Goal: Answer question/provide support: Share knowledge or assist other users

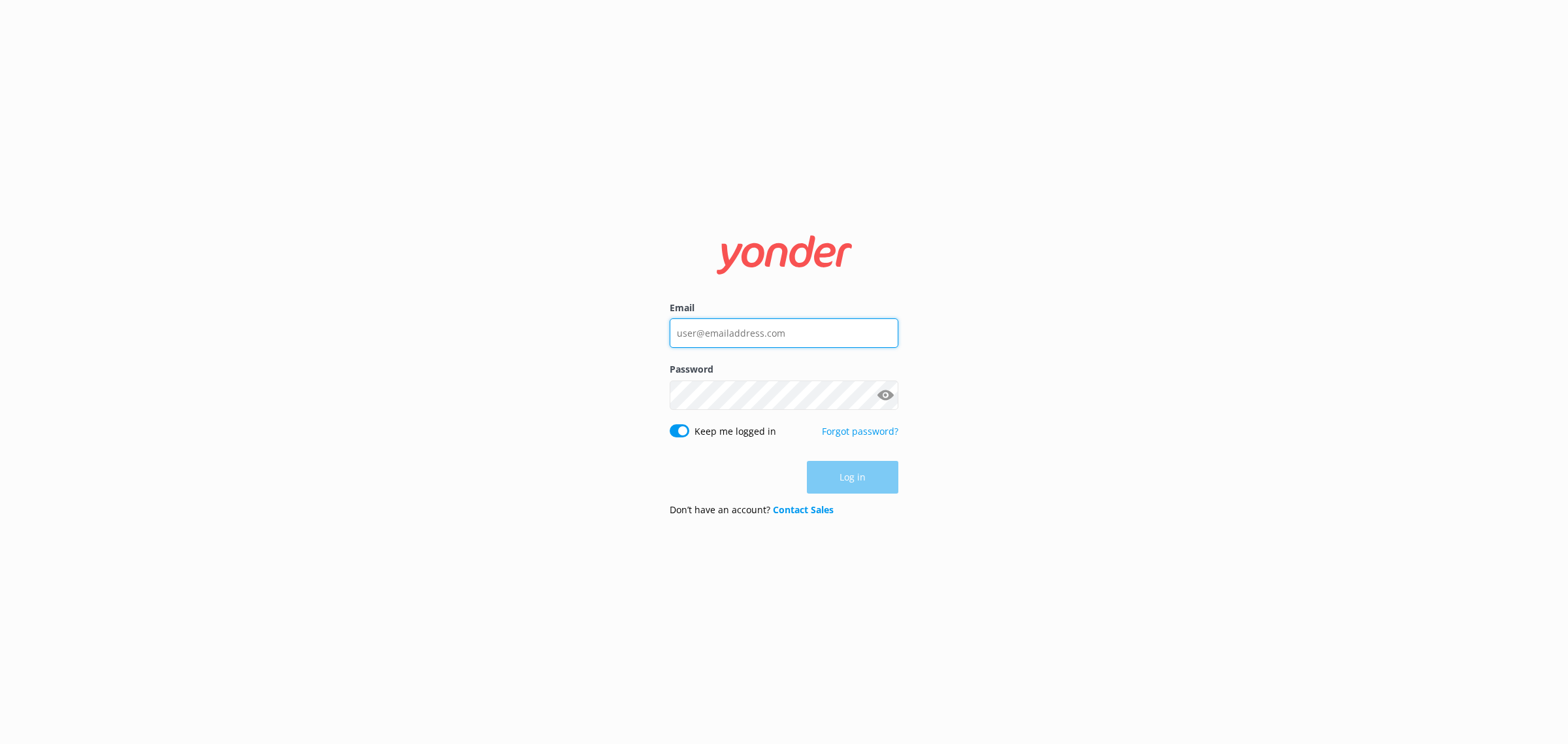
type input "[EMAIL_ADDRESS][DOMAIN_NAME]"
click at [854, 477] on div "Log in" at bounding box center [784, 477] width 229 height 33
click at [849, 475] on button "Log in" at bounding box center [852, 478] width 91 height 33
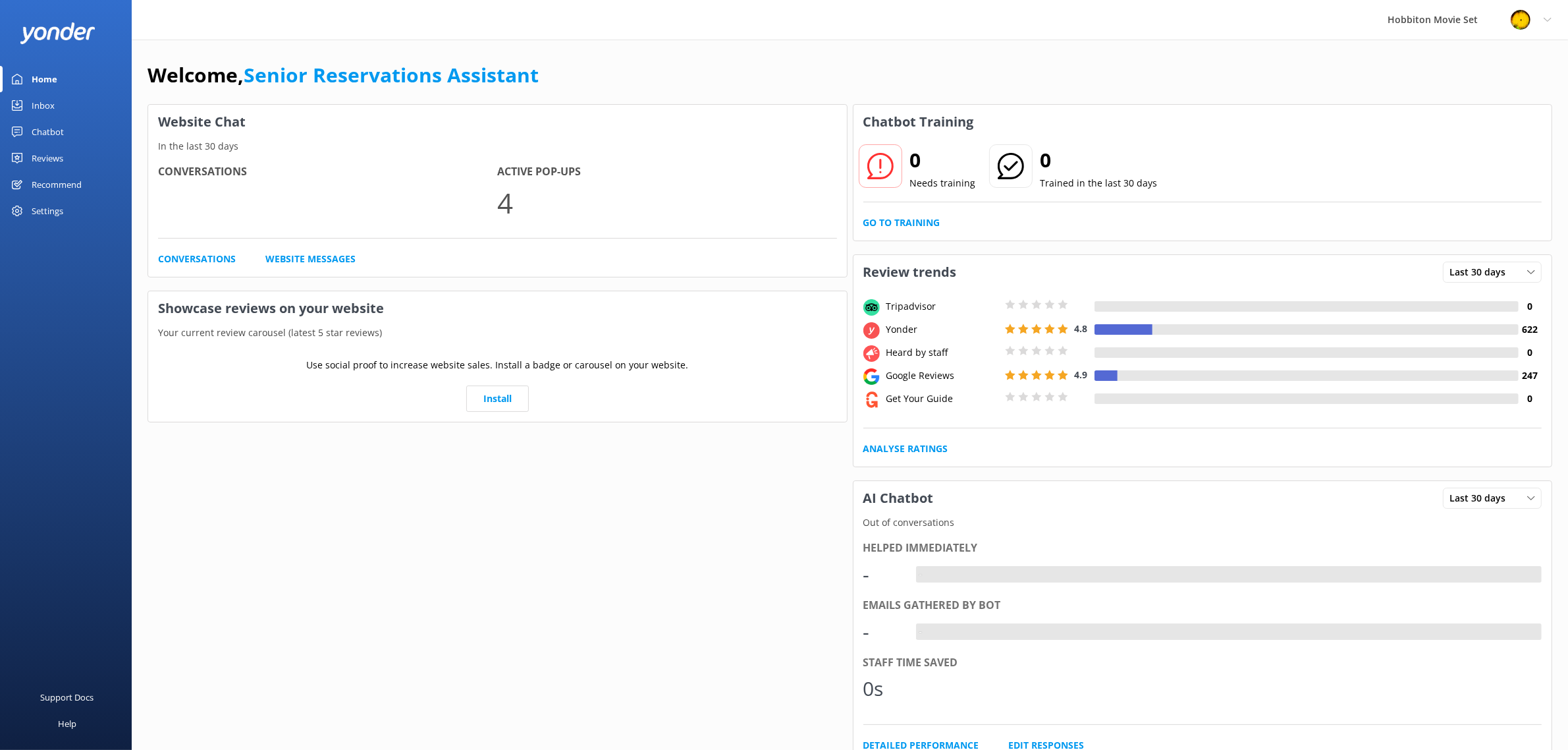
click at [50, 133] on div "Chatbot" at bounding box center [47, 131] width 32 height 26
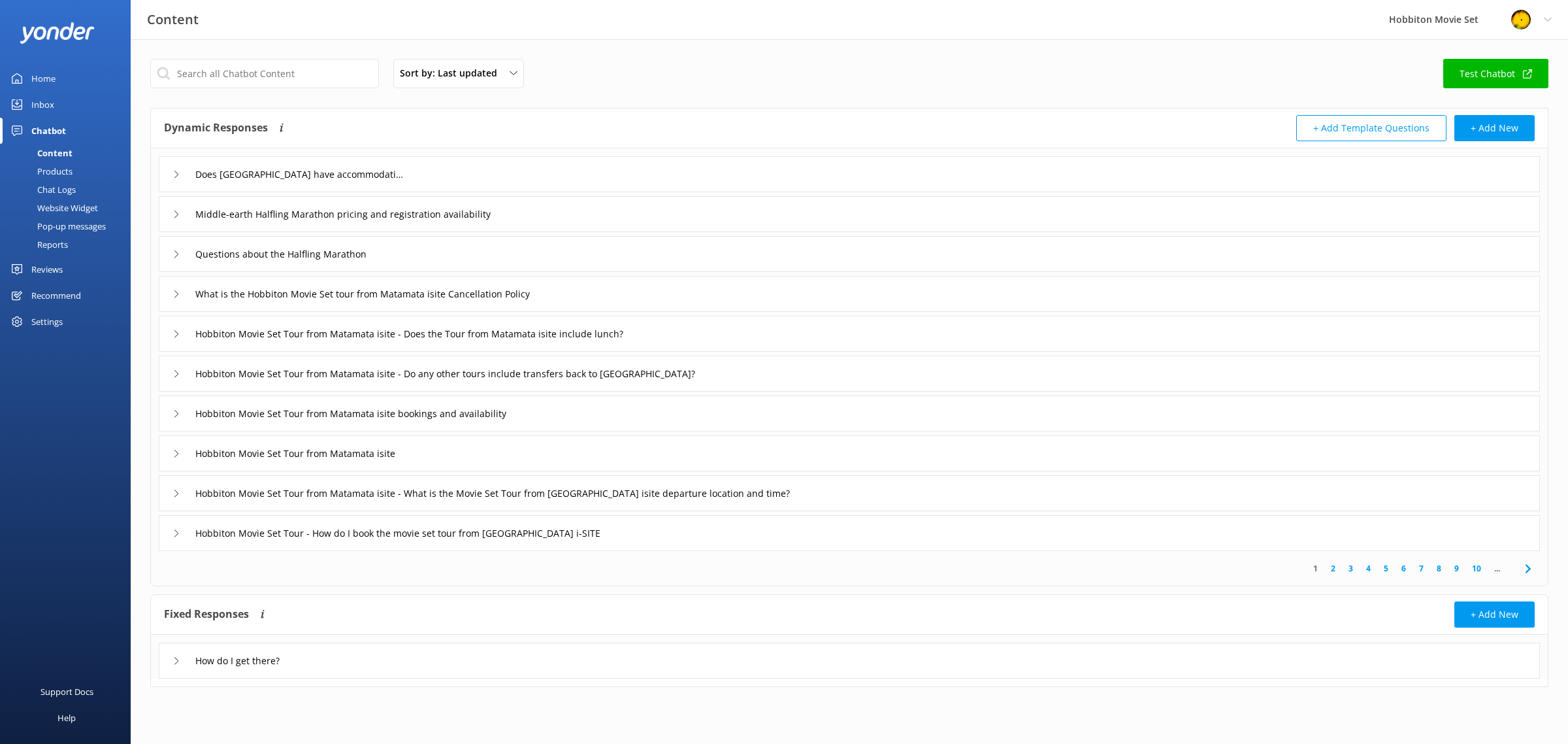
click at [49, 112] on div "Inbox" at bounding box center [43, 104] width 23 height 26
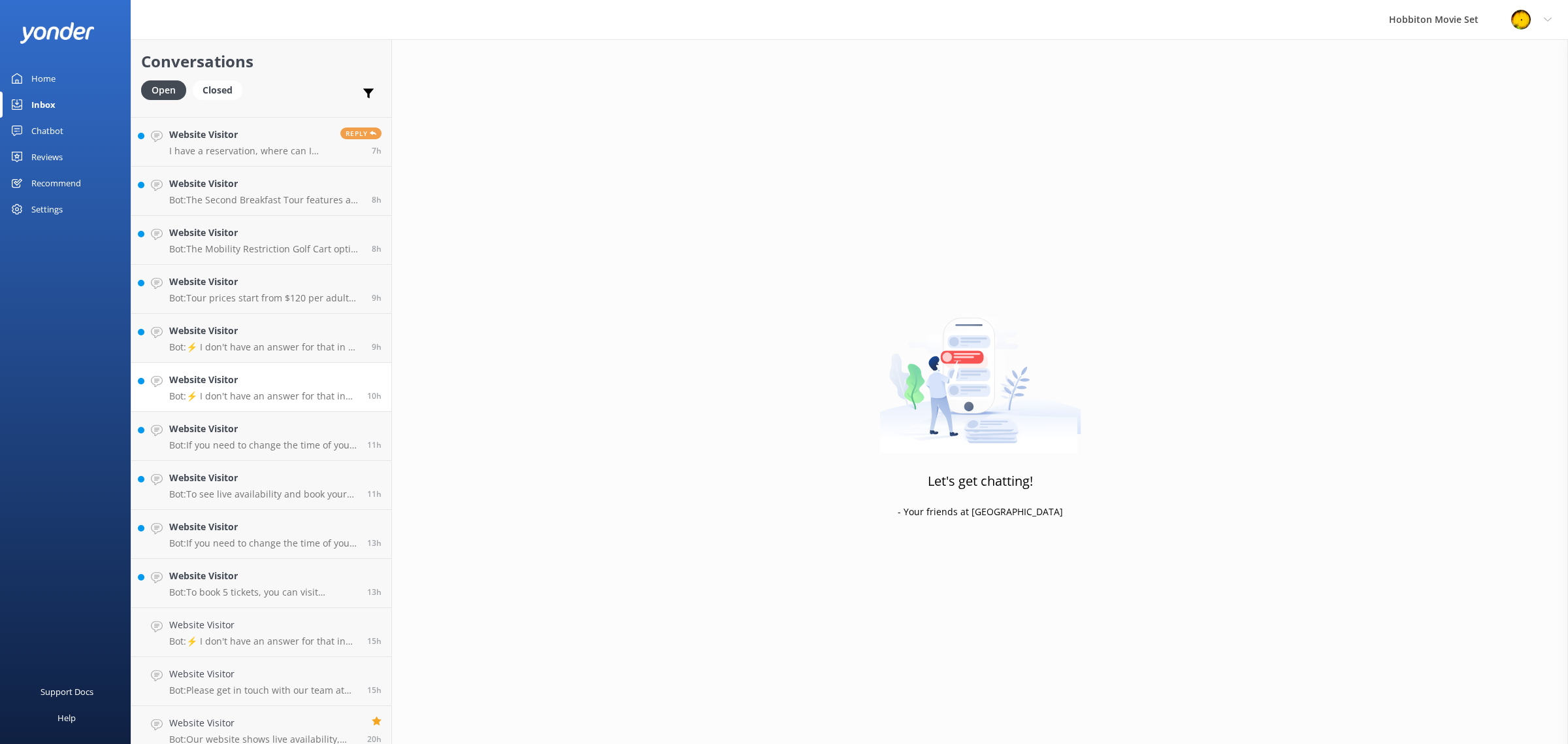
scroll to position [637, 0]
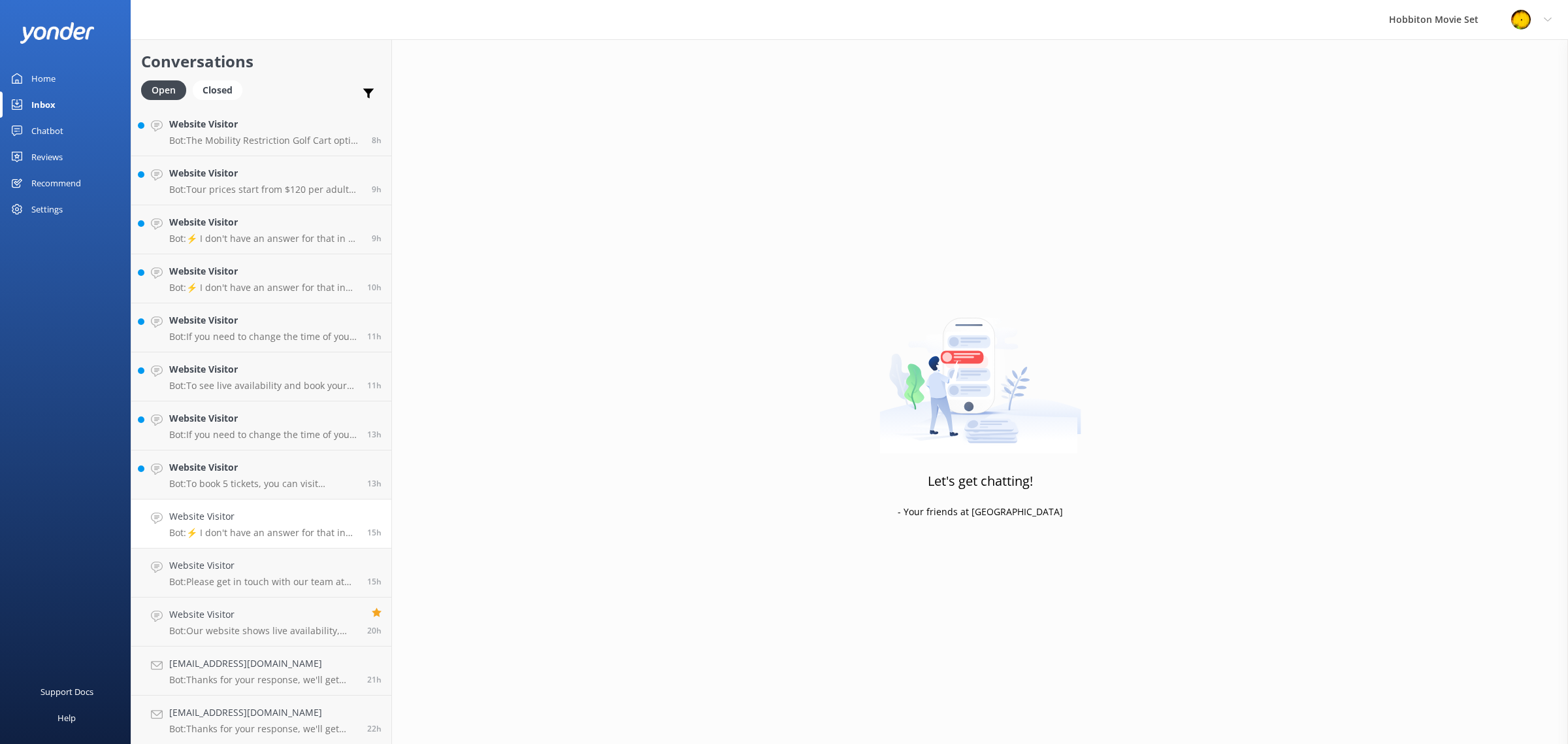
click at [269, 524] on div "Website Visitor Bot: ⚡ I don't have an answer for that in my knowledge base. Pl…" at bounding box center [263, 524] width 188 height 29
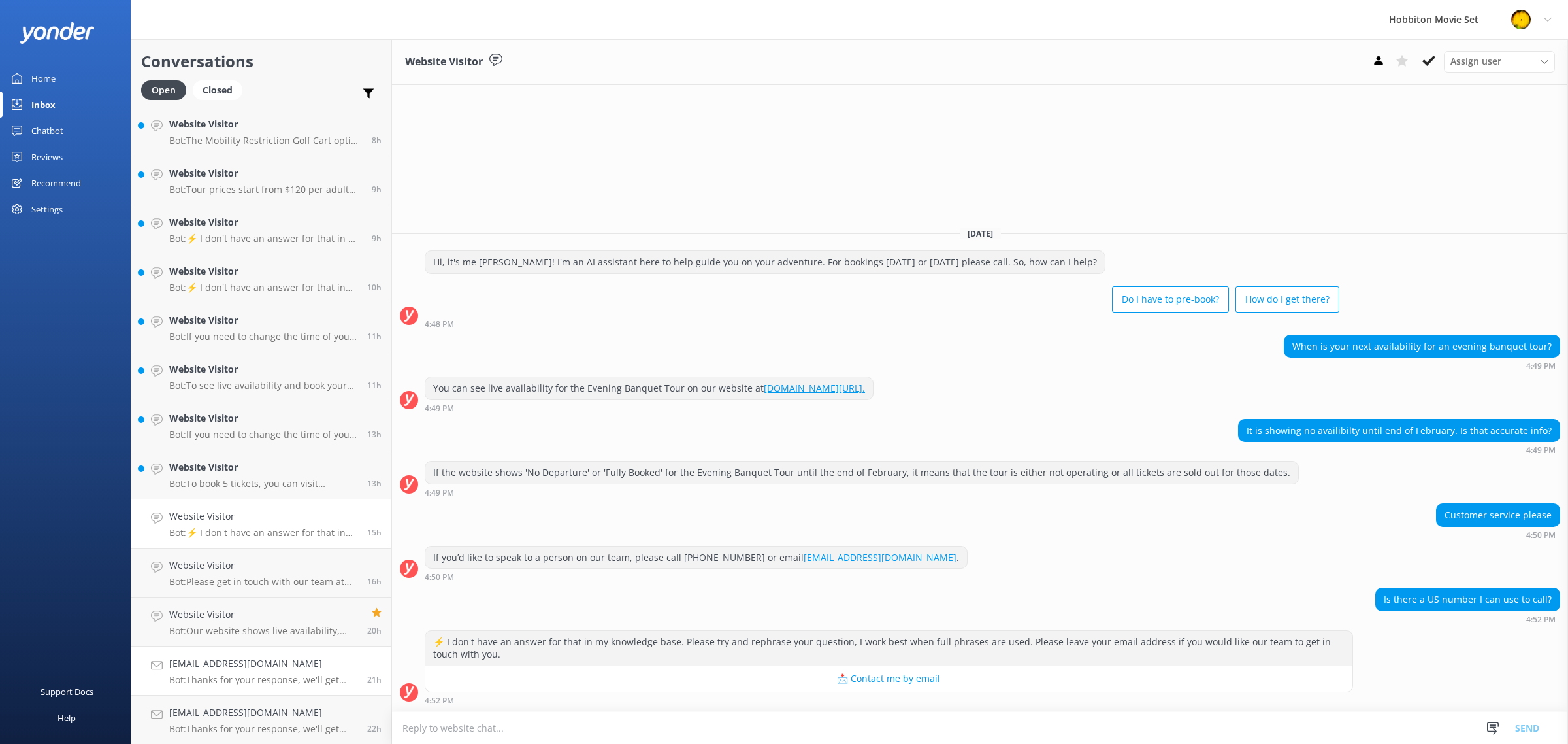
click at [265, 669] on h4 "[EMAIL_ADDRESS][DOMAIN_NAME]" at bounding box center [263, 663] width 188 height 15
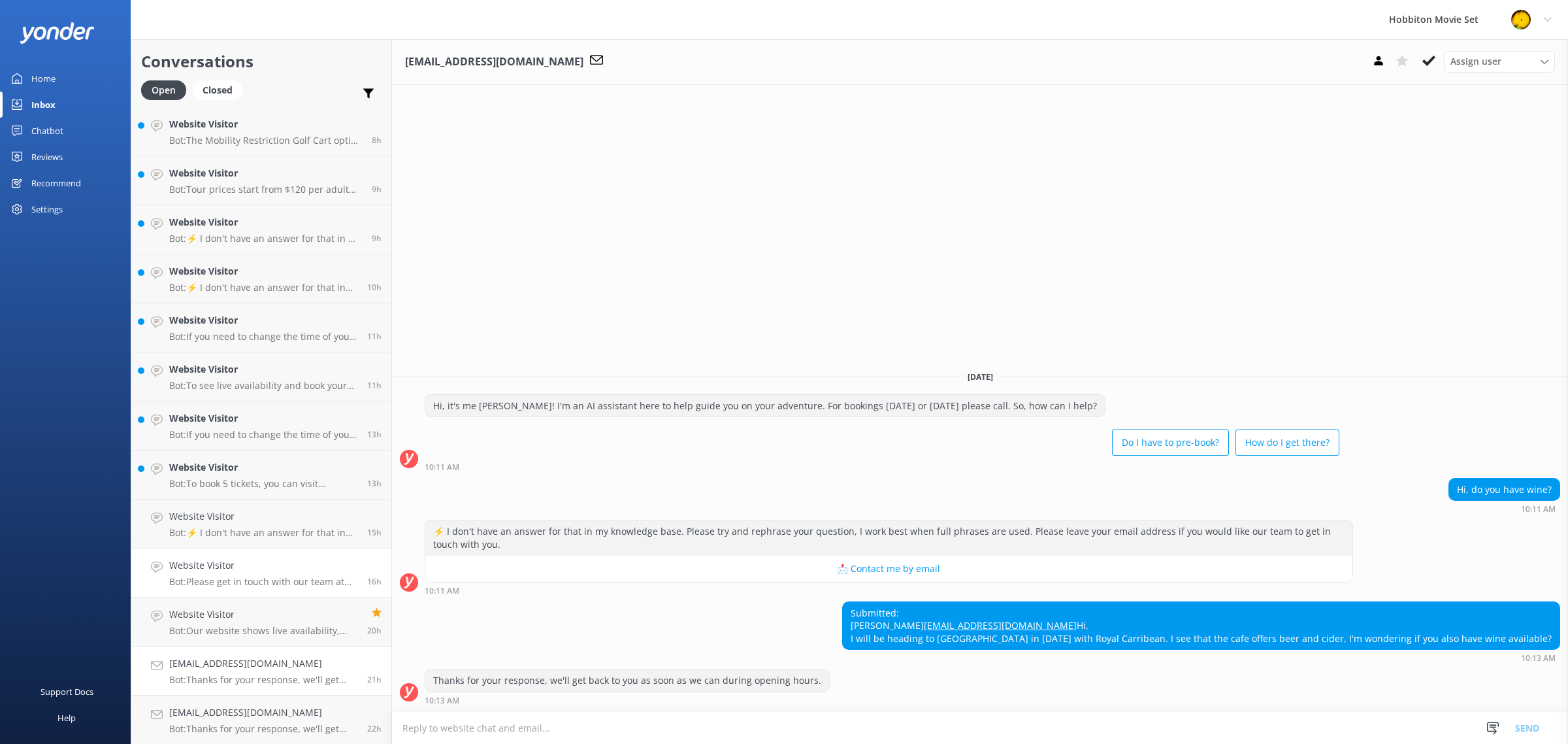
click at [279, 579] on p "Bot: Please get in touch with our team at [EMAIL_ADDRESS][DOMAIN_NAME] and incl…" at bounding box center [263, 581] width 188 height 12
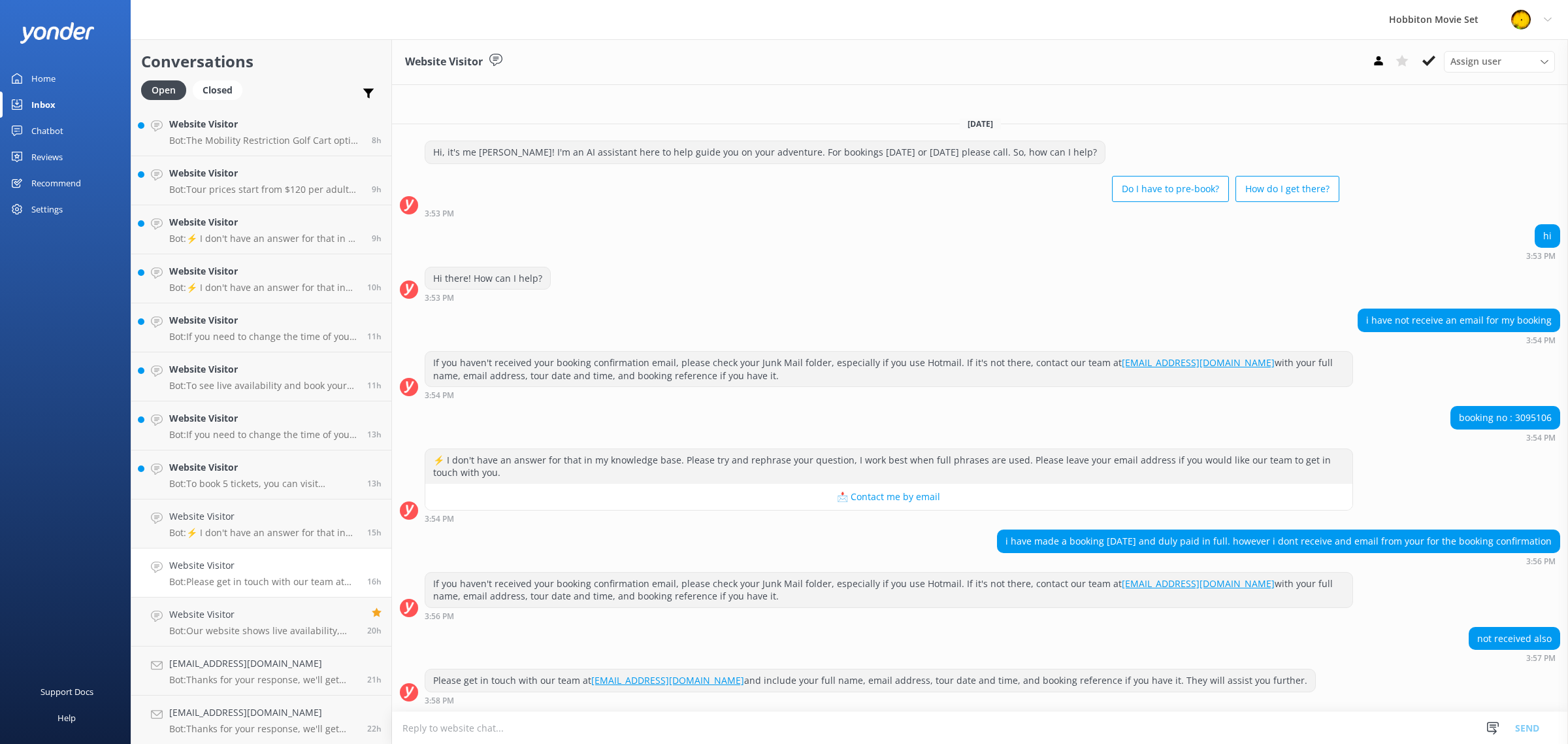
click at [1522, 416] on div "booking no : 3095106" at bounding box center [1505, 417] width 109 height 22
copy div "3095106"
click at [598, 373] on div "If you haven't received your booking confirmation email, please check your Junk…" at bounding box center [888, 369] width 927 height 35
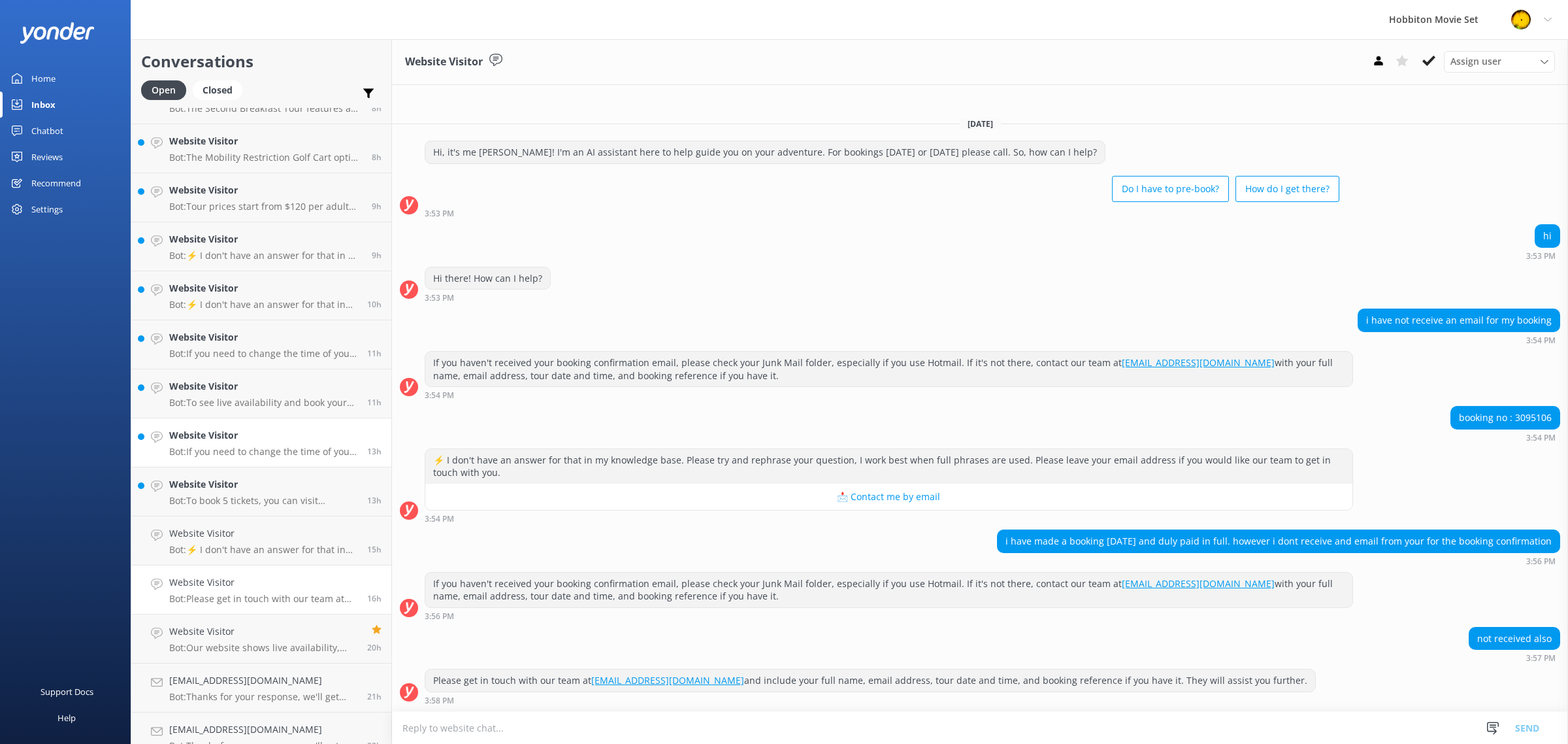
scroll to position [687, 0]
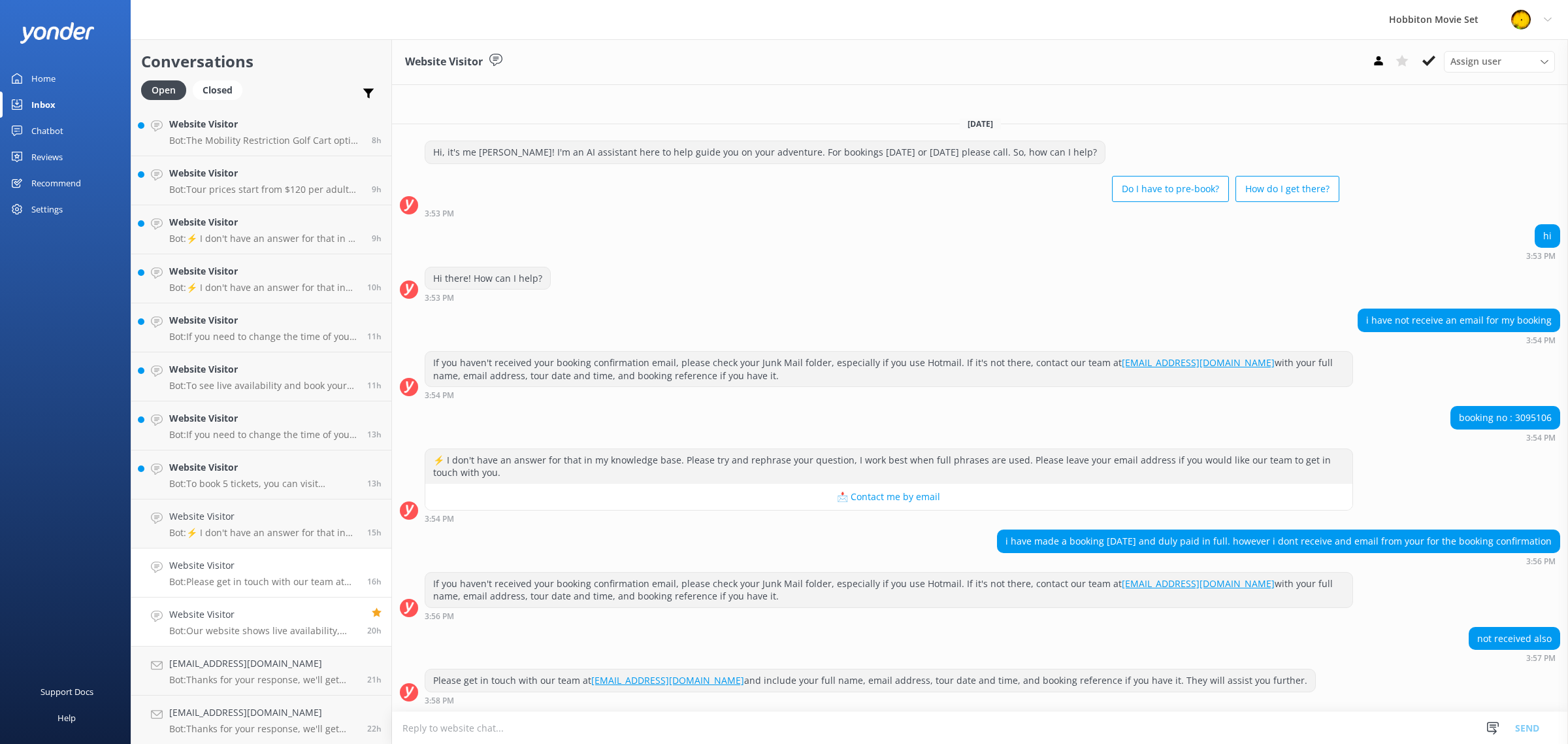
click at [241, 631] on p "Bot: Our website shows live availability, typically offering bookings 6-12 mont…" at bounding box center [263, 631] width 188 height 12
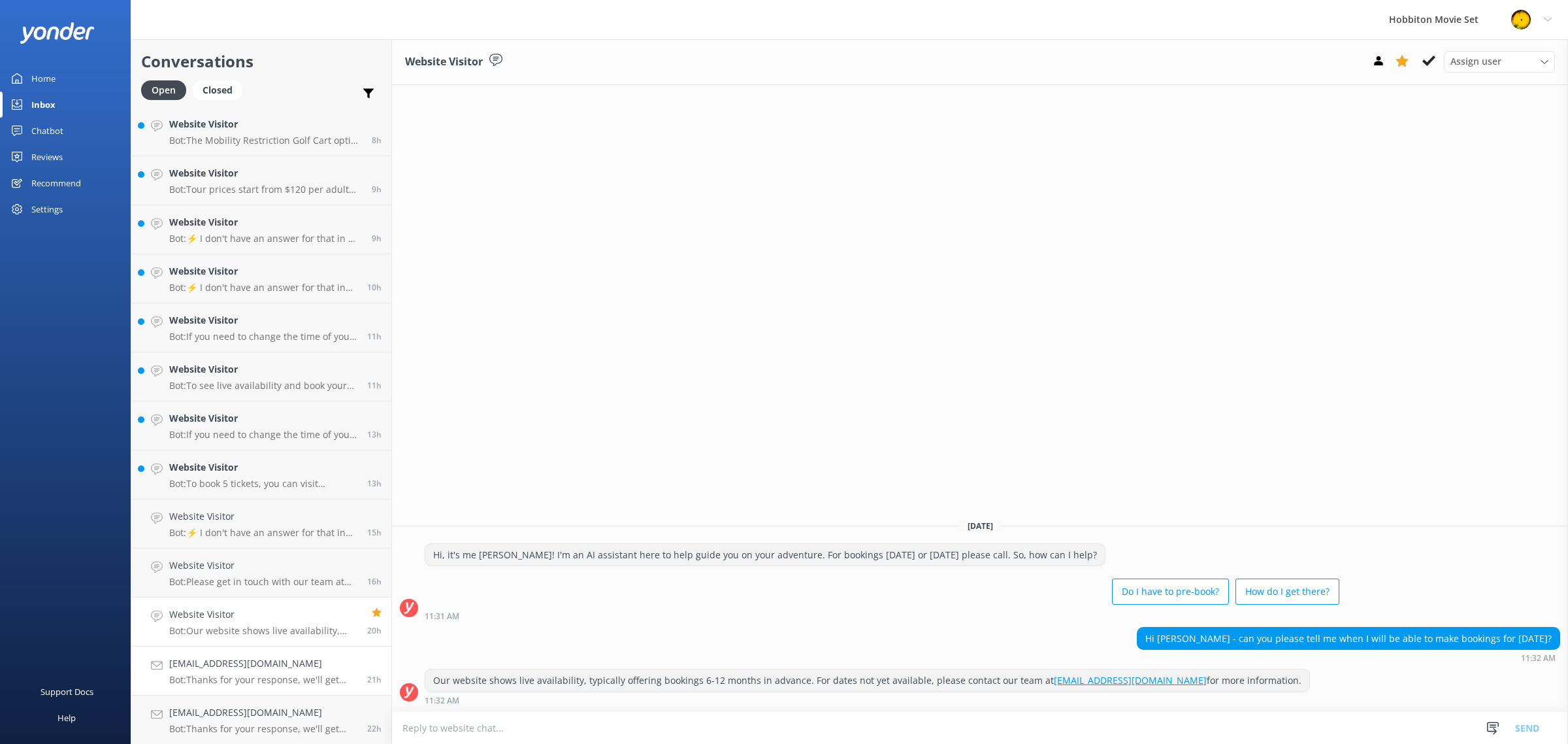
click at [243, 656] on h4 "[EMAIL_ADDRESS][DOMAIN_NAME]" at bounding box center [263, 663] width 188 height 15
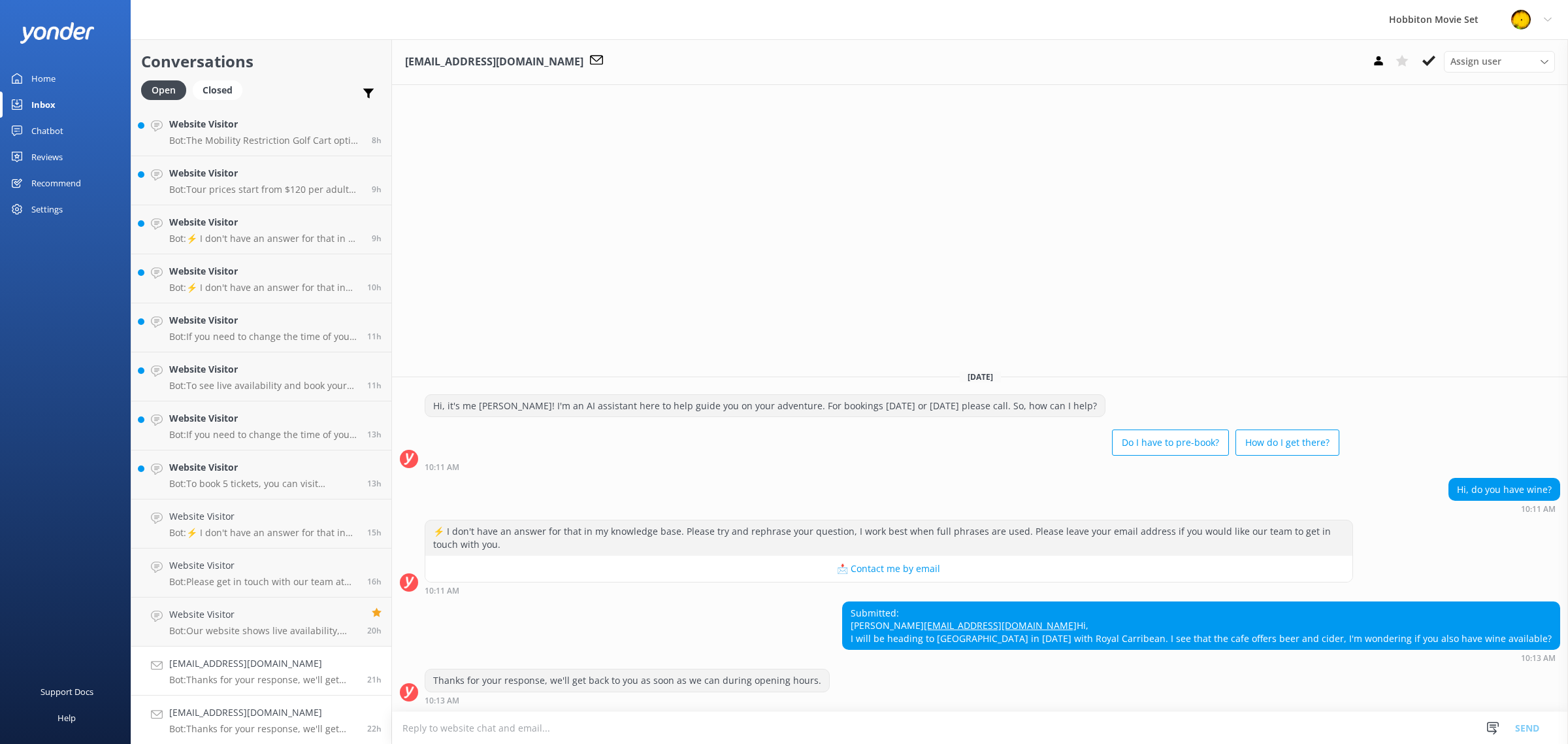
click at [297, 707] on h4 "[EMAIL_ADDRESS][DOMAIN_NAME]" at bounding box center [263, 712] width 188 height 15
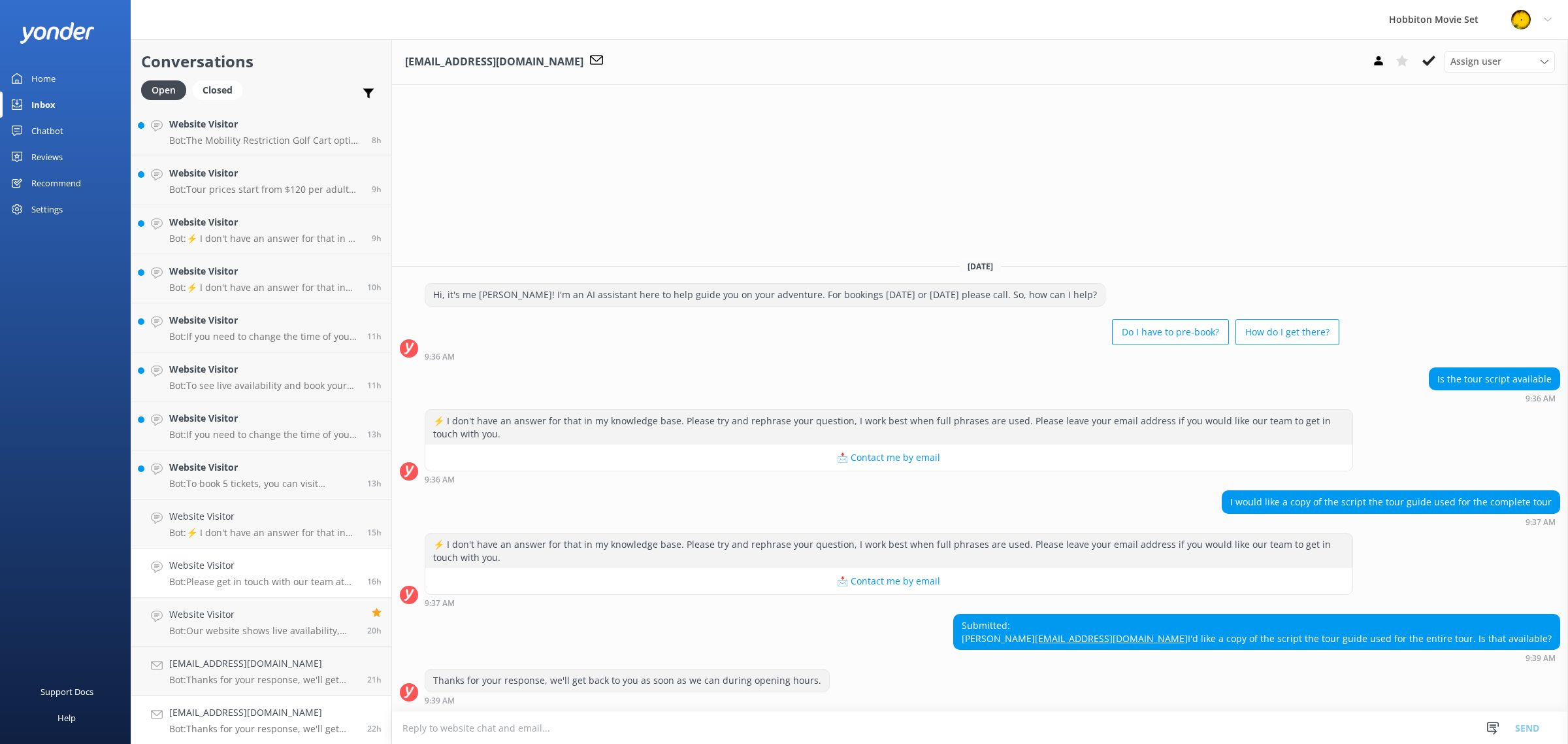
click at [288, 572] on div "Website Visitor Bot: Please get in touch with our team at [EMAIL_ADDRESS][DOMAI…" at bounding box center [263, 572] width 188 height 29
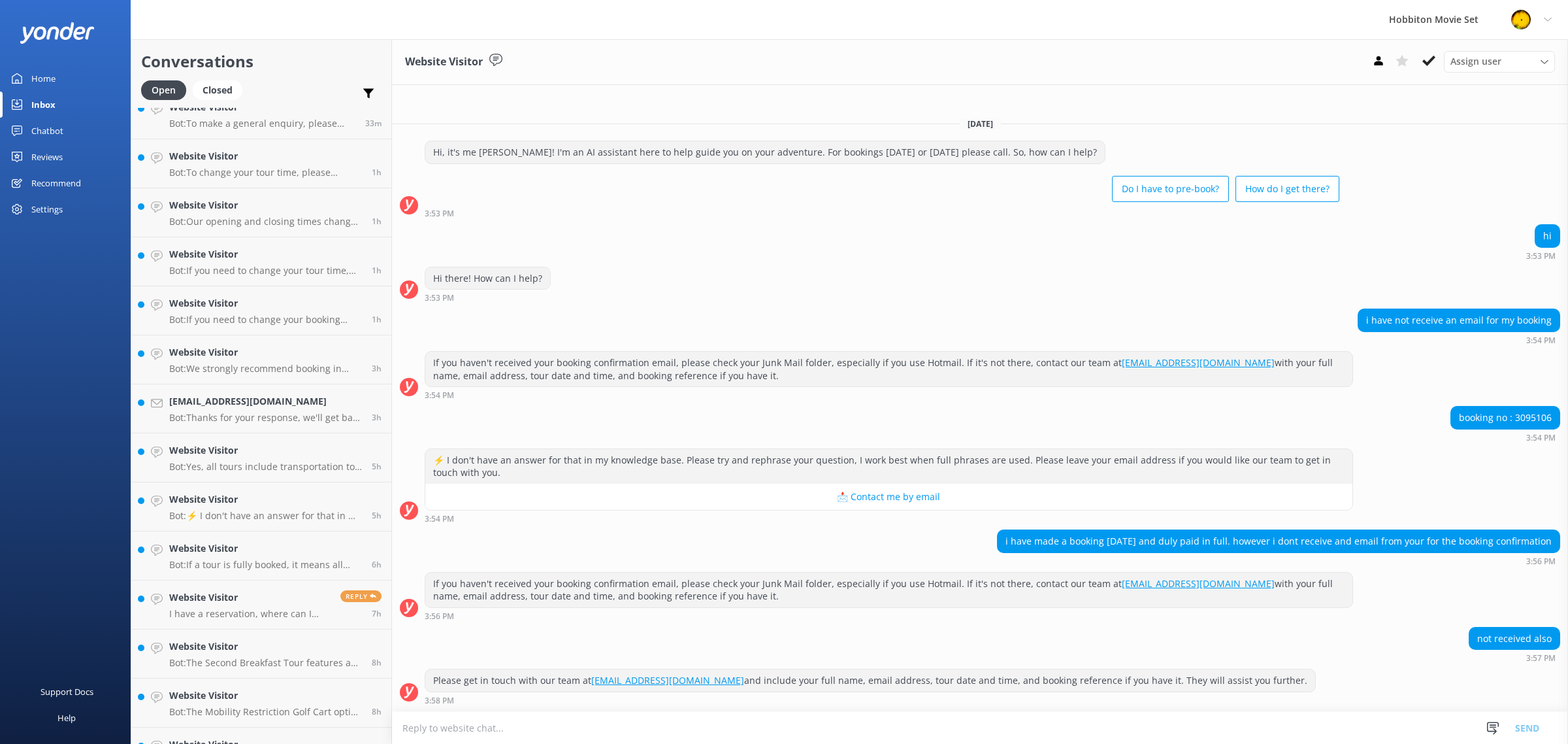
scroll to position [115, 0]
click at [277, 598] on h4 "Website Visitor" at bounding box center [249, 598] width 161 height 15
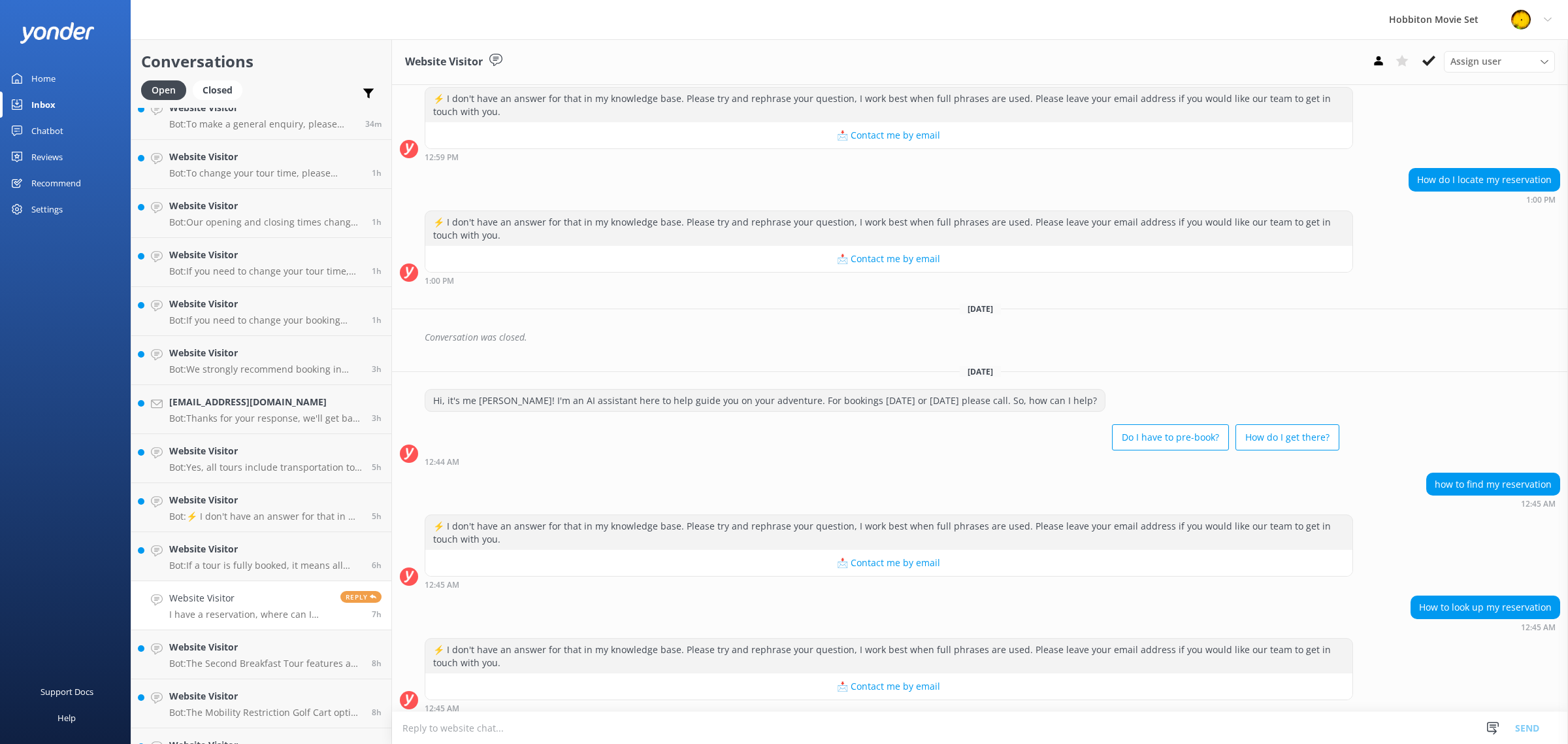
scroll to position [237, 0]
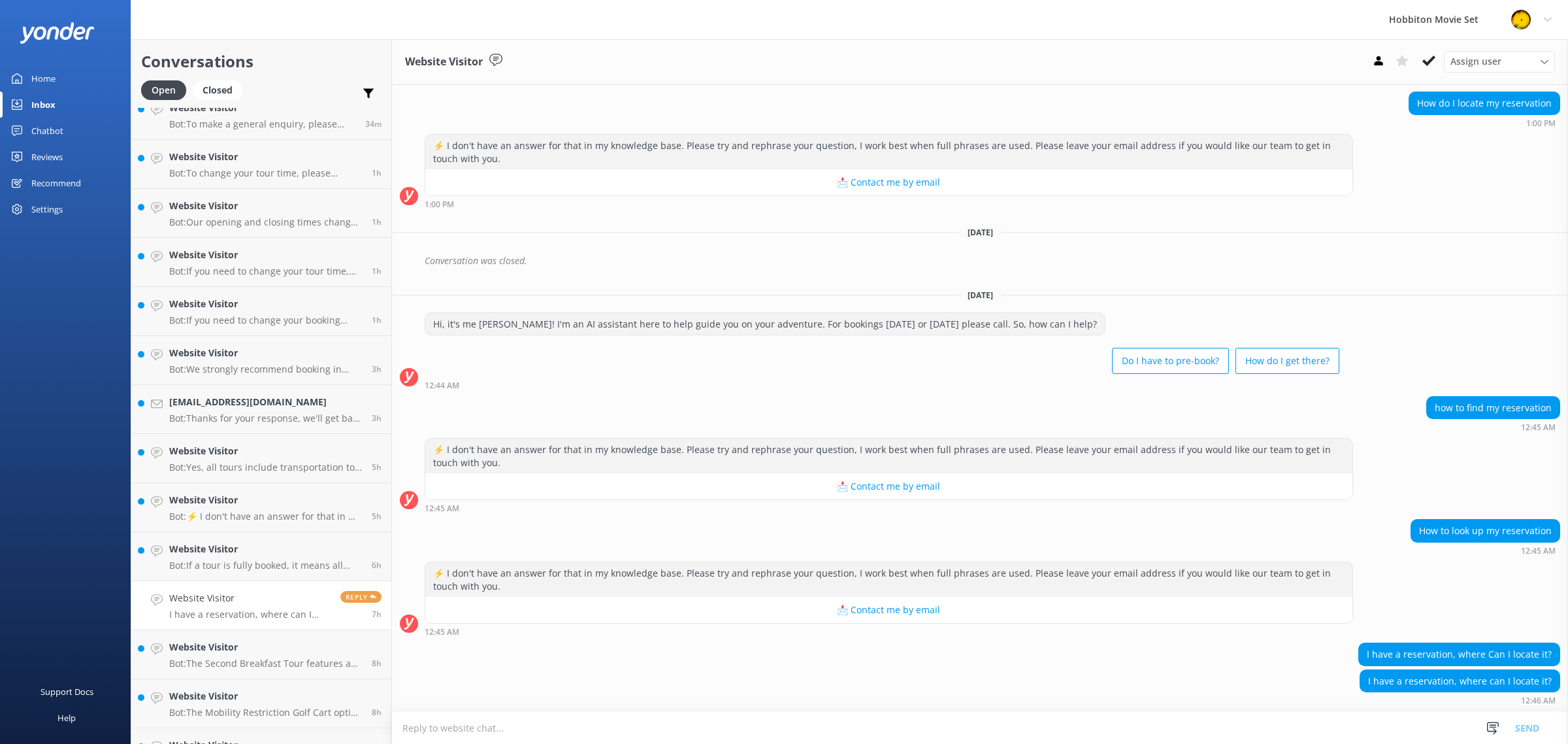
click at [354, 596] on span "Reply" at bounding box center [361, 597] width 41 height 12
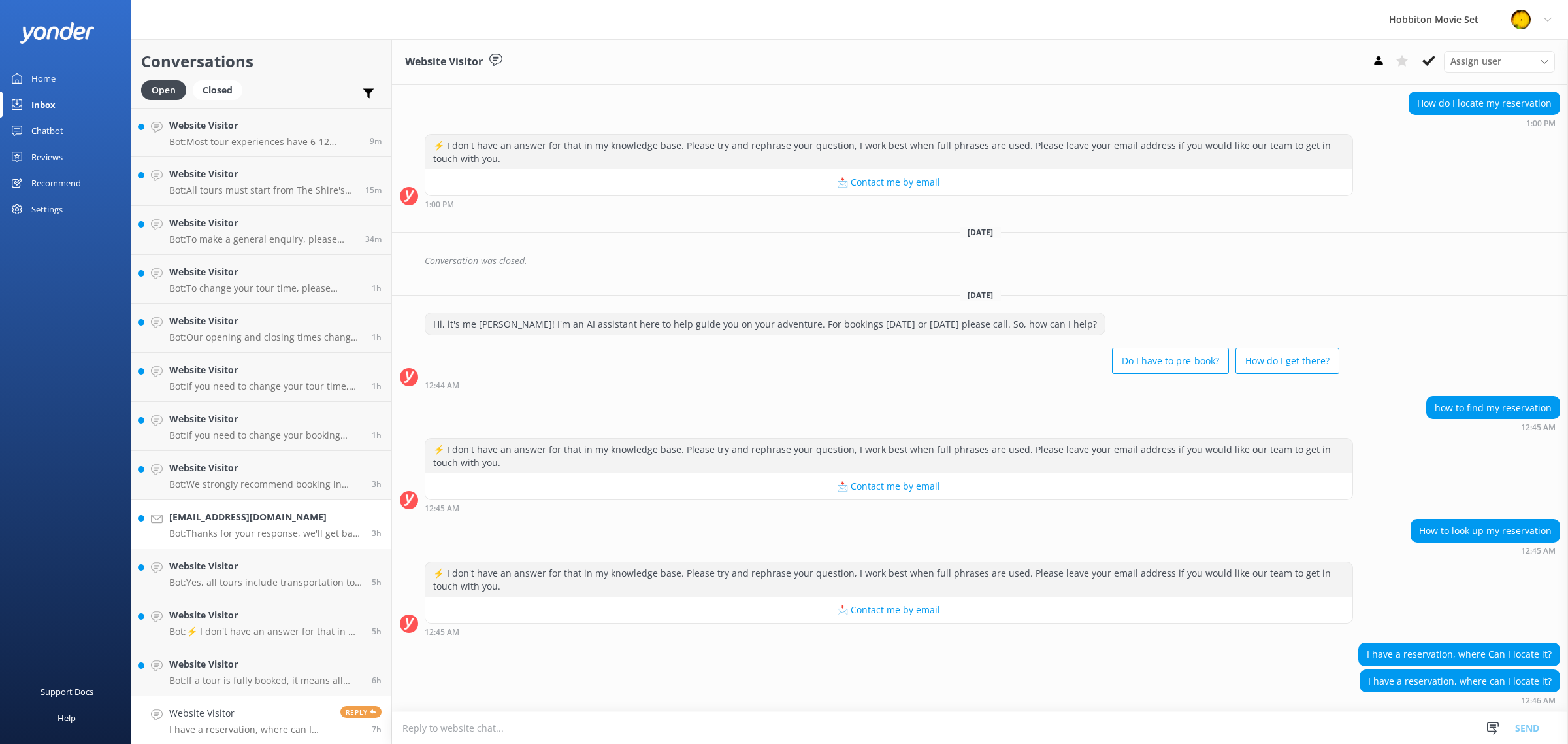
click at [272, 513] on h4 "[EMAIL_ADDRESS][DOMAIN_NAME]" at bounding box center [265, 516] width 193 height 15
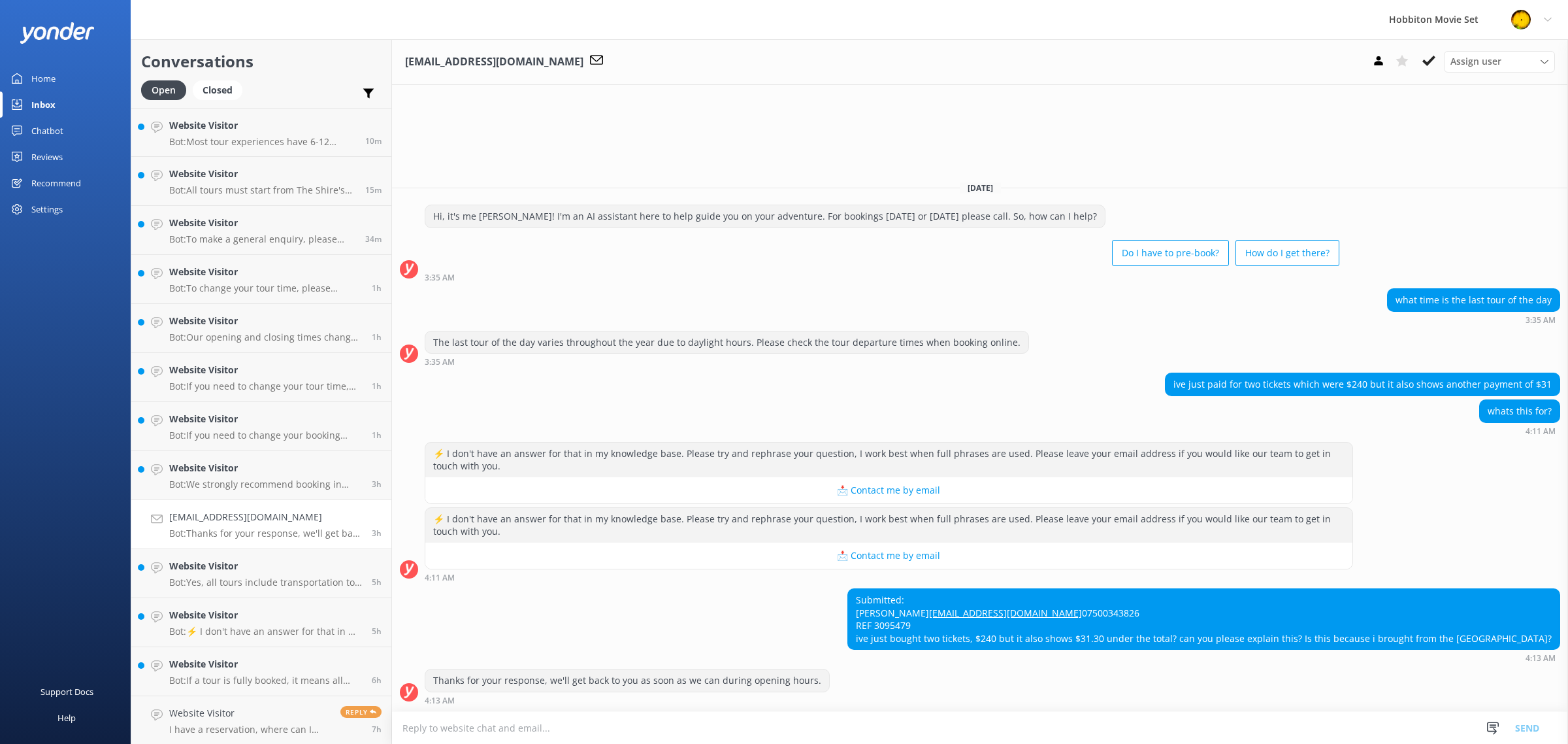
click at [1000, 624] on div "Submitted: [PERSON_NAME] [EMAIL_ADDRESS][DOMAIN_NAME] 07500343826 REF 3095479 i…" at bounding box center [1203, 619] width 712 height 60
copy div "3095479"
drag, startPoint x: 499, startPoint y: 311, endPoint x: 663, endPoint y: 306, distance: 164.1
click at [660, 331] on div "The last tour of the day varies throughout the year due to daylight hours. Plea…" at bounding box center [726, 341] width 603 height 22
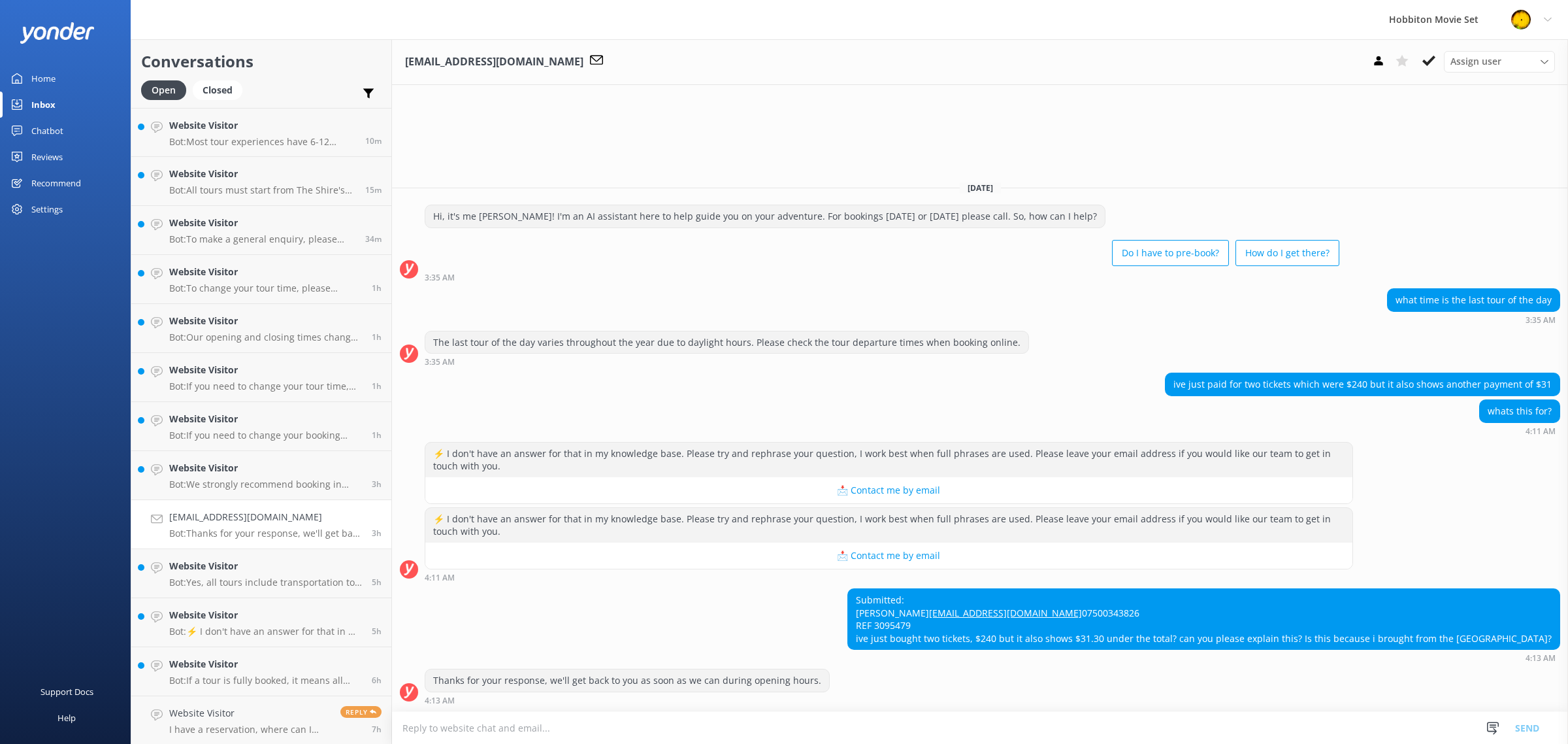
click at [819, 331] on div "The last tour of the day varies throughout the year due to daylight hours. Plea…" at bounding box center [726, 341] width 603 height 22
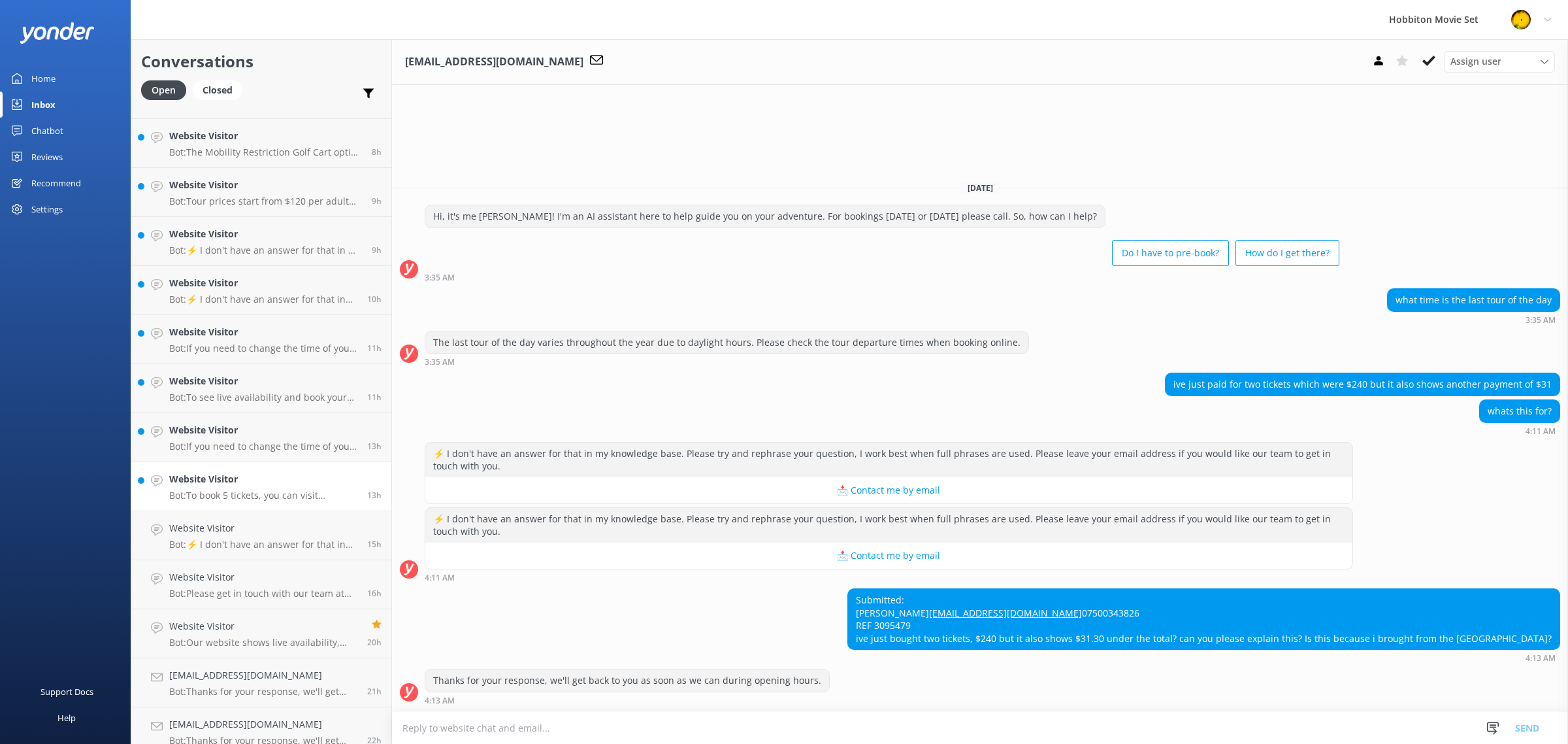
scroll to position [687, 0]
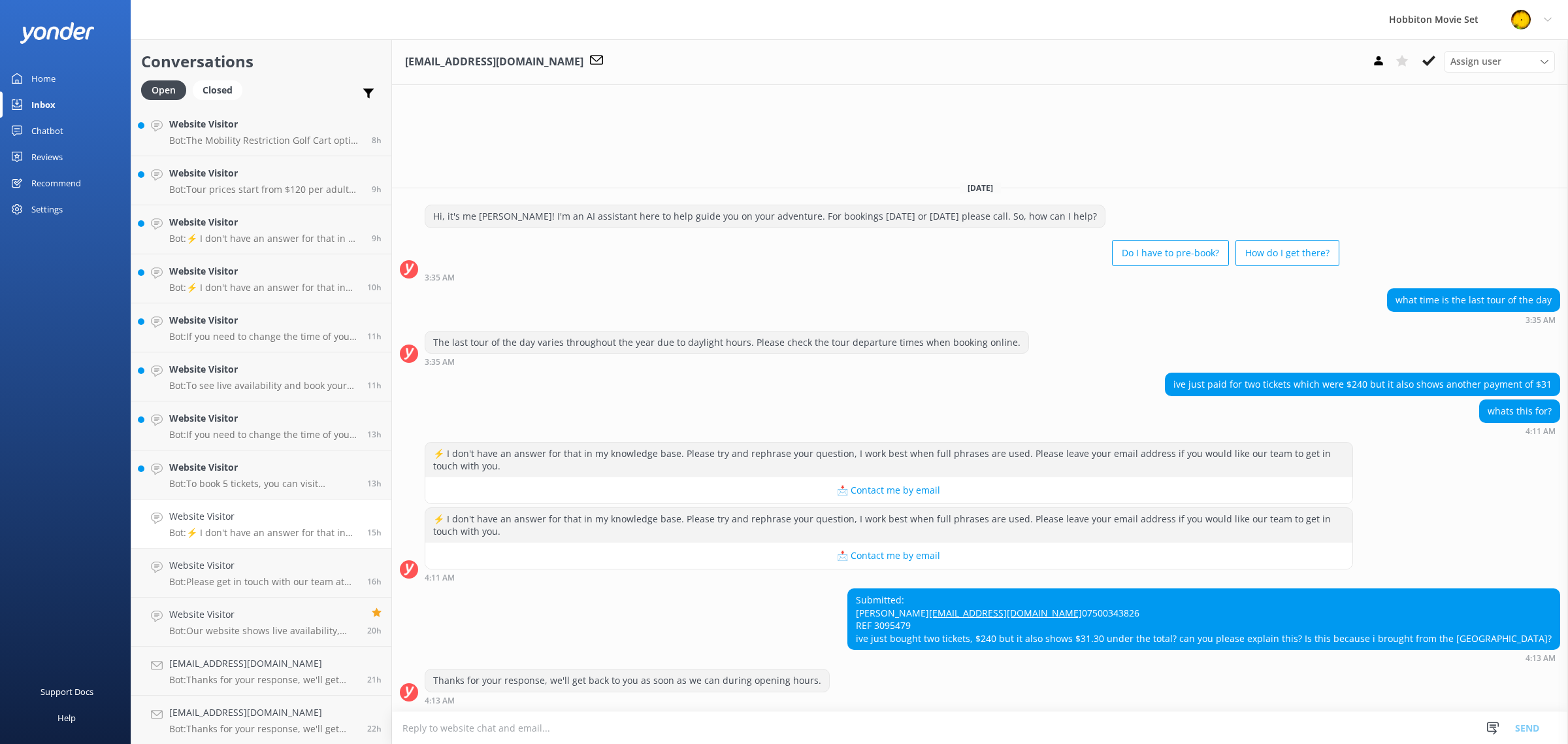
click at [253, 523] on h4 "Website Visitor" at bounding box center [263, 516] width 188 height 15
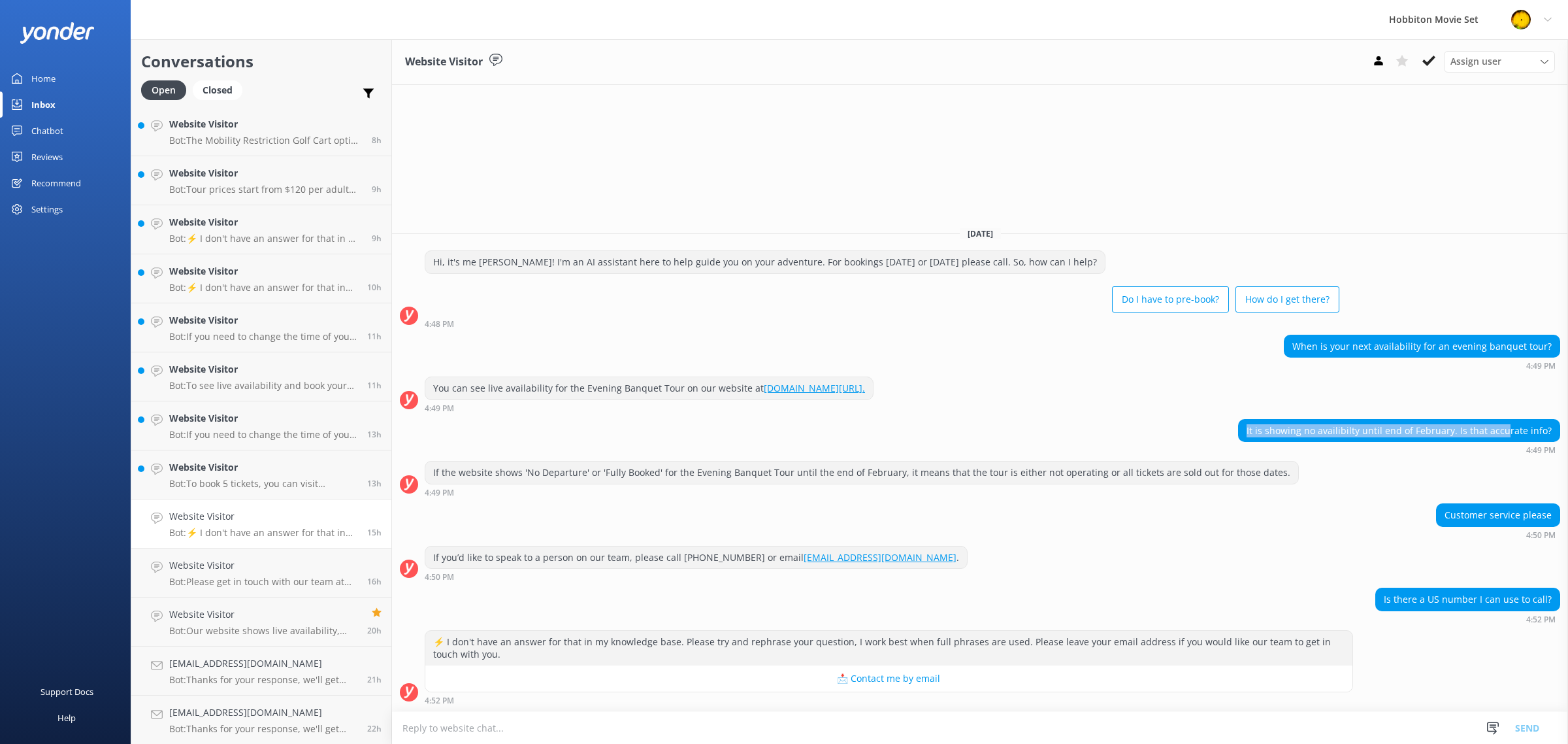
drag, startPoint x: 1258, startPoint y: 430, endPoint x: 1510, endPoint y: 436, distance: 252.1
click at [1510, 436] on div "It is showing no availibilty until end of February. Is that accurate info?" at bounding box center [1398, 430] width 321 height 22
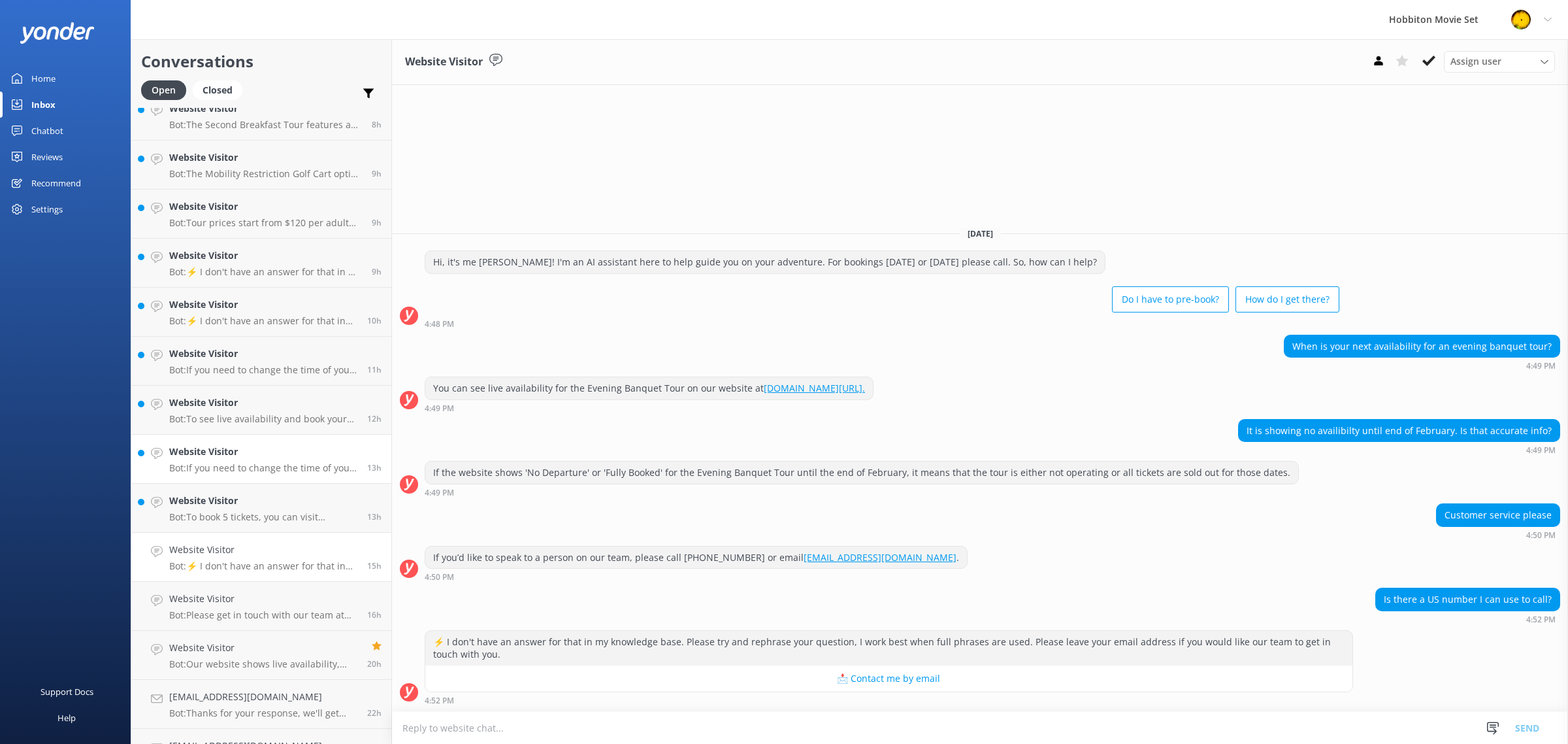
scroll to position [687, 0]
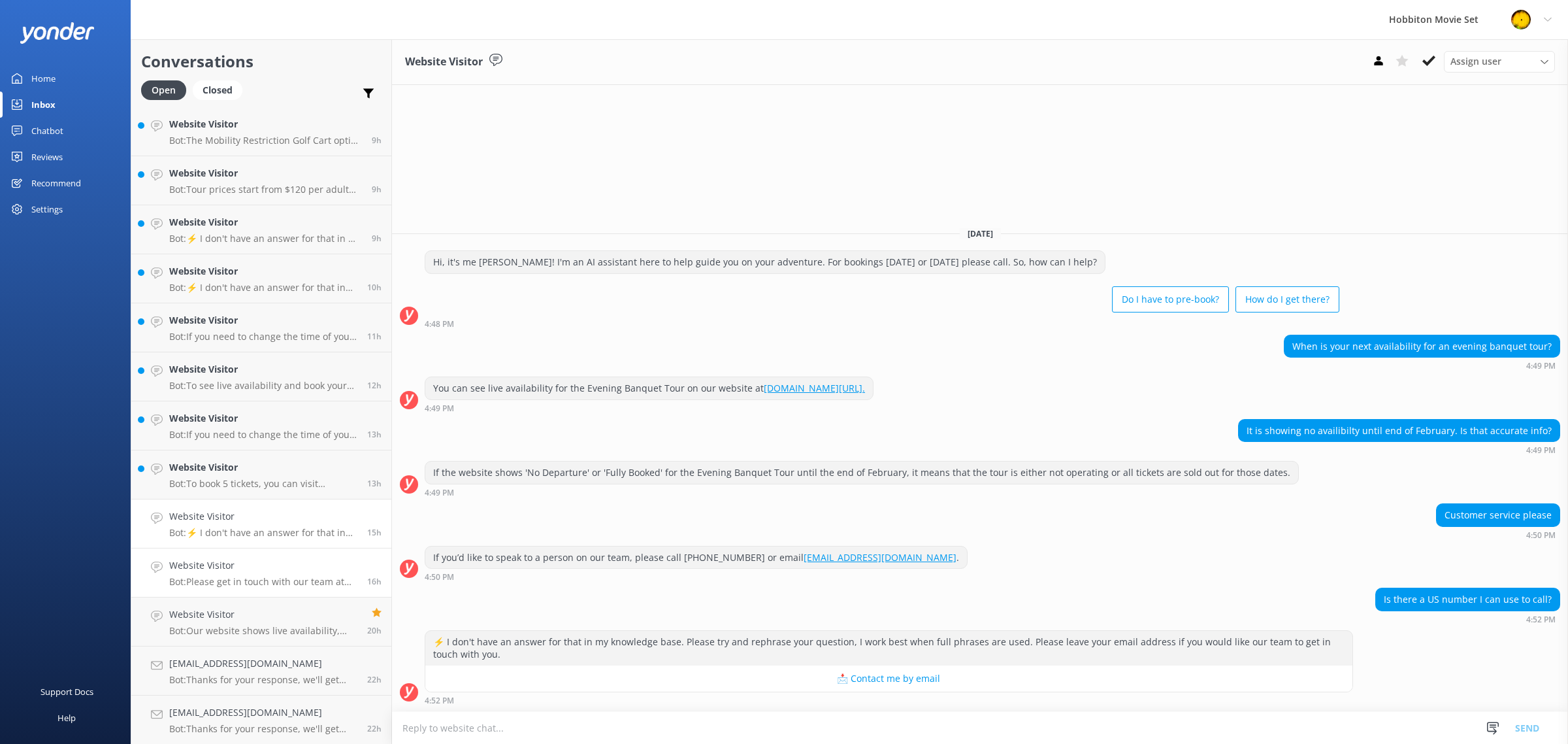
click at [272, 553] on link "Website Visitor Bot: Please get in touch with our team at [EMAIL_ADDRESS][DOMAI…" at bounding box center [261, 572] width 260 height 49
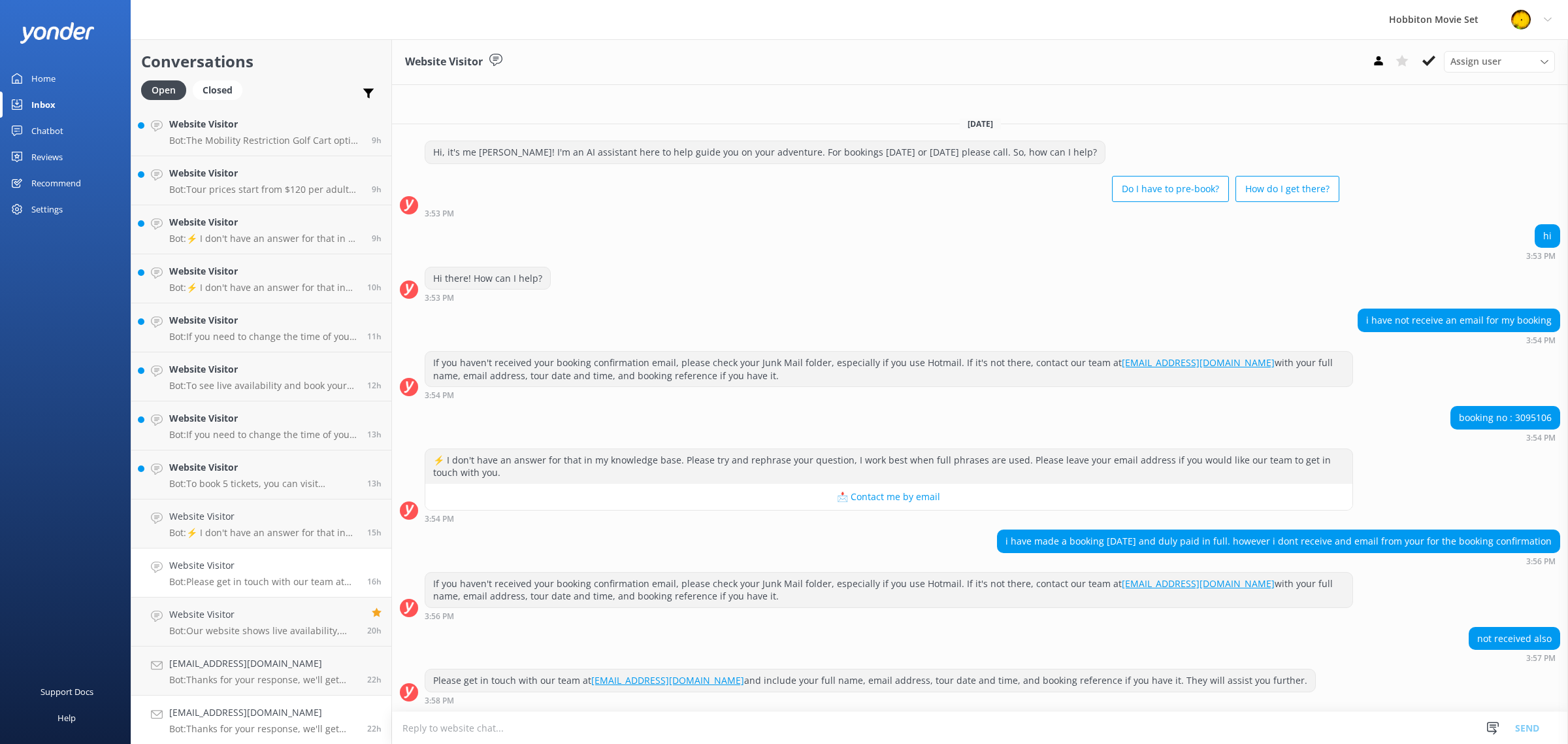
click at [241, 703] on link "[EMAIL_ADDRESS][DOMAIN_NAME] Bot: Thanks for your response, we'll get back to y…" at bounding box center [261, 720] width 260 height 49
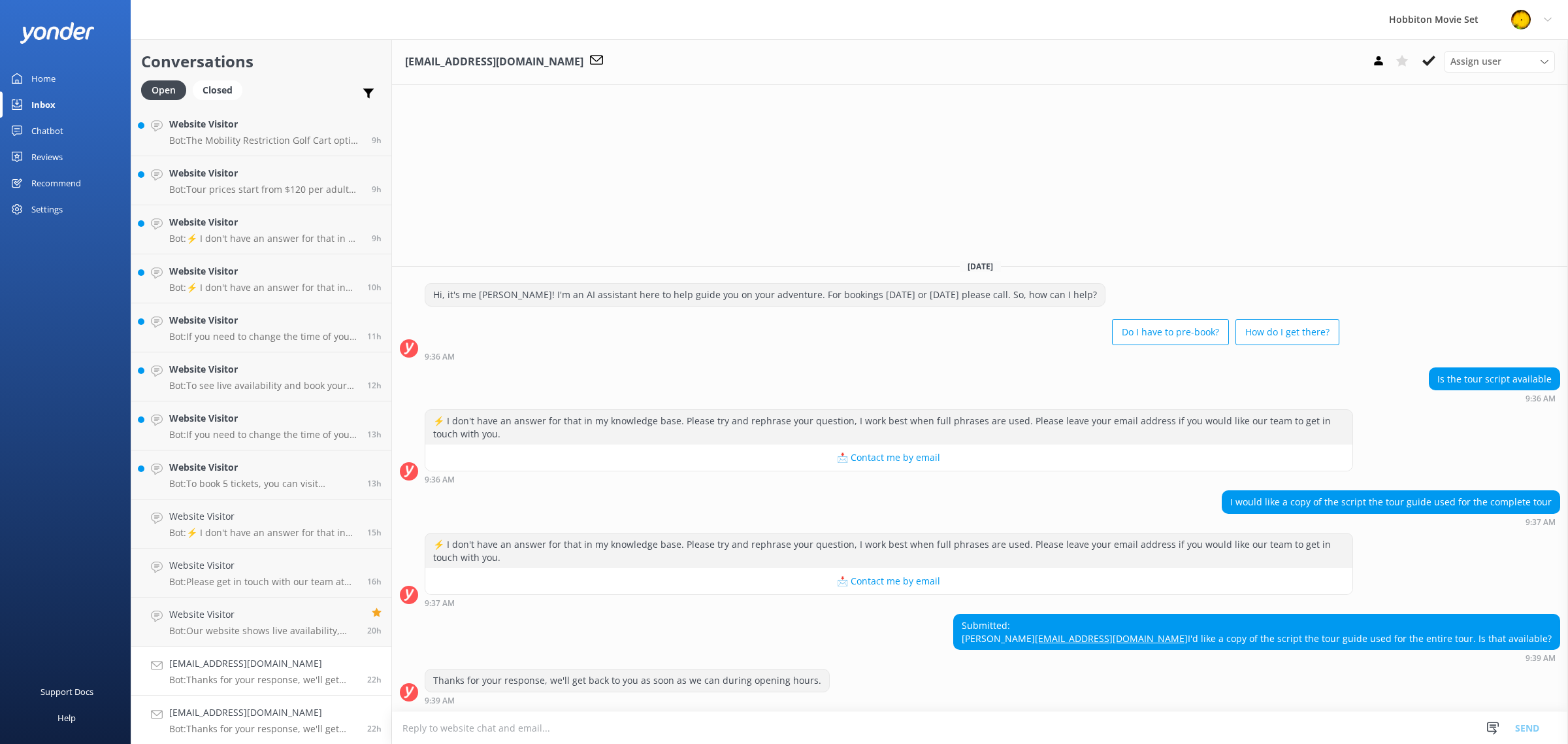
click at [272, 658] on h4 "[EMAIL_ADDRESS][DOMAIN_NAME]" at bounding box center [263, 663] width 188 height 15
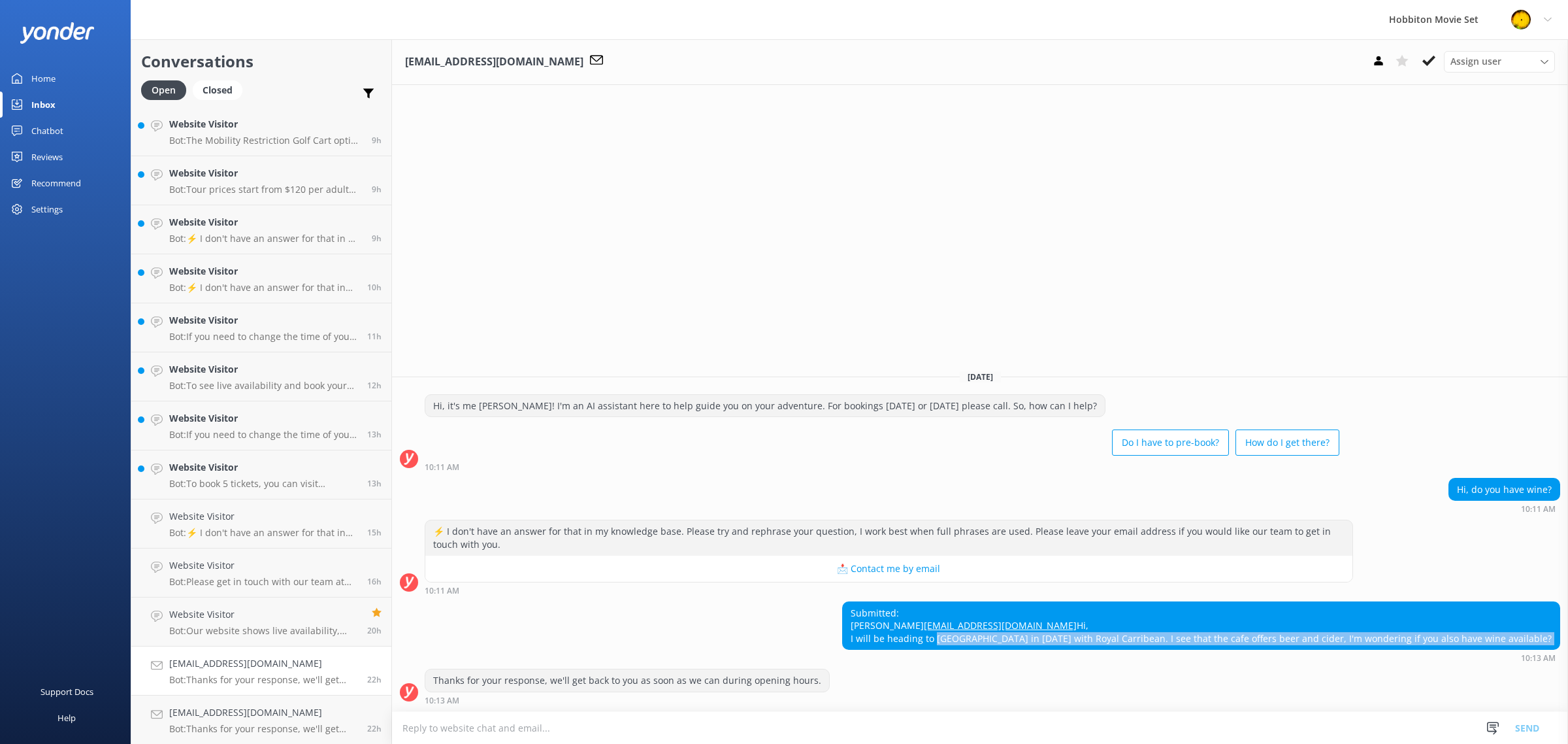
drag, startPoint x: 998, startPoint y: 635, endPoint x: 1267, endPoint y: 654, distance: 269.7
click at [1267, 654] on div "Submitted: [PERSON_NAME] [EMAIL_ADDRESS][DOMAIN_NAME] Hi, I will be heading to …" at bounding box center [1200, 631] width 718 height 61
click at [1291, 645] on div "Submitted: [PERSON_NAME] [EMAIL_ADDRESS][DOMAIN_NAME] Hi, I will be heading to …" at bounding box center [1200, 625] width 717 height 48
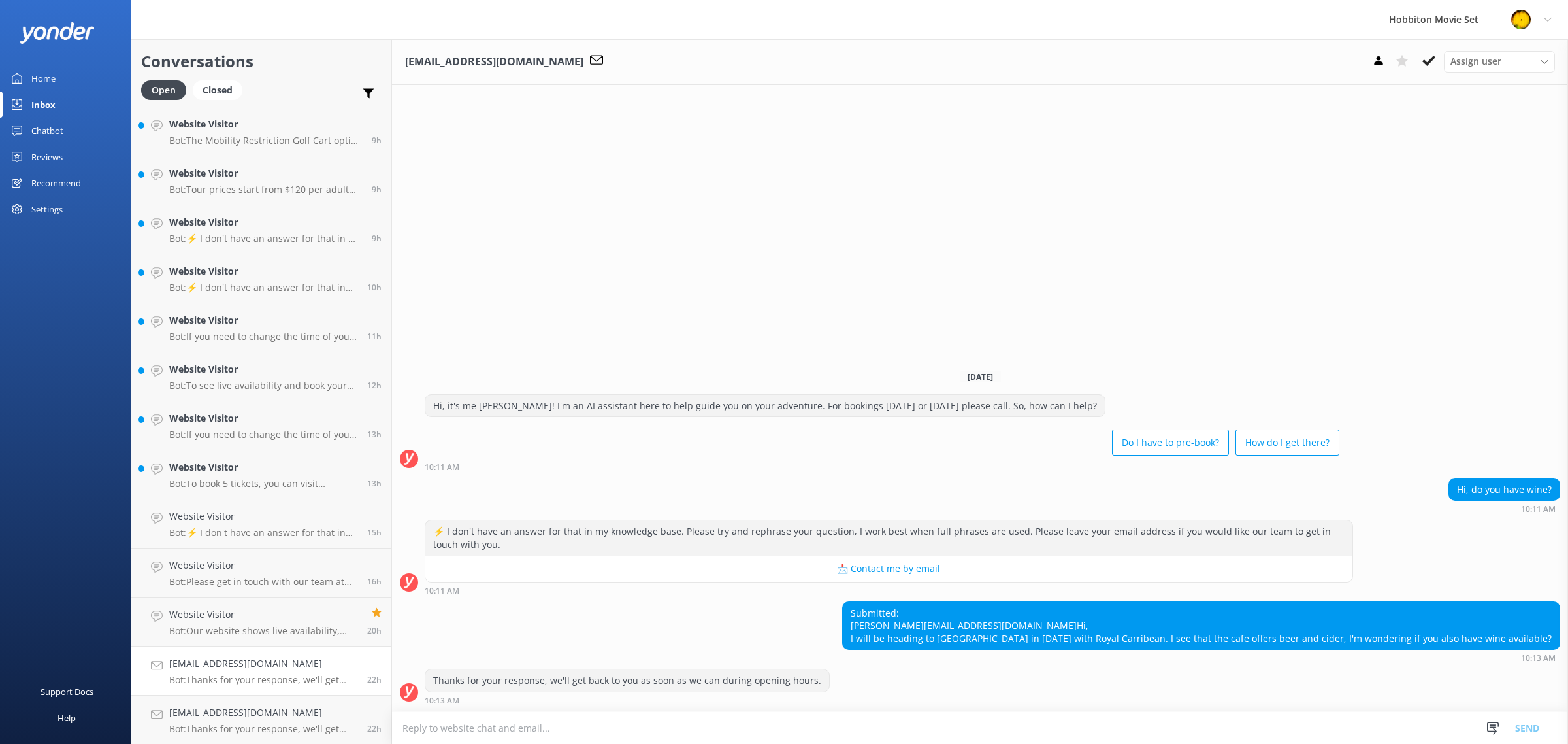
drag, startPoint x: 1092, startPoint y: 613, endPoint x: 892, endPoint y: 612, distance: 200.0
click at [892, 612] on div "Submitted: [PERSON_NAME] [EMAIL_ADDRESS][DOMAIN_NAME] Hi, I will be heading to …" at bounding box center [1200, 625] width 717 height 48
copy link "[EMAIL_ADDRESS][DOMAIN_NAME]"
click at [1134, 621] on div "Submitted: [PERSON_NAME] [EMAIL_ADDRESS][DOMAIN_NAME] Hi, I will be heading to …" at bounding box center [1200, 625] width 717 height 48
click at [265, 705] on h4 "[EMAIL_ADDRESS][DOMAIN_NAME]" at bounding box center [263, 712] width 188 height 15
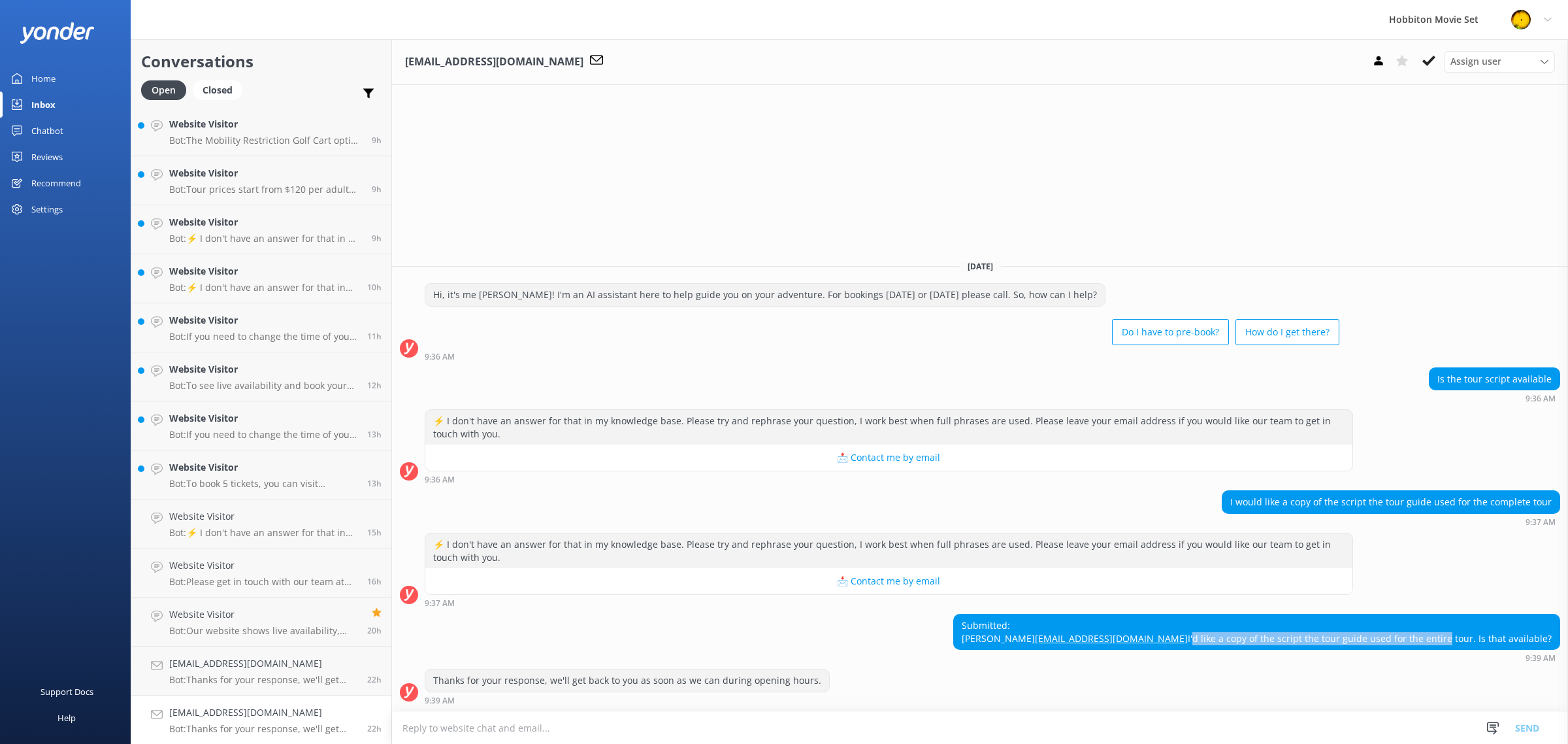
drag, startPoint x: 1202, startPoint y: 637, endPoint x: 1449, endPoint y: 637, distance: 247.0
click at [1449, 637] on div "Submitted: [PERSON_NAME] [PERSON_NAME][EMAIL_ADDRESS][DOMAIN_NAME] I'd like a c…" at bounding box center [1256, 631] width 605 height 35
click at [1480, 637] on div "Submitted: [PERSON_NAME] [PERSON_NAME][EMAIL_ADDRESS][DOMAIN_NAME] I'd like a c…" at bounding box center [1256, 631] width 605 height 35
click at [187, 619] on h4 "Website Visitor" at bounding box center [263, 614] width 188 height 15
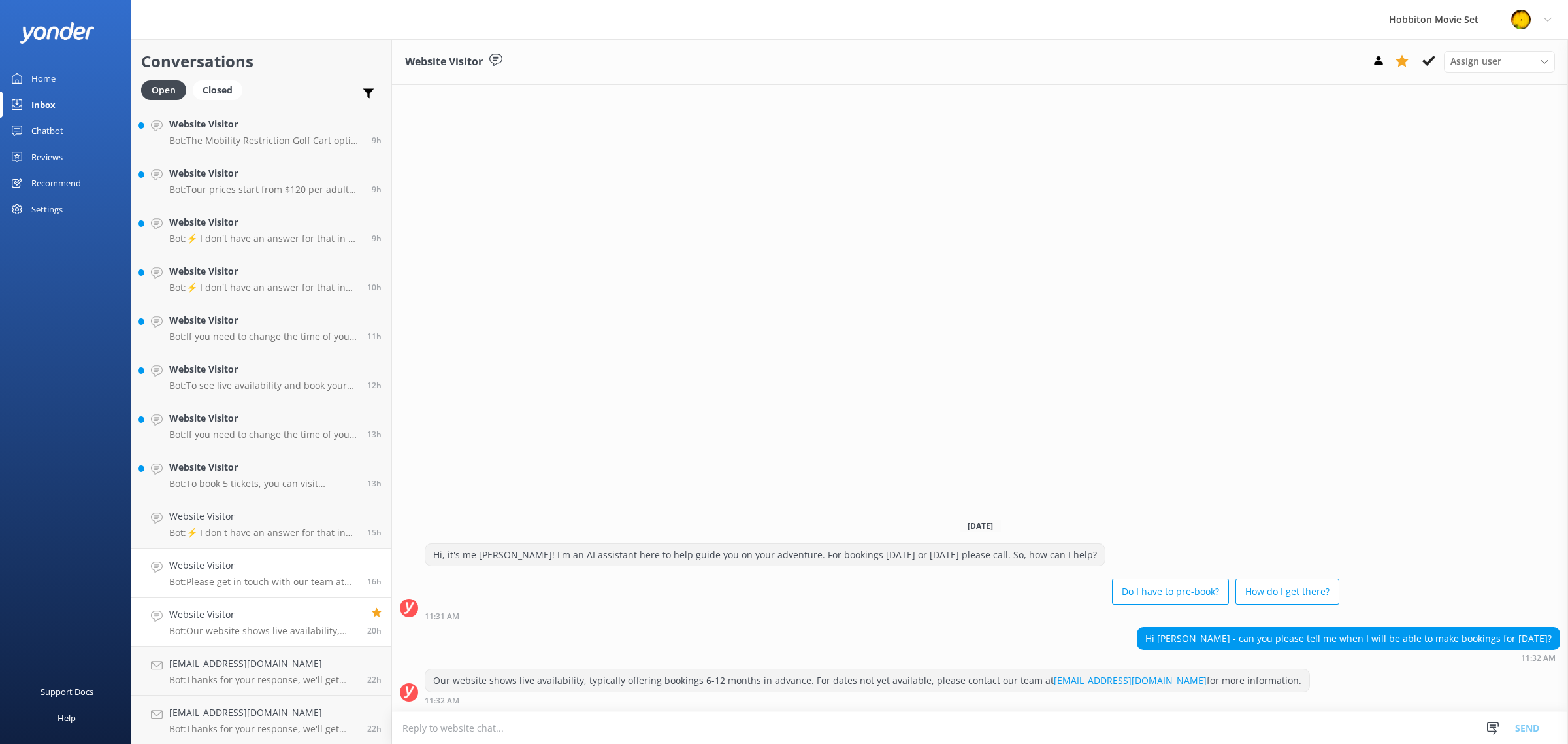
click at [207, 569] on h4 "Website Visitor" at bounding box center [263, 565] width 188 height 15
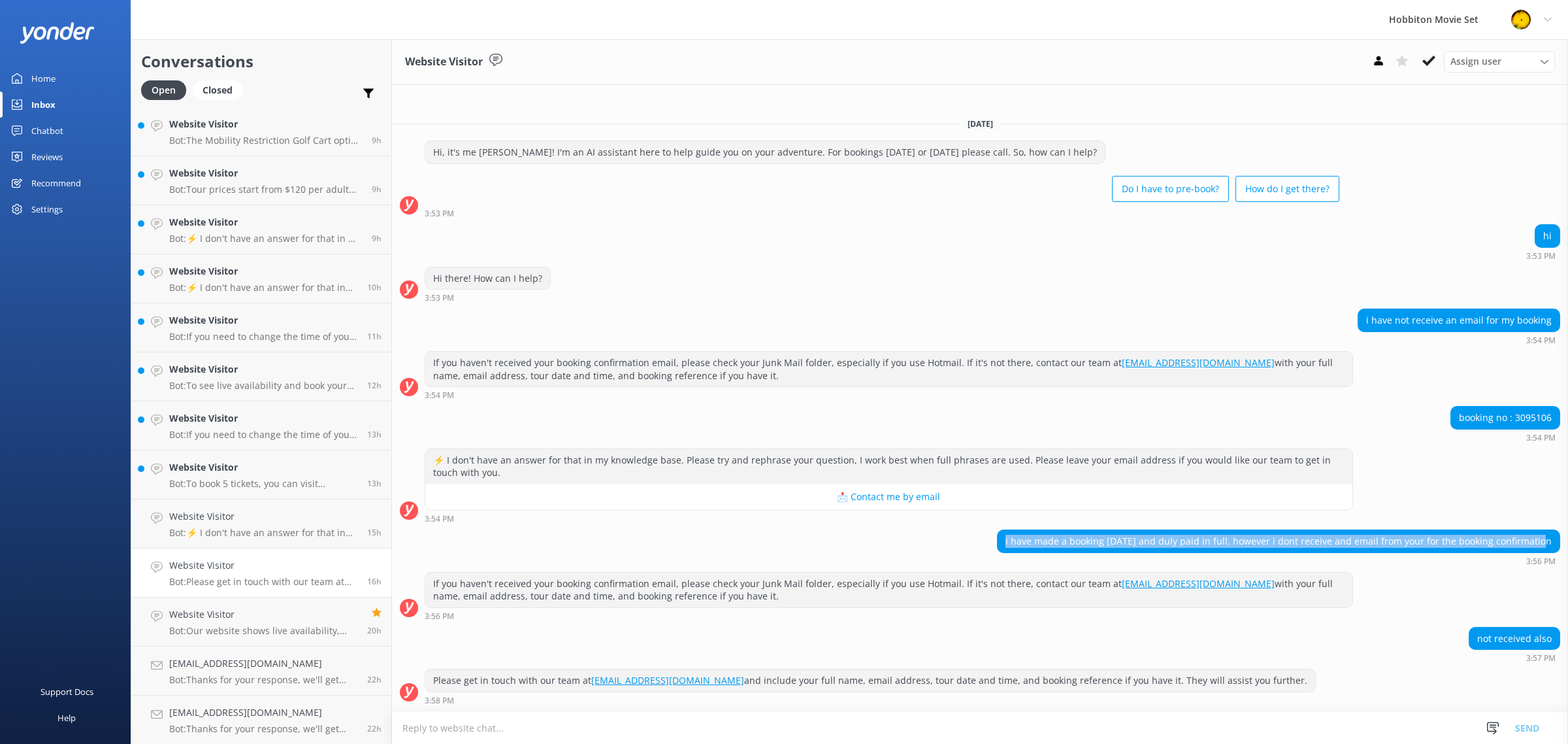
drag, startPoint x: 1025, startPoint y: 539, endPoint x: 1552, endPoint y: 535, distance: 527.0
click at [1552, 535] on div "i have made a booking [DATE] and duly paid in full. however i dont receive and …" at bounding box center [1278, 540] width 561 height 22
click at [1552, 537] on div "i have made a booking [DATE] and duly paid in full. however i dont receive and …" at bounding box center [1278, 540] width 561 height 22
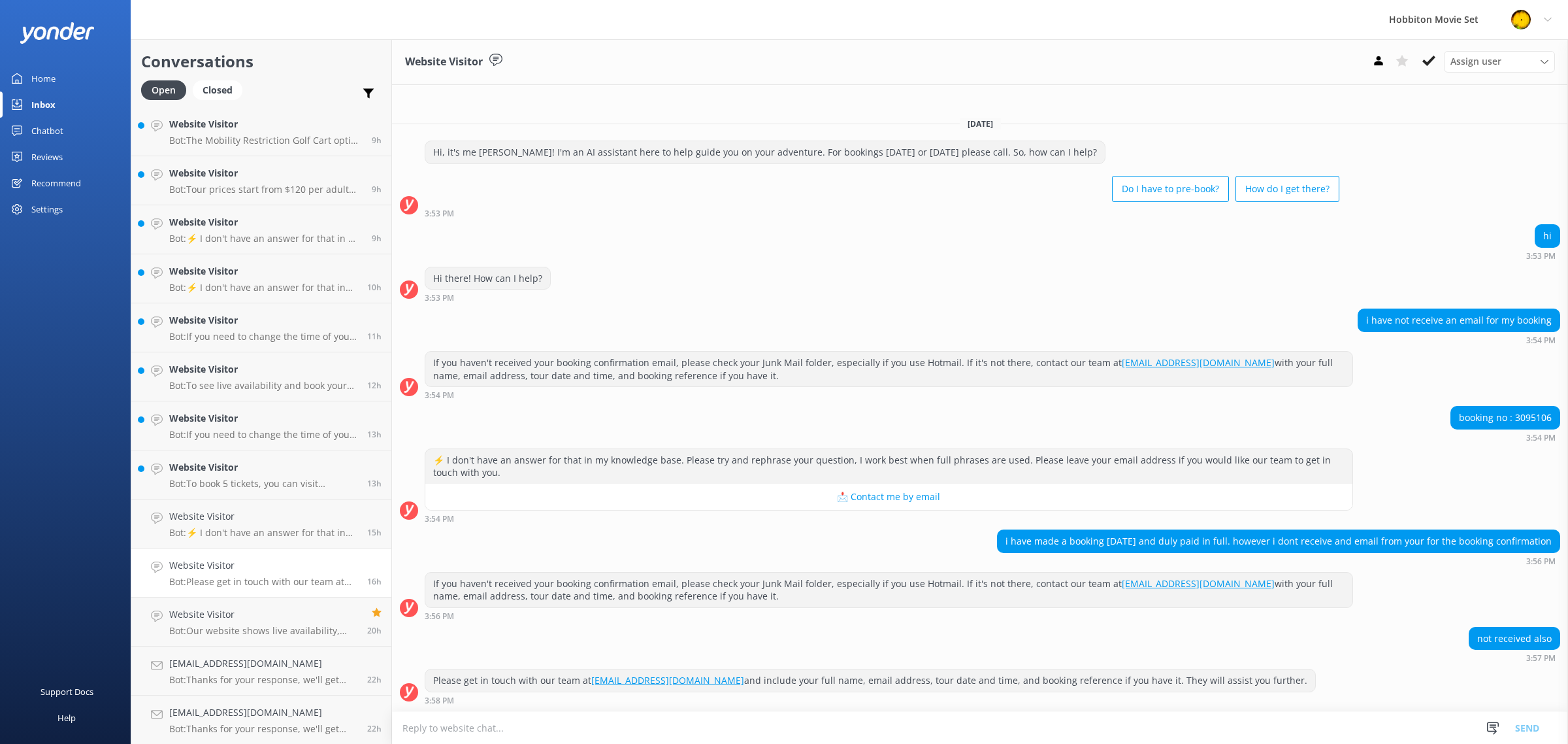
click at [1041, 542] on div "i have made a booking [DATE] and duly paid in full. however i dont receive and …" at bounding box center [1278, 540] width 561 height 22
click at [1040, 542] on div "i have made a booking [DATE] and duly paid in full. however i dont receive and …" at bounding box center [1278, 540] width 561 height 22
click at [1072, 540] on div "i have made a booking [DATE] and duly paid in full. however i dont receive and …" at bounding box center [1278, 540] width 561 height 22
click at [1124, 537] on div "i have made a booking [DATE] and duly paid in full. however i dont receive and …" at bounding box center [1278, 540] width 561 height 22
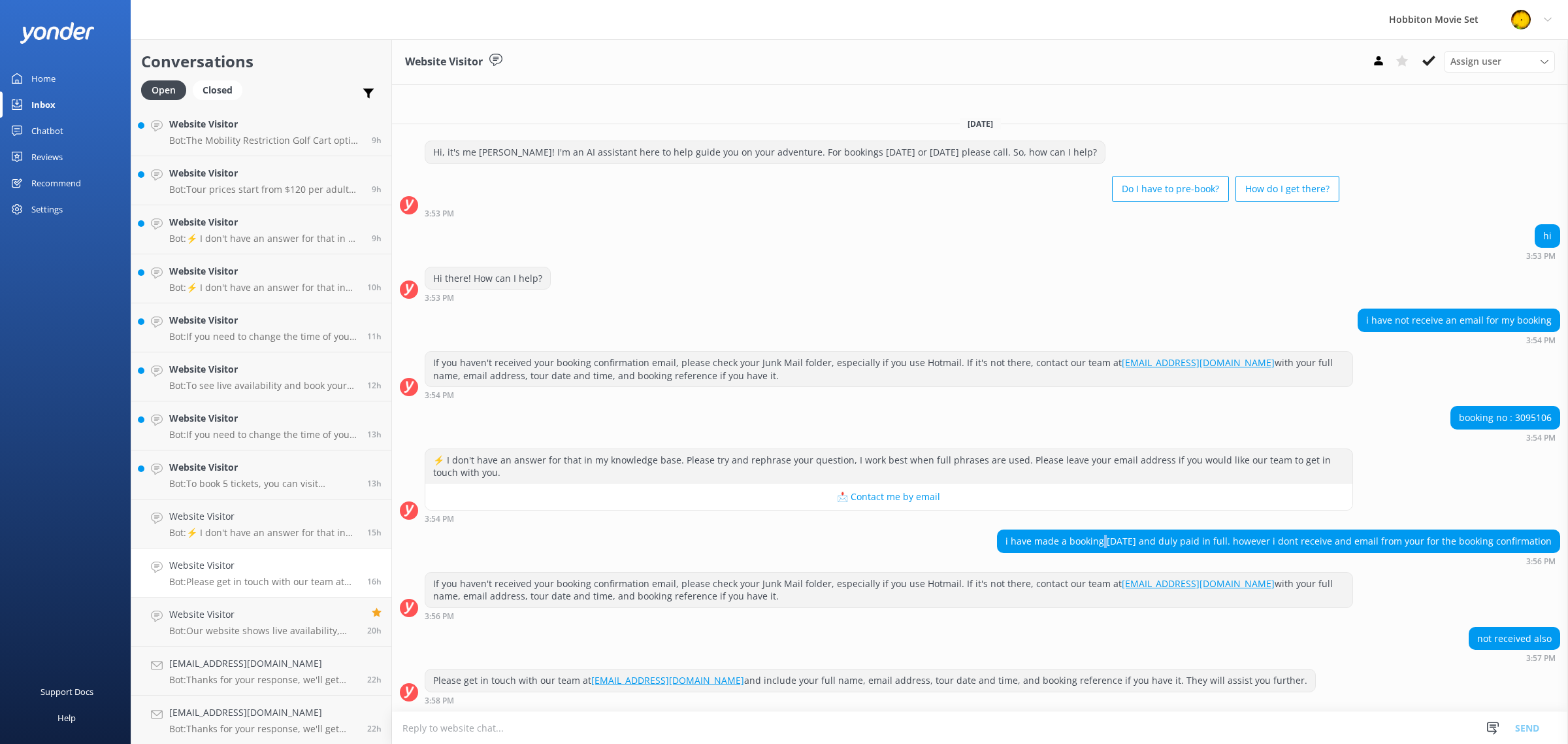
click at [1124, 537] on div "i have made a booking [DATE] and duly paid in full. however i dont receive and …" at bounding box center [1278, 540] width 561 height 22
click at [1112, 537] on div "i have made a booking [DATE] and duly paid in full. however i dont receive and …" at bounding box center [1278, 540] width 561 height 22
click at [1137, 539] on div "i have made a booking [DATE] and duly paid in full. however i dont receive and …" at bounding box center [1278, 540] width 561 height 22
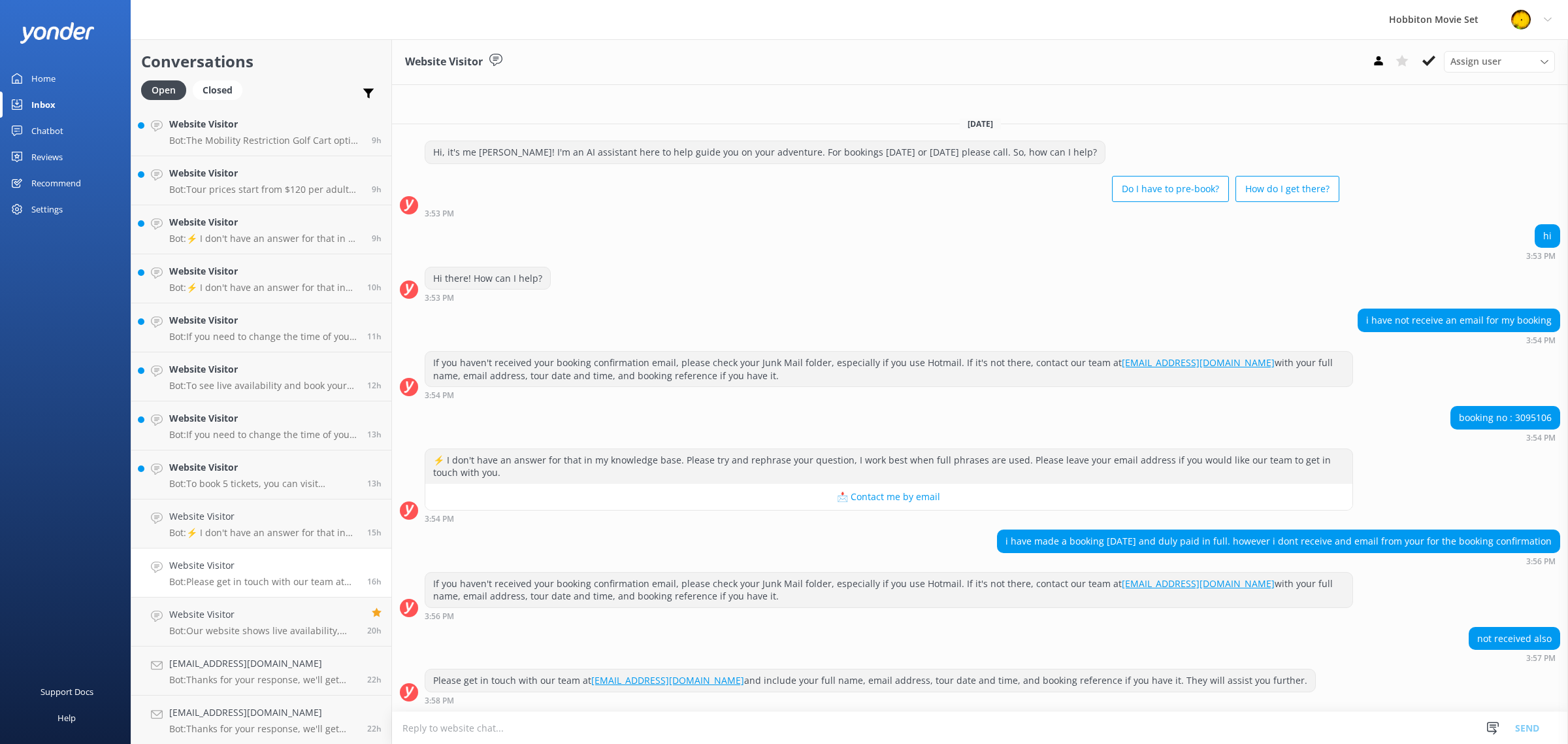
click at [1048, 540] on div "i have made a booking [DATE] and duly paid in full. however i dont receive and …" at bounding box center [1278, 540] width 561 height 22
click at [1525, 419] on div "booking no : 3095106" at bounding box center [1505, 417] width 109 height 22
copy div "3095106"
click at [252, 518] on h4 "Website Visitor" at bounding box center [263, 516] width 188 height 15
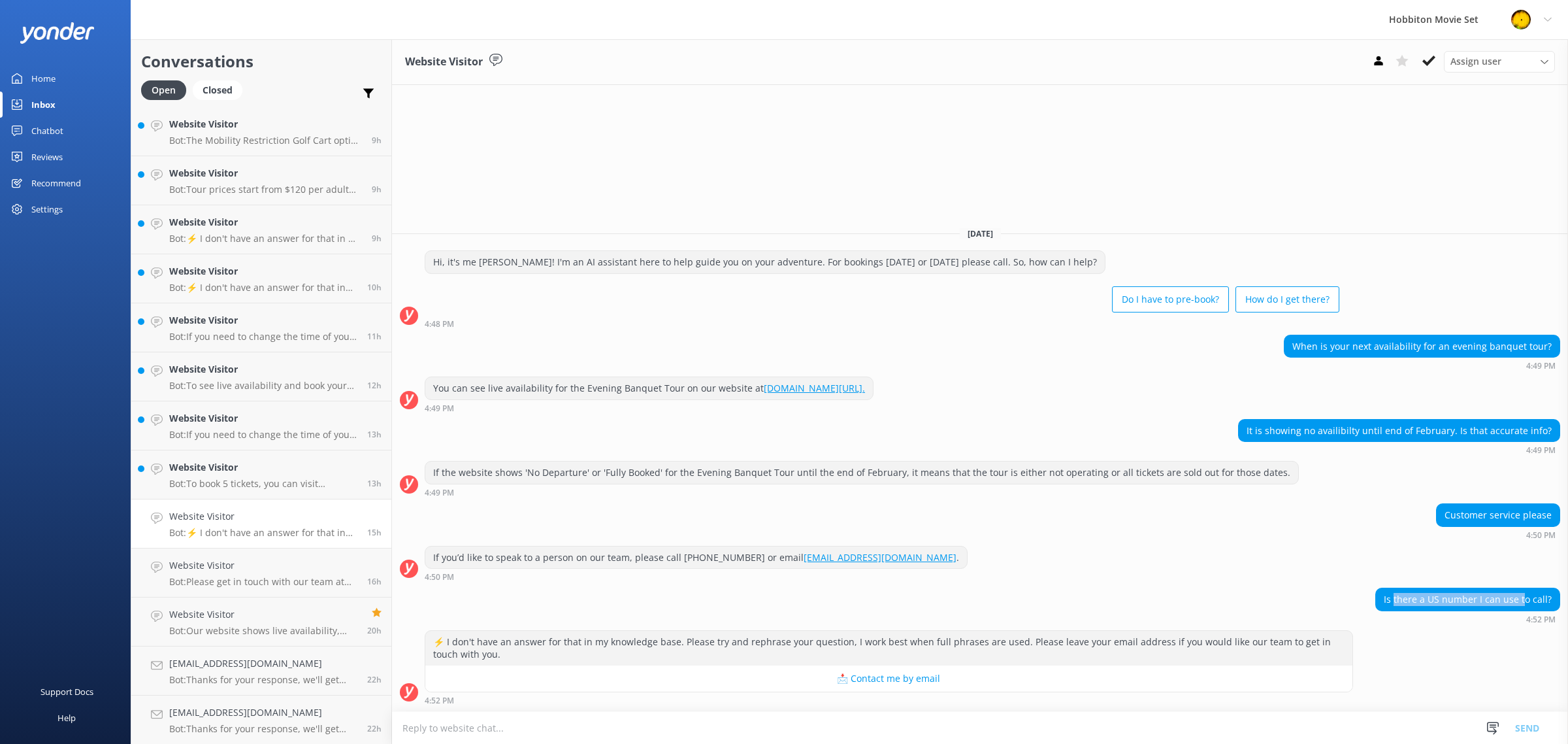
drag, startPoint x: 1399, startPoint y: 596, endPoint x: 1525, endPoint y: 590, distance: 126.1
click at [1525, 590] on div "Is there a US number I can use to call?" at bounding box center [1467, 598] width 183 height 22
click at [1544, 590] on div "Is there a US number I can use to call?" at bounding box center [1467, 598] width 183 height 22
drag, startPoint x: 1464, startPoint y: 514, endPoint x: 1542, endPoint y: 518, distance: 78.1
click at [1542, 518] on div "Customer service please" at bounding box center [1497, 514] width 123 height 22
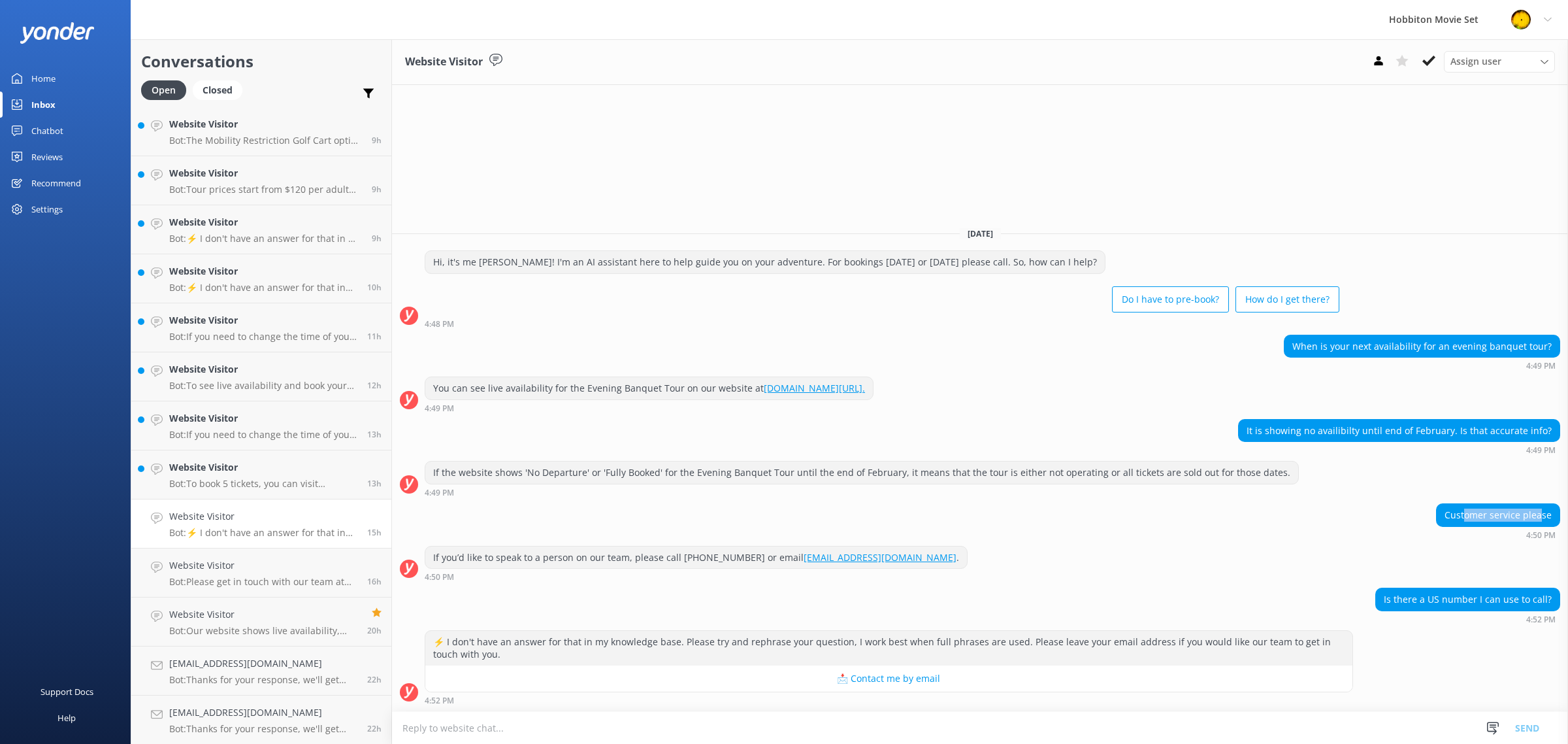
click at [1542, 518] on div "Customer service please" at bounding box center [1497, 514] width 123 height 22
drag, startPoint x: 1298, startPoint y: 430, endPoint x: 1506, endPoint y: 437, distance: 208.1
click at [1506, 437] on div "It is showing no availibilty until end of February. Is that accurate info?" at bounding box center [1398, 430] width 321 height 22
click at [1516, 436] on div "It is showing no availibilty until end of February. Is that accurate info?" at bounding box center [1398, 430] width 321 height 22
click at [262, 478] on p "Bot: To book 5 tickets, you can visit [DOMAIN_NAME][URL] to see live availabili…" at bounding box center [263, 483] width 188 height 12
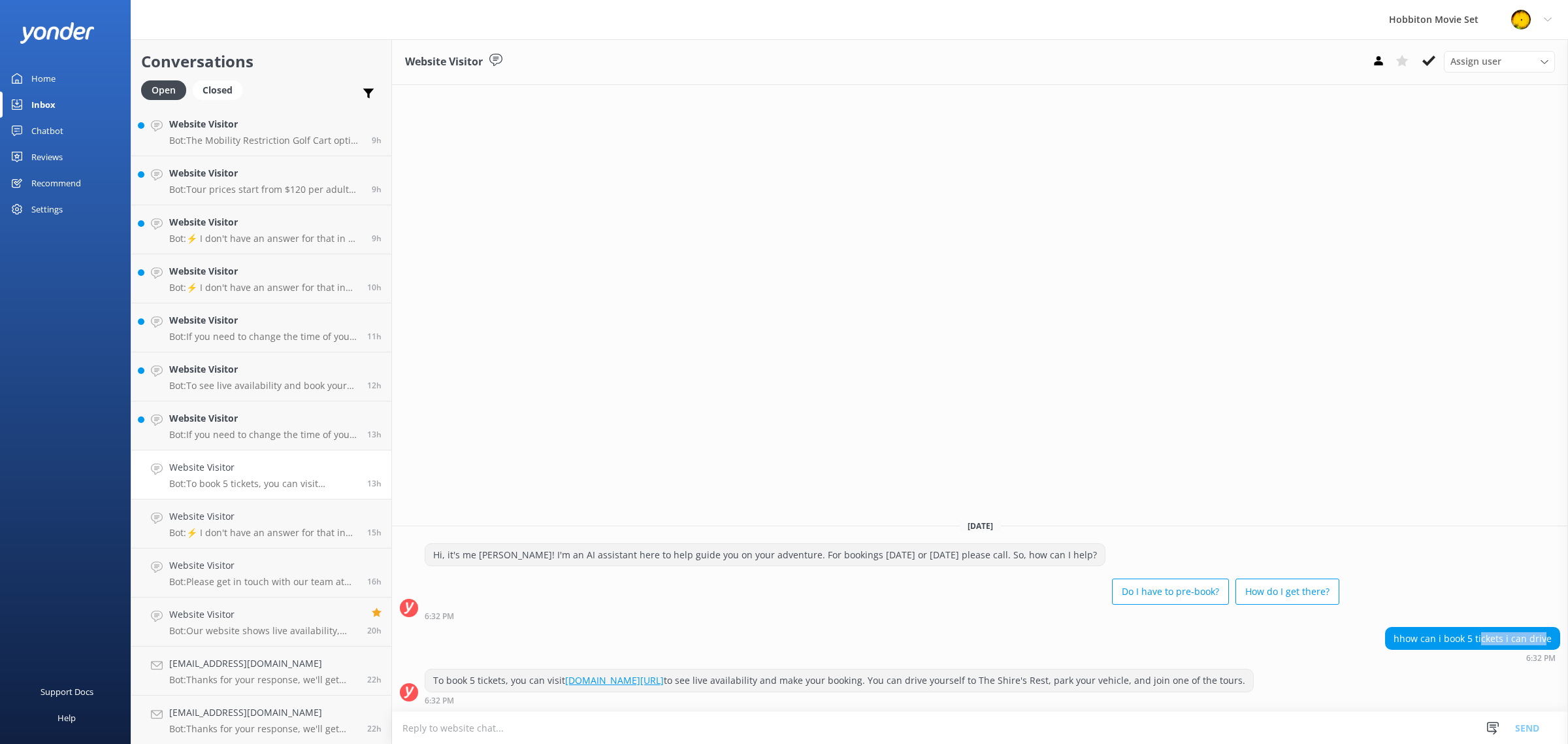
drag, startPoint x: 1485, startPoint y: 637, endPoint x: 1546, endPoint y: 637, distance: 61.0
click at [1546, 637] on div "hhow can i book 5 tickets i can drive" at bounding box center [1472, 638] width 174 height 22
click at [252, 427] on div "Website Visitor Bot: If you need to change the time of your booking, please con…" at bounding box center [263, 426] width 188 height 29
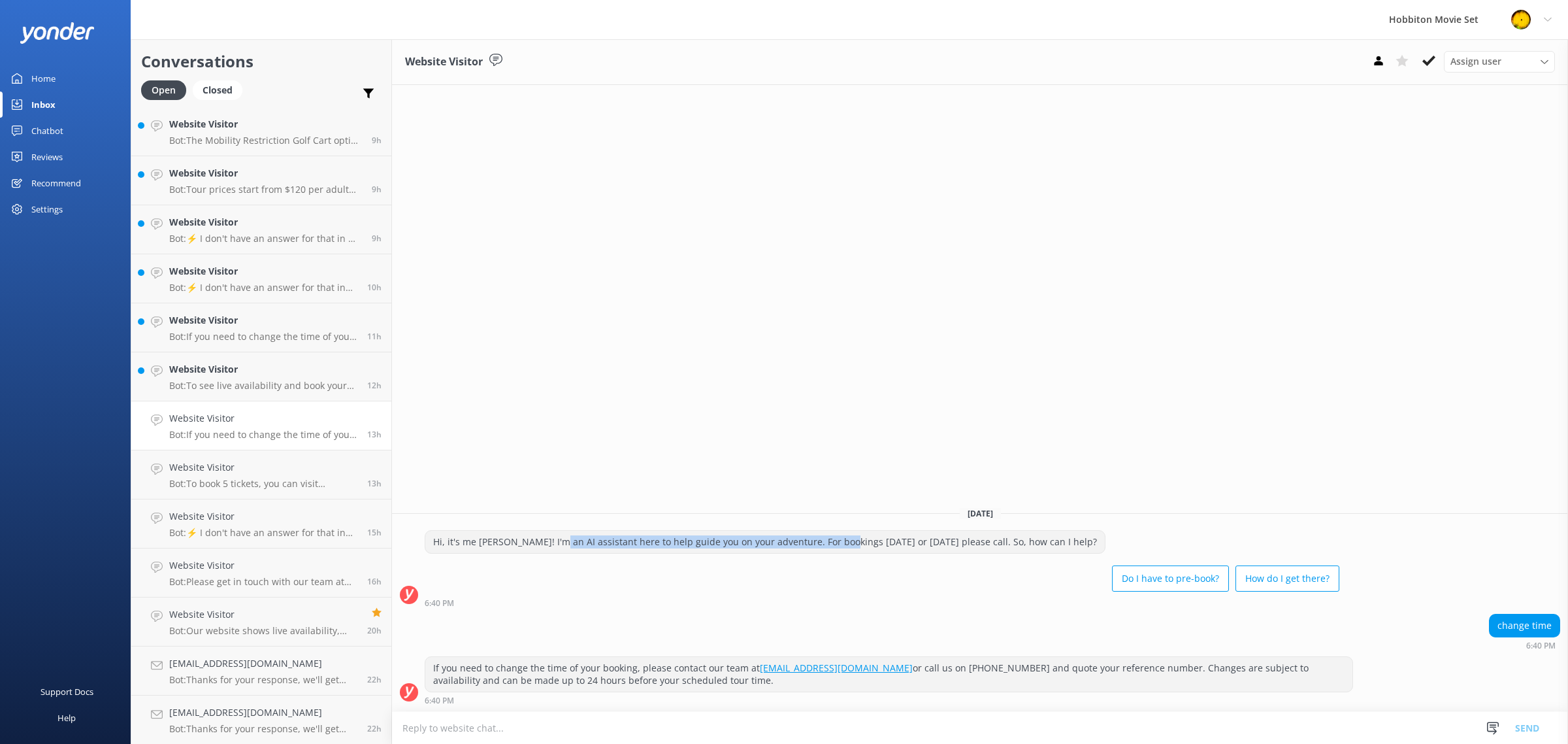
drag, startPoint x: 553, startPoint y: 537, endPoint x: 852, endPoint y: 534, distance: 299.0
click at [845, 534] on div "Hi, it's me [PERSON_NAME]! I'm an AI assistant here to help guide you on your a…" at bounding box center [764, 541] width 679 height 22
drag, startPoint x: 919, startPoint y: 531, endPoint x: 1023, endPoint y: 530, distance: 104.0
click at [924, 531] on div "Hi, it's me [PERSON_NAME]! I'm an AI assistant here to help guide you on your a…" at bounding box center [764, 541] width 679 height 22
click at [281, 370] on h4 "Website Visitor" at bounding box center [263, 369] width 188 height 15
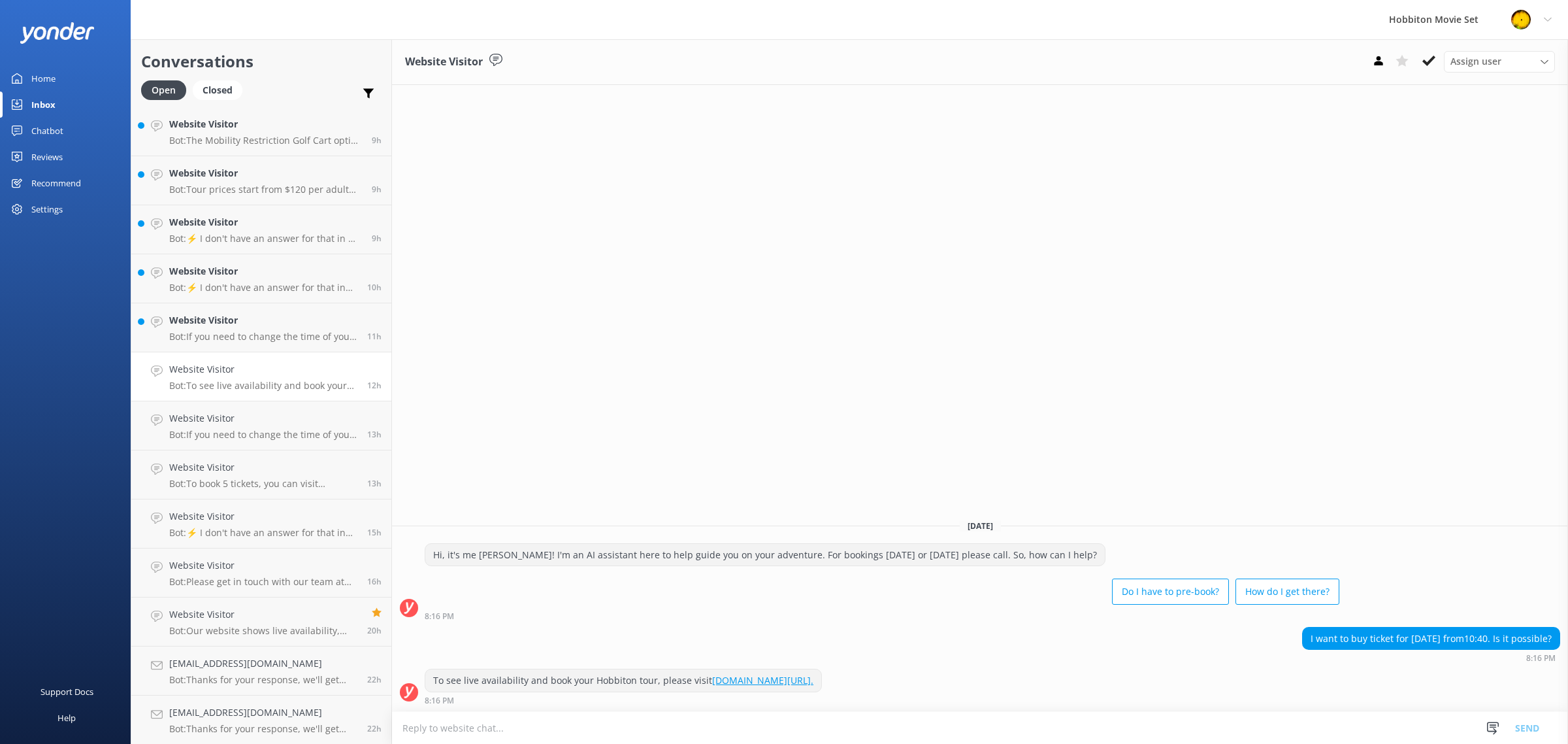
drag, startPoint x: 1325, startPoint y: 637, endPoint x: 1532, endPoint y: 640, distance: 207.0
click at [1532, 640] on div "I want to buy ticket for [DATE] from10:40. Is it possible?" at bounding box center [1430, 638] width 257 height 22
click at [209, 322] on h4 "Website Visitor" at bounding box center [263, 320] width 188 height 15
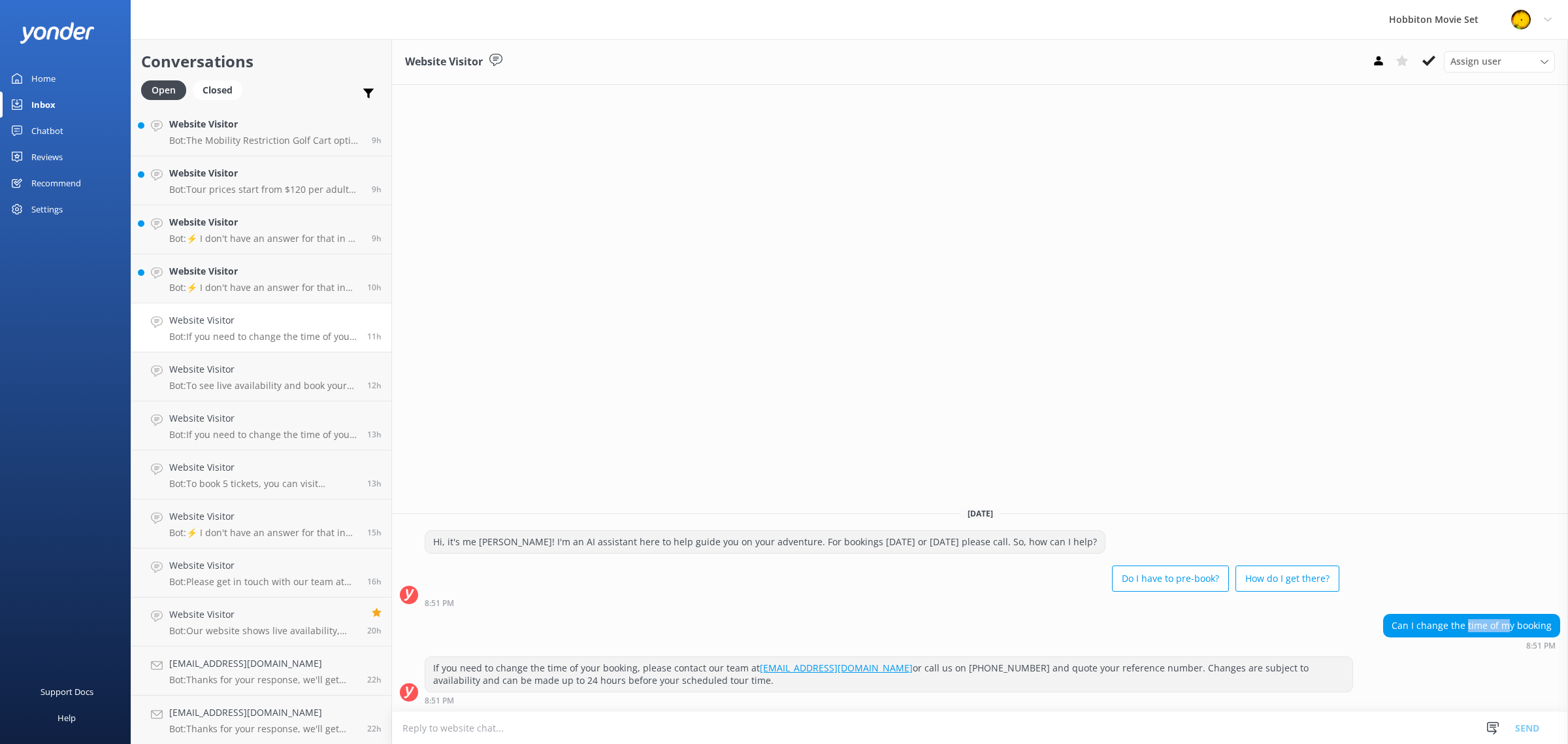
drag, startPoint x: 1468, startPoint y: 628, endPoint x: 1511, endPoint y: 626, distance: 43.0
click at [1511, 626] on div "Can I change the time of my booking" at bounding box center [1471, 625] width 176 height 22
click at [1516, 626] on div "Can I change the time of my booking" at bounding box center [1471, 625] width 176 height 22
click at [281, 264] on h4 "Website Visitor" at bounding box center [263, 271] width 188 height 15
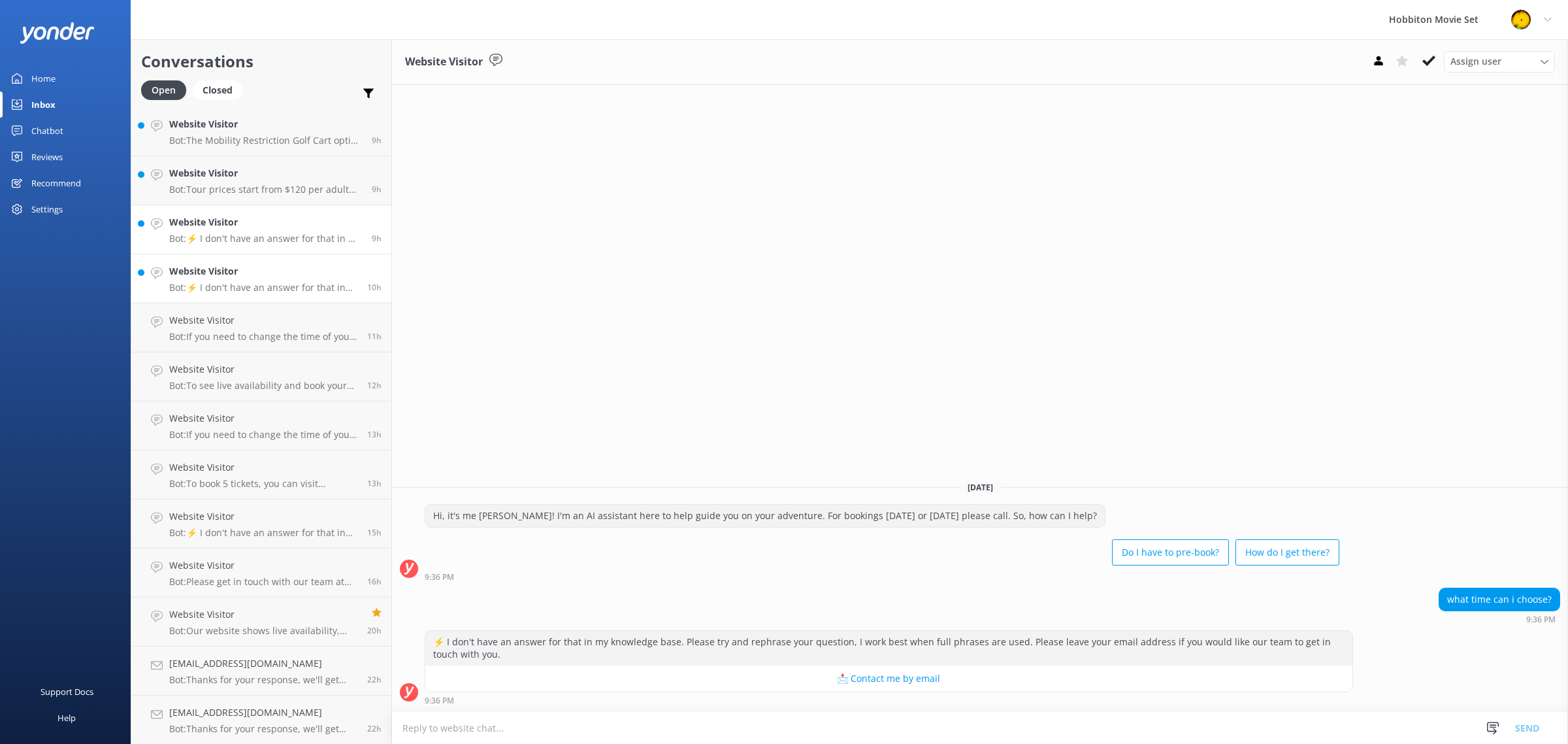
click at [262, 233] on p "Bot: ⚡ I don't have an answer for that in my knowledge base. Please try and rep…" at bounding box center [265, 239] width 193 height 12
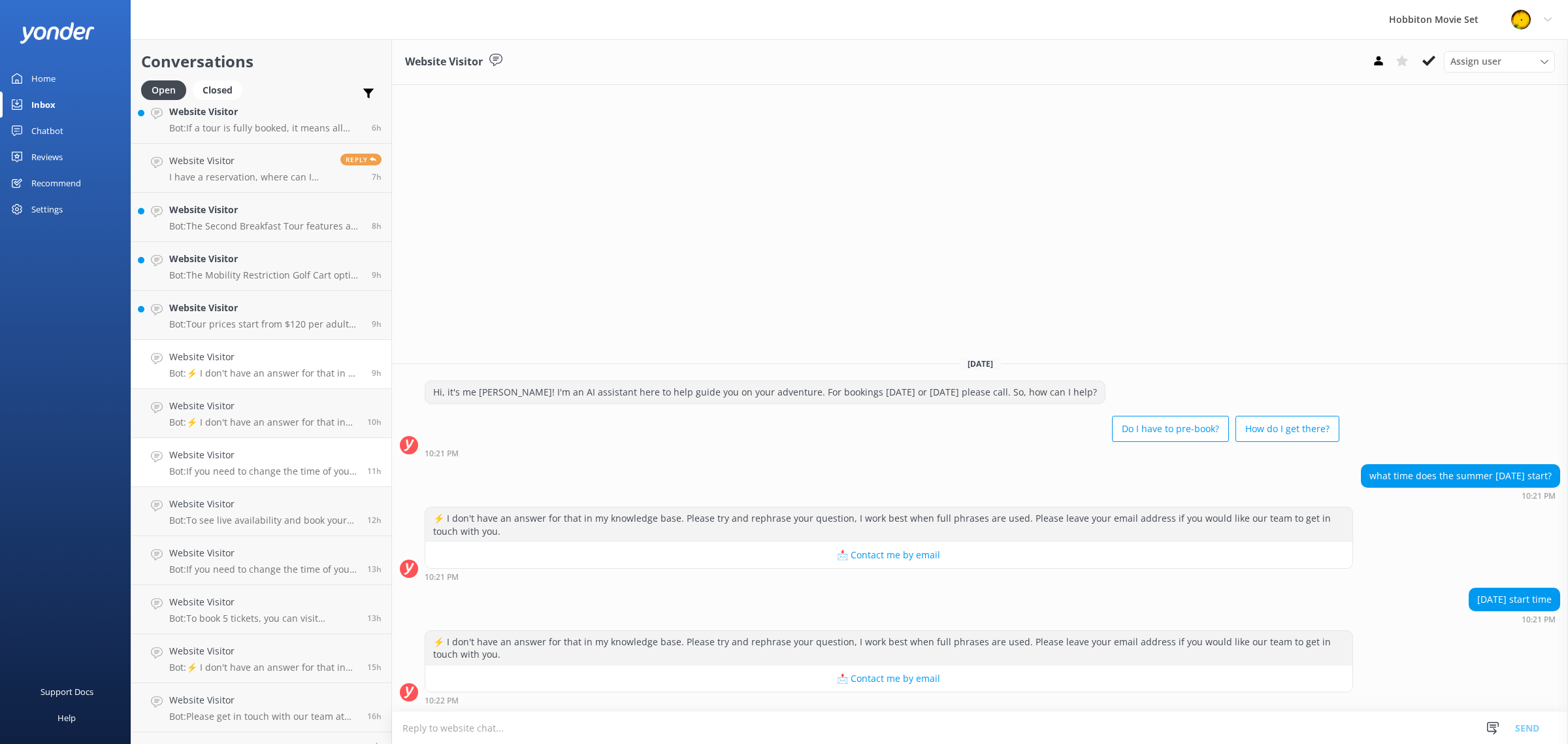
scroll to position [524, 0]
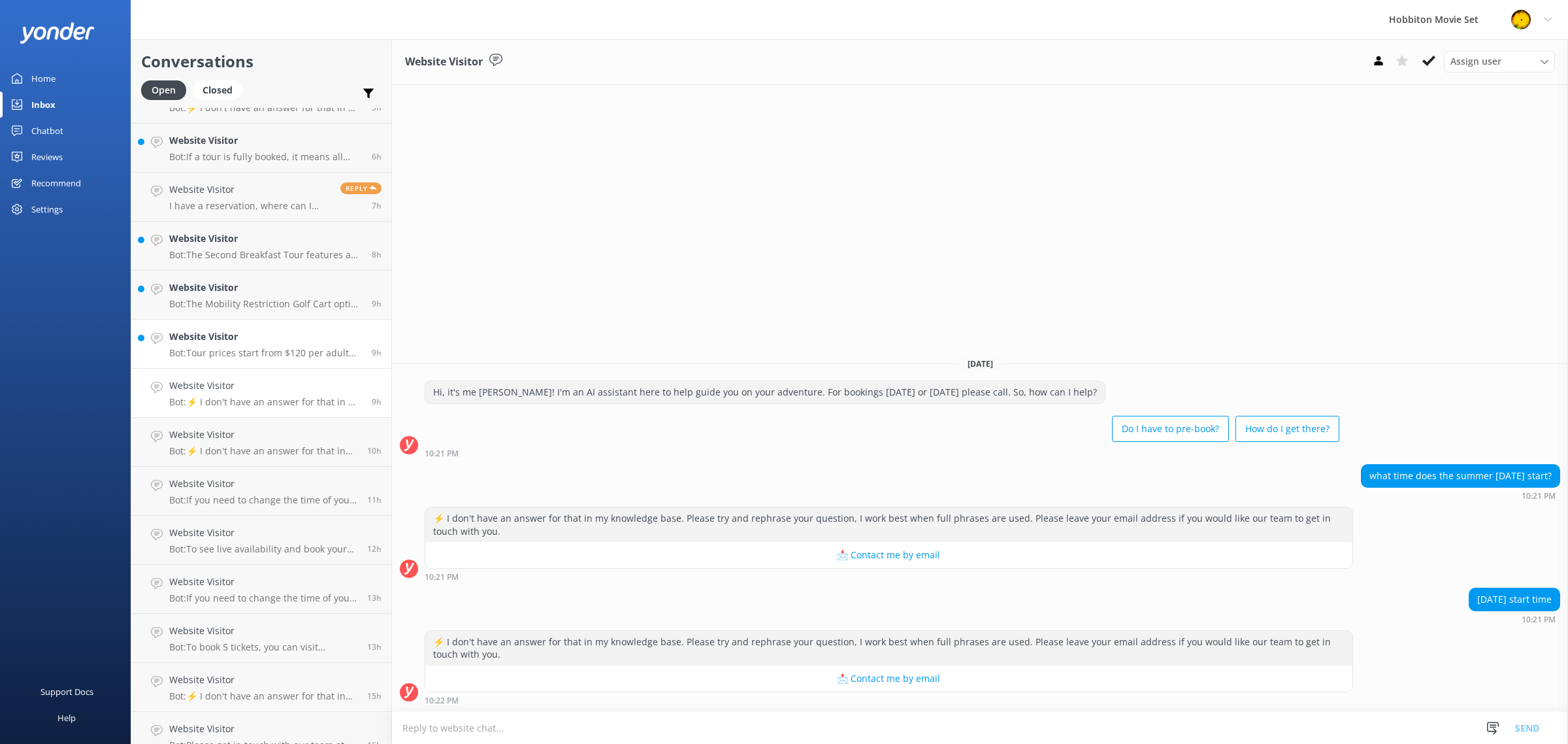
click at [262, 347] on p "Bot: Tour prices start from $120 per adult for the Hobbiton Movie Set guided to…" at bounding box center [265, 353] width 193 height 12
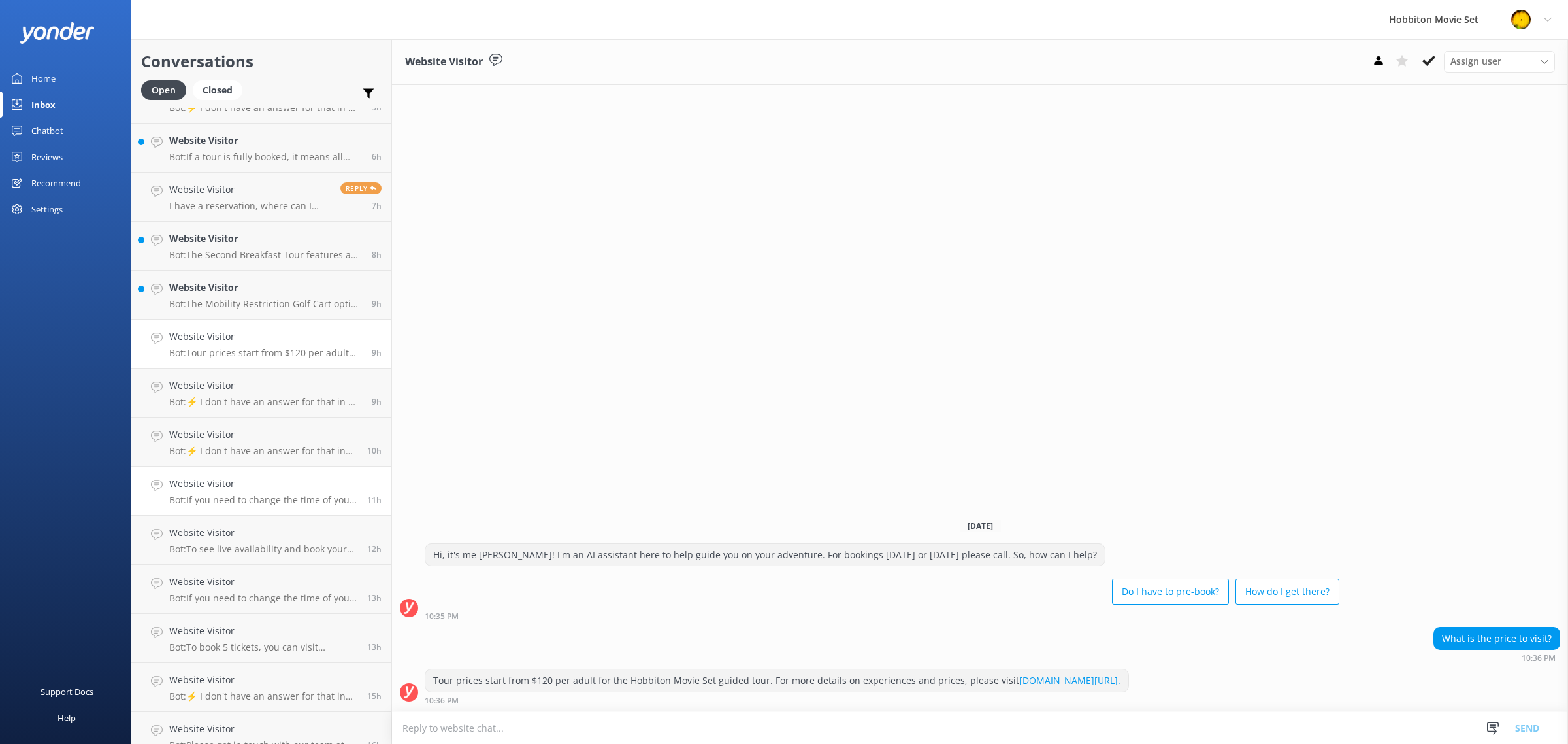
scroll to position [441, 0]
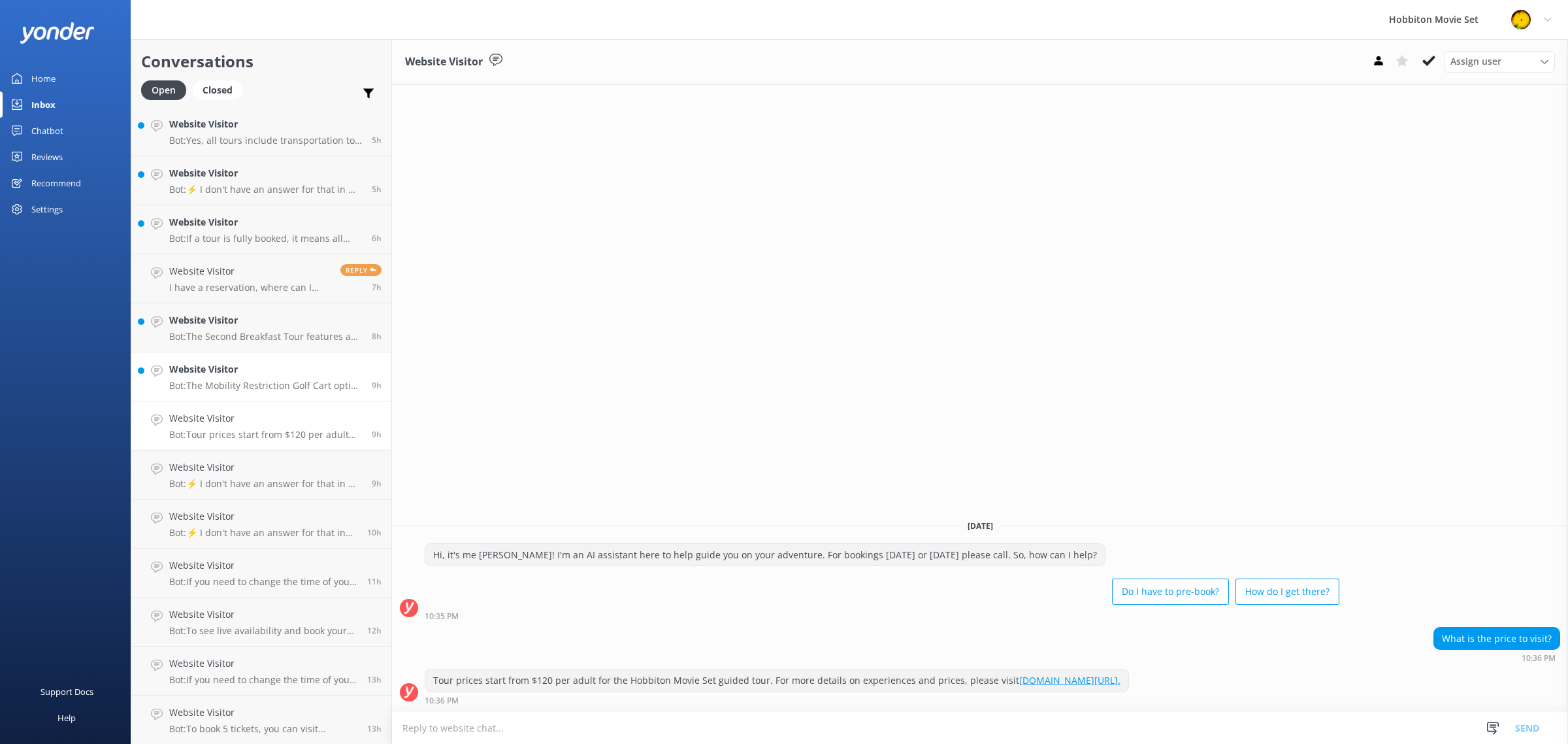
click at [273, 389] on p "Bot: The Mobility Restriction Golf Cart option is available for visitors unable…" at bounding box center [265, 385] width 193 height 12
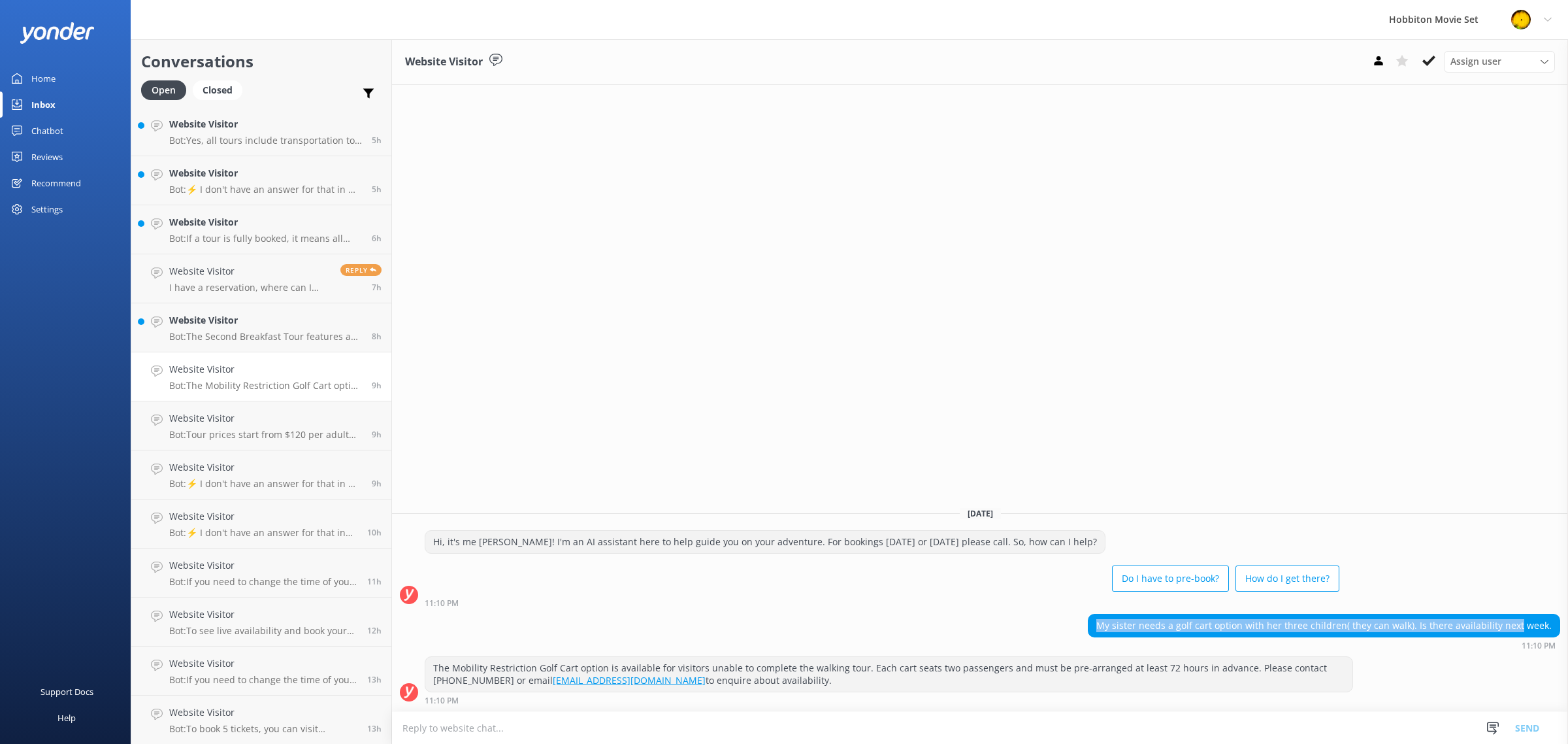
drag, startPoint x: 1113, startPoint y: 622, endPoint x: 1525, endPoint y: 623, distance: 412.0
click at [1525, 623] on div "My sister needs a golf cart option with her three children( they can walk). Is …" at bounding box center [1324, 625] width 471 height 22
click at [272, 320] on h4 "Website Visitor" at bounding box center [265, 320] width 193 height 15
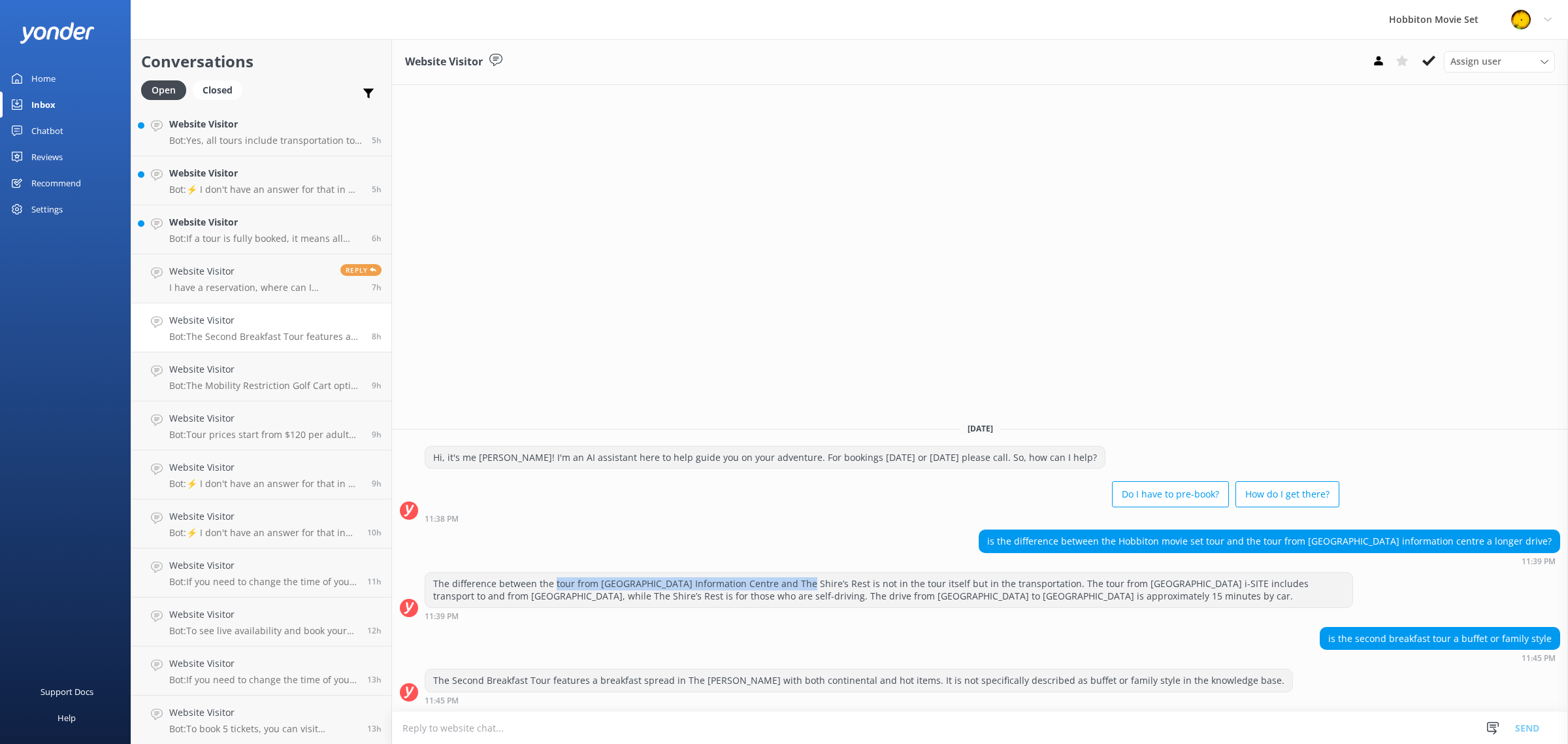
drag, startPoint x: 625, startPoint y: 577, endPoint x: 795, endPoint y: 581, distance: 170.0
click at [794, 581] on div "The difference between the tour from [GEOGRAPHIC_DATA] Information Centre and T…" at bounding box center [888, 590] width 927 height 35
drag, startPoint x: 889, startPoint y: 582, endPoint x: 1039, endPoint y: 583, distance: 150.0
click at [1039, 583] on div "The difference between the tour from [GEOGRAPHIC_DATA] Information Centre and T…" at bounding box center [888, 590] width 927 height 35
drag, startPoint x: 1055, startPoint y: 583, endPoint x: 1190, endPoint y: 582, distance: 135.0
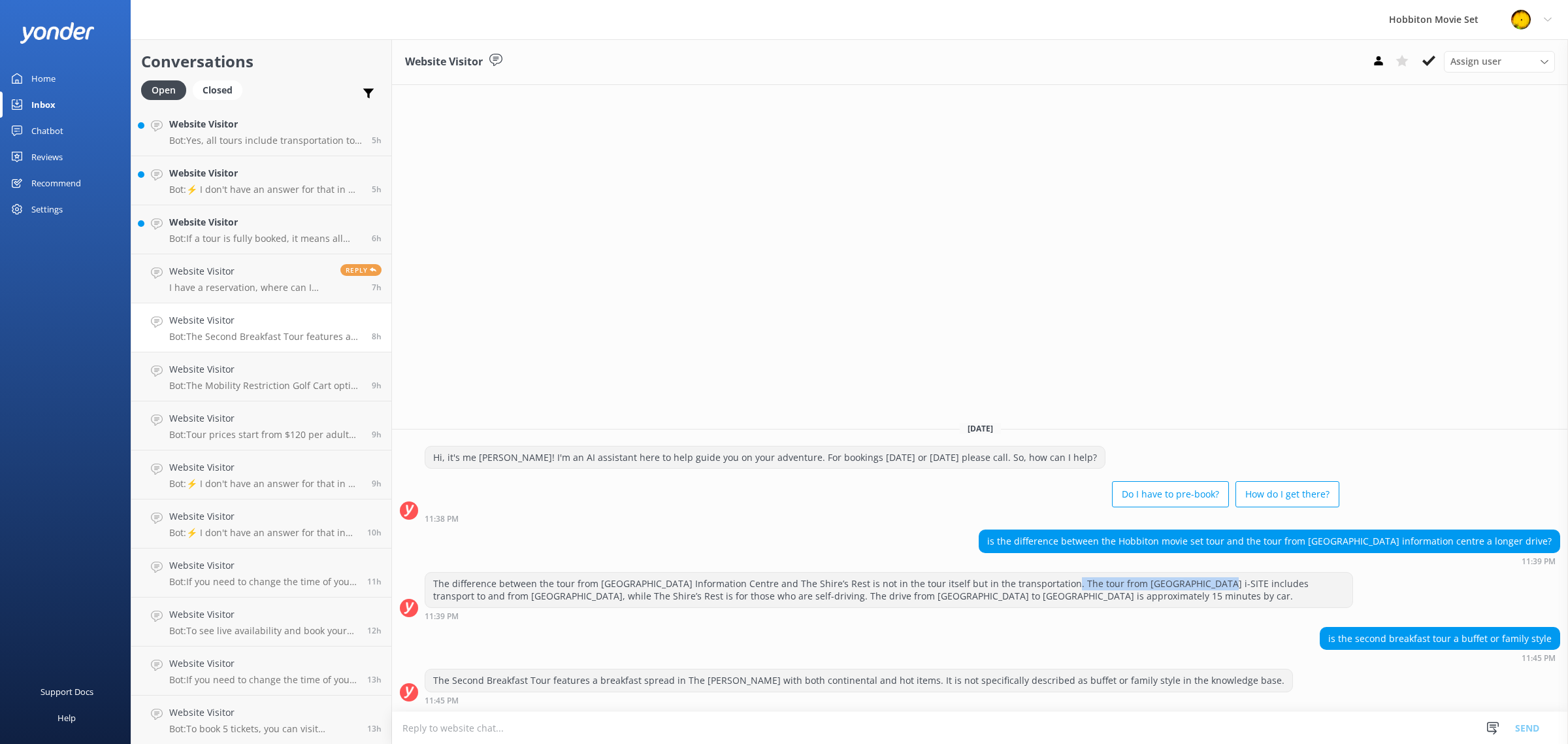
click at [1190, 582] on div "The difference between the tour from [GEOGRAPHIC_DATA] Information Centre and T…" at bounding box center [888, 590] width 927 height 35
drag, startPoint x: 1209, startPoint y: 582, endPoint x: 1224, endPoint y: 581, distance: 15.0
click at [1211, 582] on div "The difference between the tour from [GEOGRAPHIC_DATA] Information Centre and T…" at bounding box center [888, 590] width 927 height 35
drag, startPoint x: 1224, startPoint y: 581, endPoint x: 1333, endPoint y: 583, distance: 109.0
click at [1333, 583] on div "The difference between the tour from [GEOGRAPHIC_DATA] Information Centre and T…" at bounding box center [888, 590] width 927 height 35
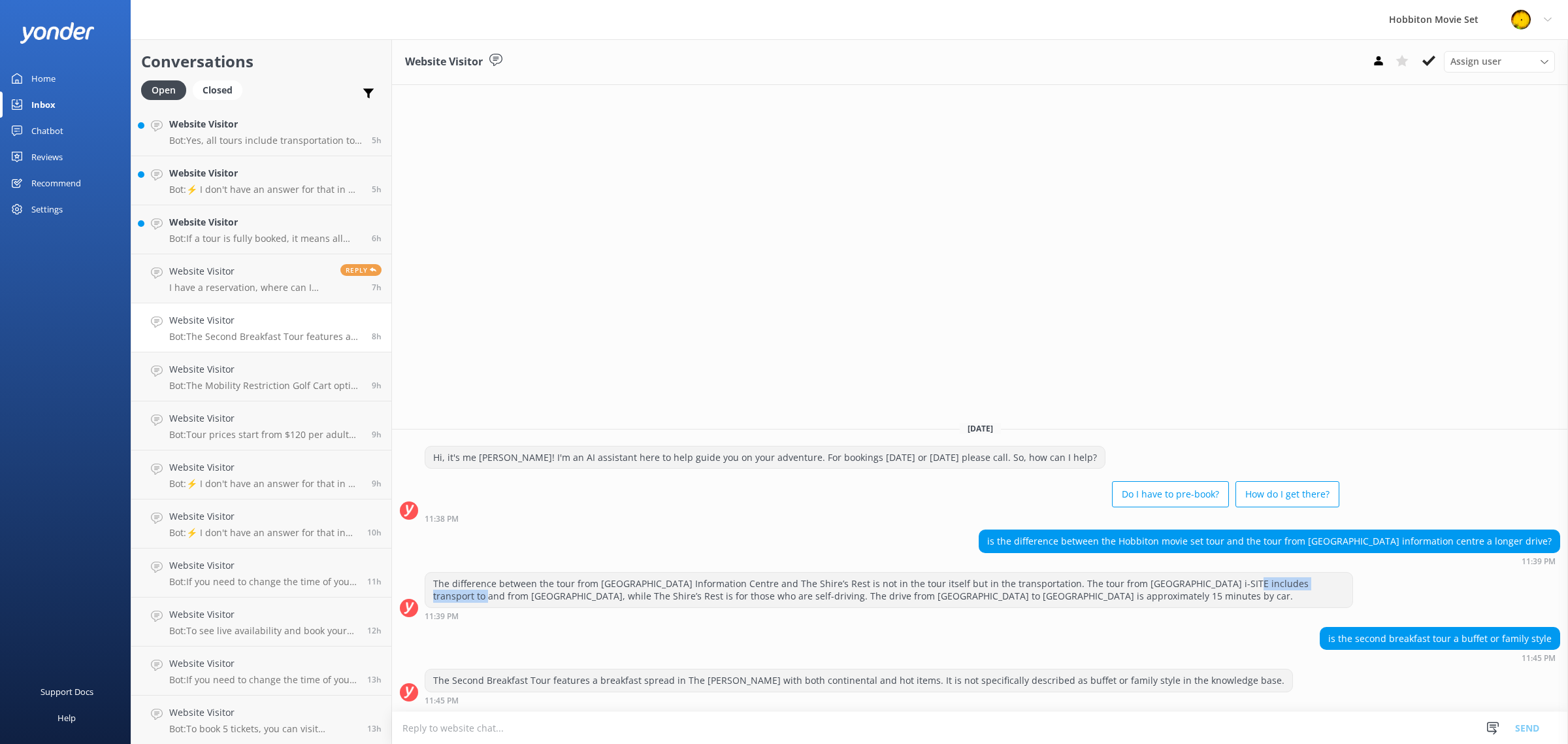
click at [1333, 583] on div "The difference between the tour from [GEOGRAPHIC_DATA] Information Centre and T…" at bounding box center [888, 590] width 927 height 35
drag, startPoint x: 544, startPoint y: 592, endPoint x: 695, endPoint y: 590, distance: 151.0
click at [695, 590] on div "The difference between the tour from [GEOGRAPHIC_DATA] Information Centre and T…" at bounding box center [888, 590] width 927 height 35
drag, startPoint x: 729, startPoint y: 586, endPoint x: 762, endPoint y: 585, distance: 33.0
click at [735, 586] on div "The difference between the tour from [GEOGRAPHIC_DATA] Information Centre and T…" at bounding box center [888, 590] width 927 height 35
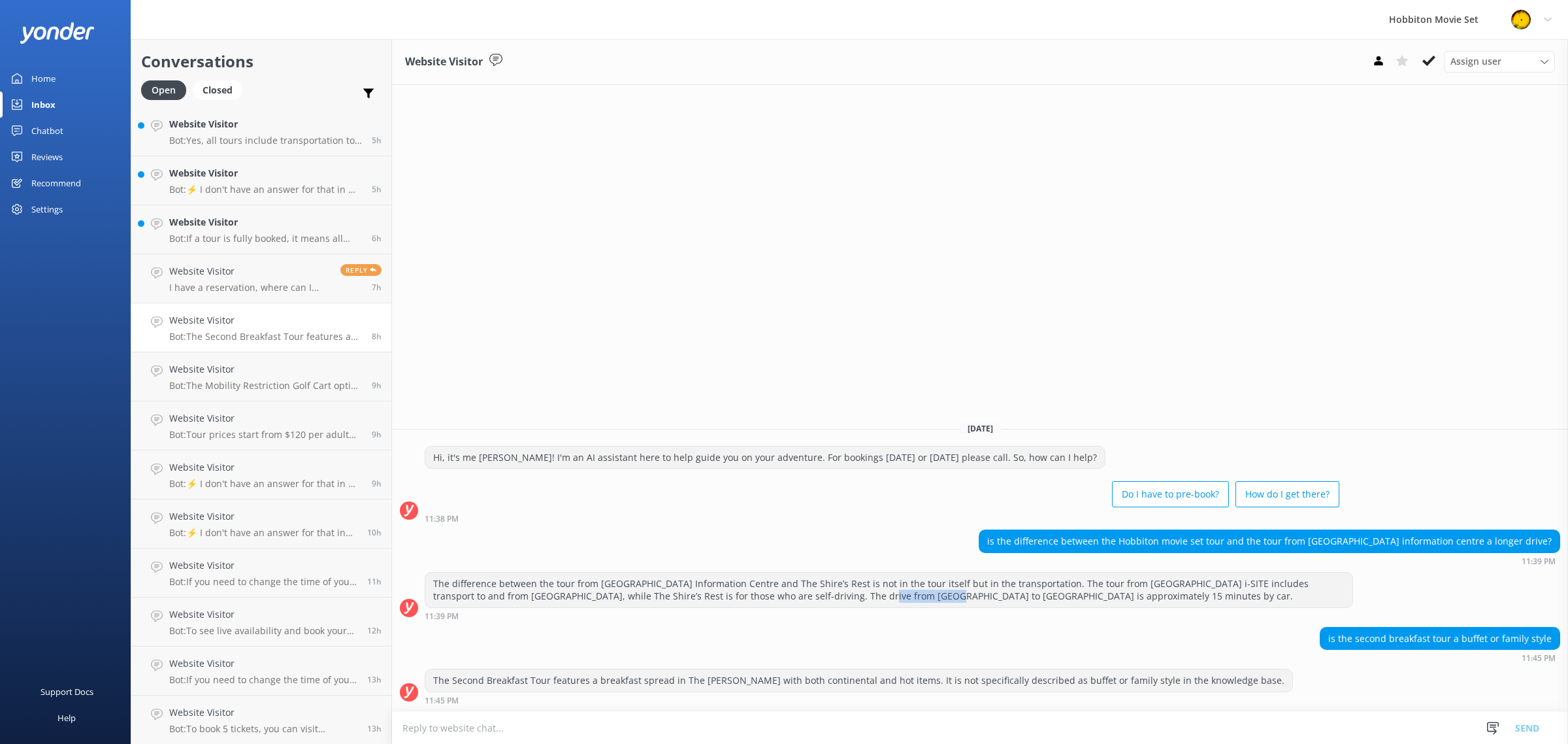
drag, startPoint x: 818, startPoint y: 594, endPoint x: 903, endPoint y: 596, distance: 85.0
click at [900, 596] on div "The difference between the tour from [GEOGRAPHIC_DATA] Information Centre and T…" at bounding box center [888, 590] width 927 height 35
click at [915, 596] on div "The difference between the tour from [GEOGRAPHIC_DATA] Information Centre and T…" at bounding box center [888, 590] width 927 height 35
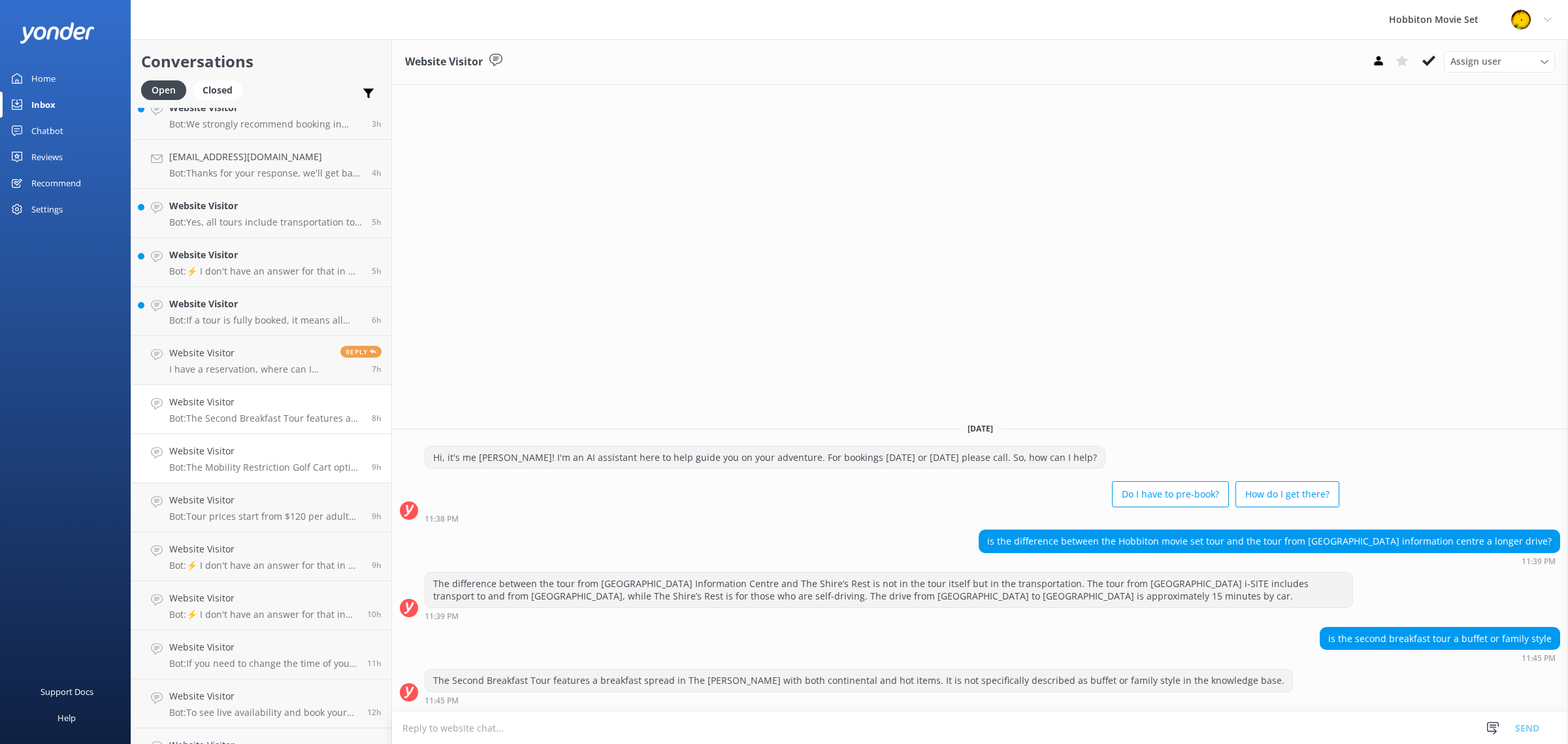
scroll to position [278, 0]
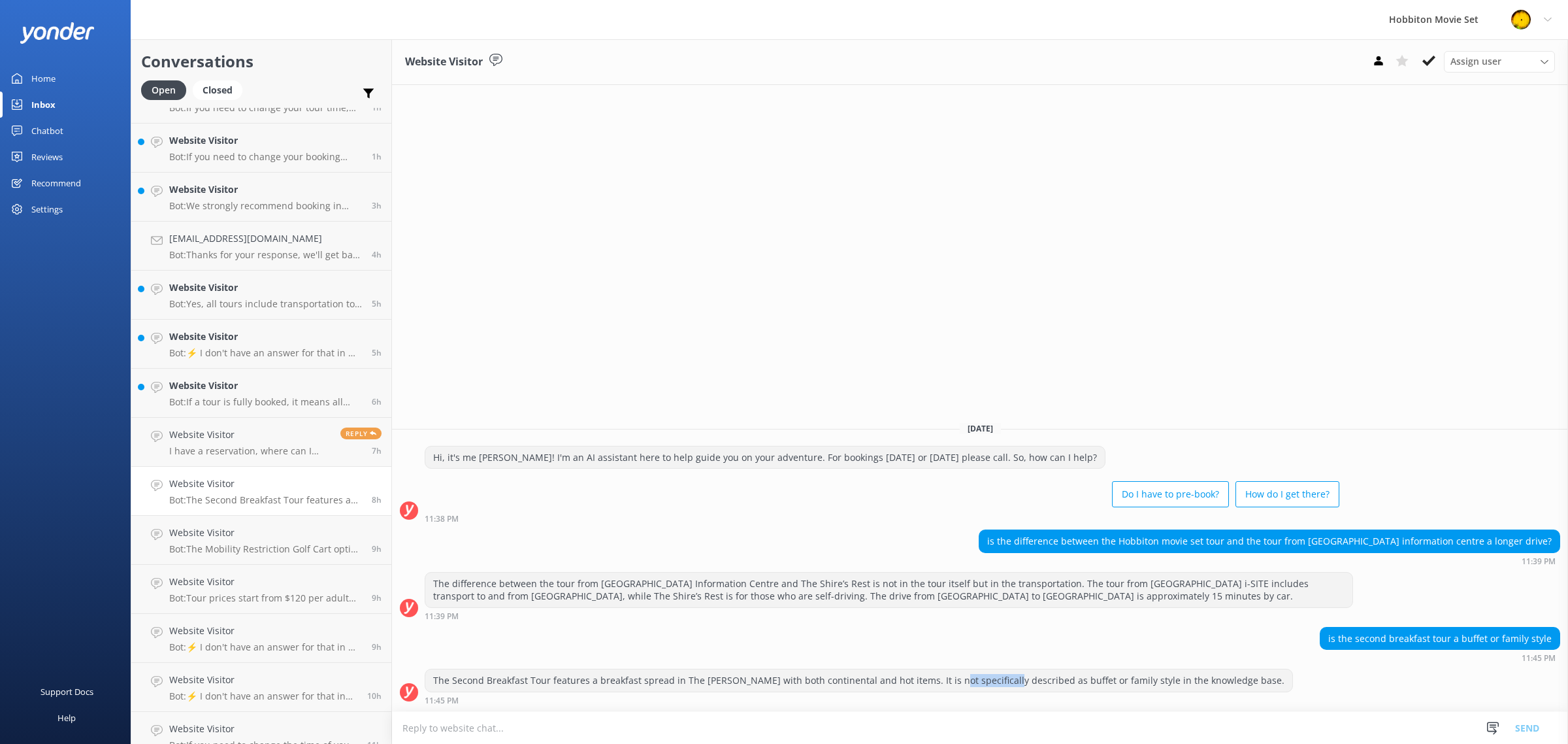
drag, startPoint x: 938, startPoint y: 685, endPoint x: 989, endPoint y: 690, distance: 51.2
click at [989, 690] on div "The Second Breakfast Tour features a breakfast spread in The [PERSON_NAME] with…" at bounding box center [858, 680] width 867 height 22
drag, startPoint x: 1004, startPoint y: 688, endPoint x: 1019, endPoint y: 684, distance: 15.5
click at [1006, 688] on div "The Second Breakfast Tour features a breakfast spread in The [PERSON_NAME] with…" at bounding box center [858, 680] width 867 height 22
drag, startPoint x: 1019, startPoint y: 684, endPoint x: 1112, endPoint y: 684, distance: 93.0
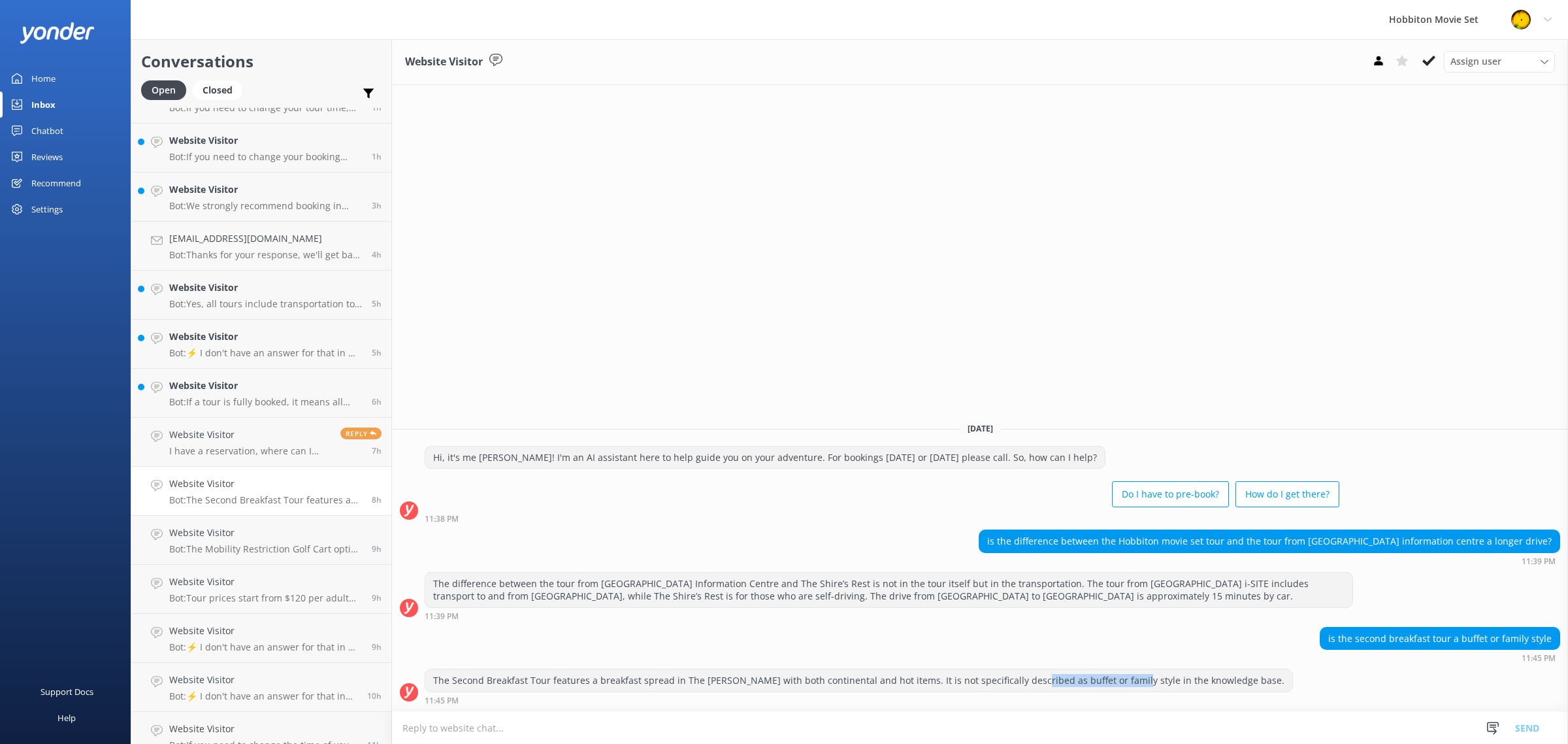
click at [1112, 684] on div "The Second Breakfast Tour features a breakfast spread in The [PERSON_NAME] with…" at bounding box center [858, 680] width 867 height 22
click at [1138, 680] on div "The Second Breakfast Tour features a breakfast spread in The [PERSON_NAME] with…" at bounding box center [858, 680] width 867 height 22
click at [266, 398] on p "Bot: If a tour is fully booked, it means all tickets for that tour experience o…" at bounding box center [265, 402] width 193 height 12
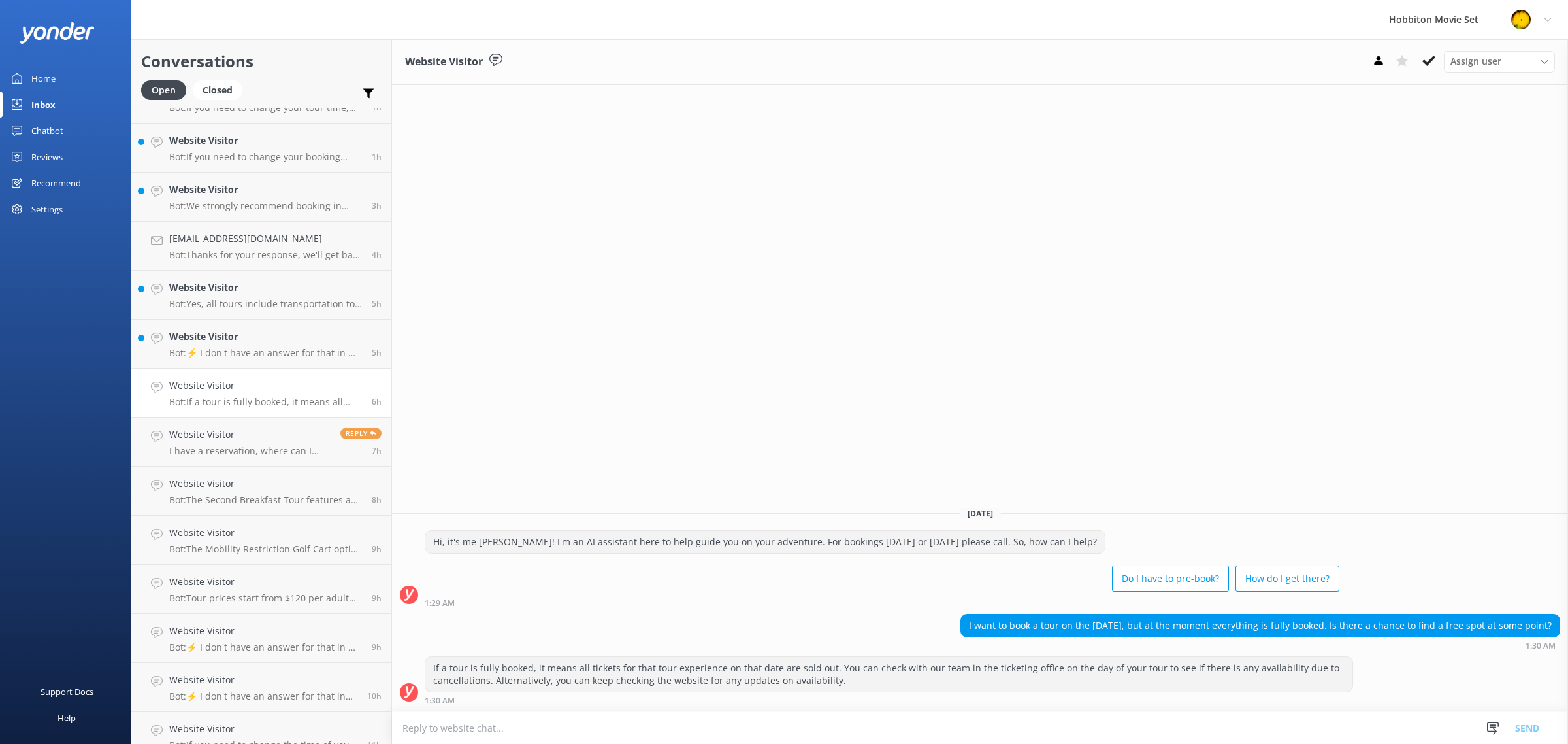
drag, startPoint x: 983, startPoint y: 626, endPoint x: 1514, endPoint y: 623, distance: 531.0
click at [1513, 623] on div "I want to book a tour on the [DATE], but at the moment everything is fully book…" at bounding box center [1260, 625] width 598 height 22
click at [1514, 623] on div "I want to book a tour on the [DATE], but at the moment everything is fully book…" at bounding box center [1260, 625] width 598 height 22
drag, startPoint x: 669, startPoint y: 668, endPoint x: 892, endPoint y: 671, distance: 223.0
click at [876, 670] on div "If a tour is fully booked, it means all tickets for that tour experience on tha…" at bounding box center [888, 674] width 927 height 35
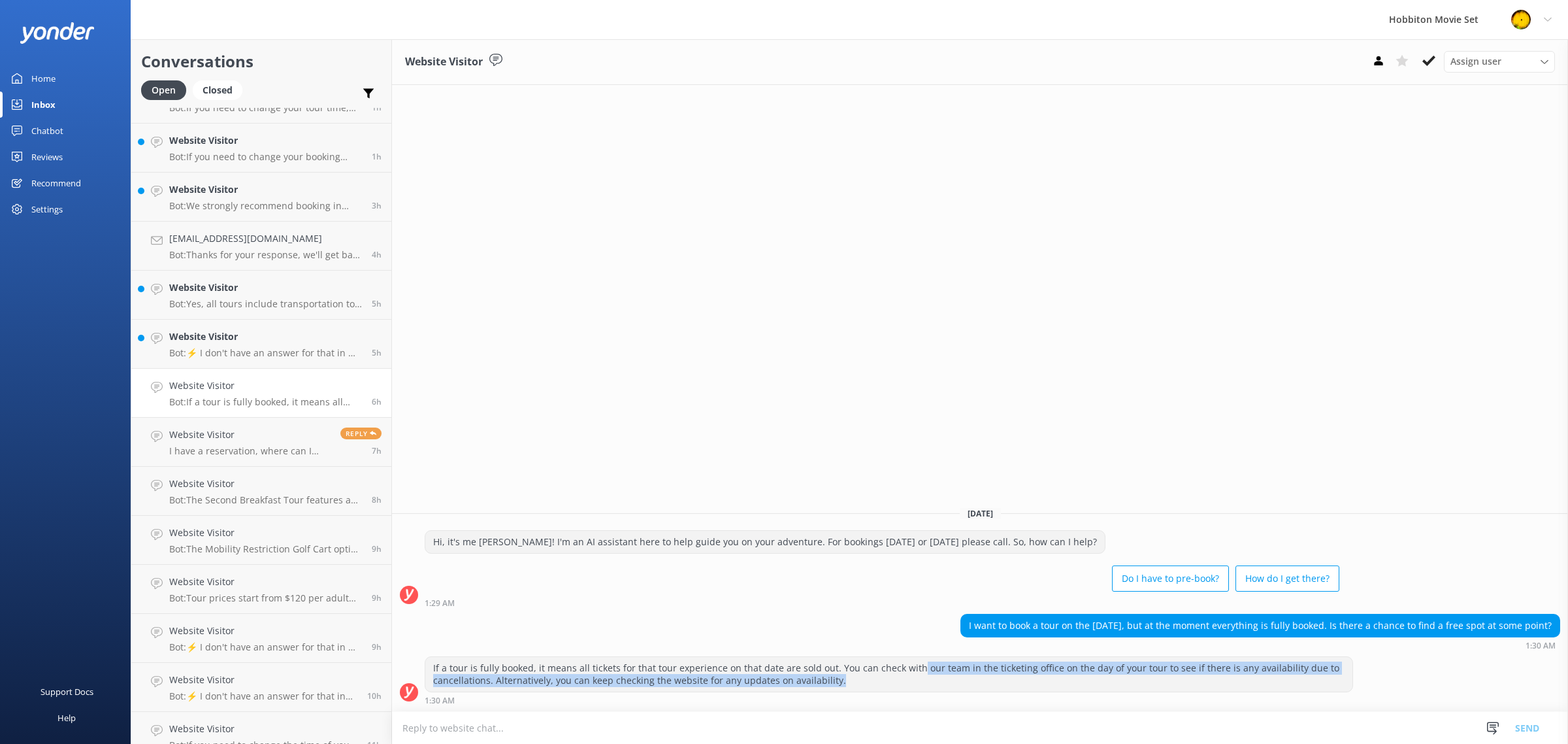
drag, startPoint x: 919, startPoint y: 676, endPoint x: 947, endPoint y: 674, distance: 28.1
click at [934, 677] on div "If a tour is fully booked, it means all tickets for that tour experience on tha…" at bounding box center [888, 674] width 927 height 35
click at [976, 667] on div "If a tour is fully booked, it means all tickets for that tour experience on tha…" at bounding box center [888, 674] width 927 height 35
click at [1117, 665] on div "If a tour is fully booked, it means all tickets for that tour experience on tha…" at bounding box center [888, 674] width 927 height 35
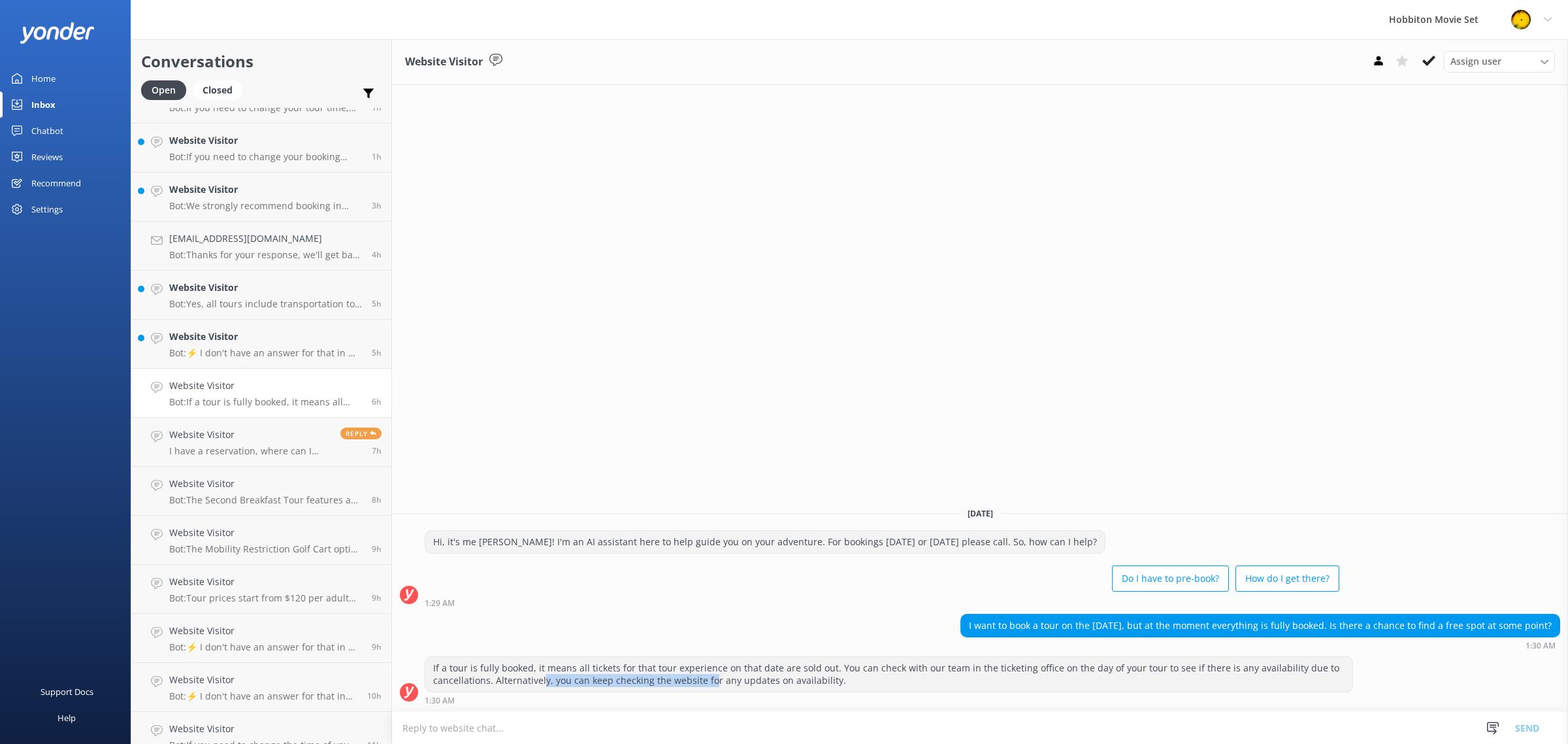
drag, startPoint x: 543, startPoint y: 677, endPoint x: 727, endPoint y: 680, distance: 184.0
click at [713, 680] on div "If a tour is fully booked, it means all tickets for that tour experience on tha…" at bounding box center [888, 674] width 927 height 35
click at [727, 680] on div "If a tour is fully booked, it means all tickets for that tour experience on tha…" at bounding box center [888, 674] width 927 height 35
click at [270, 361] on link "Website Visitor Bot: ⚡ I don't have an answer for that in my knowledge base. Pl…" at bounding box center [261, 343] width 260 height 49
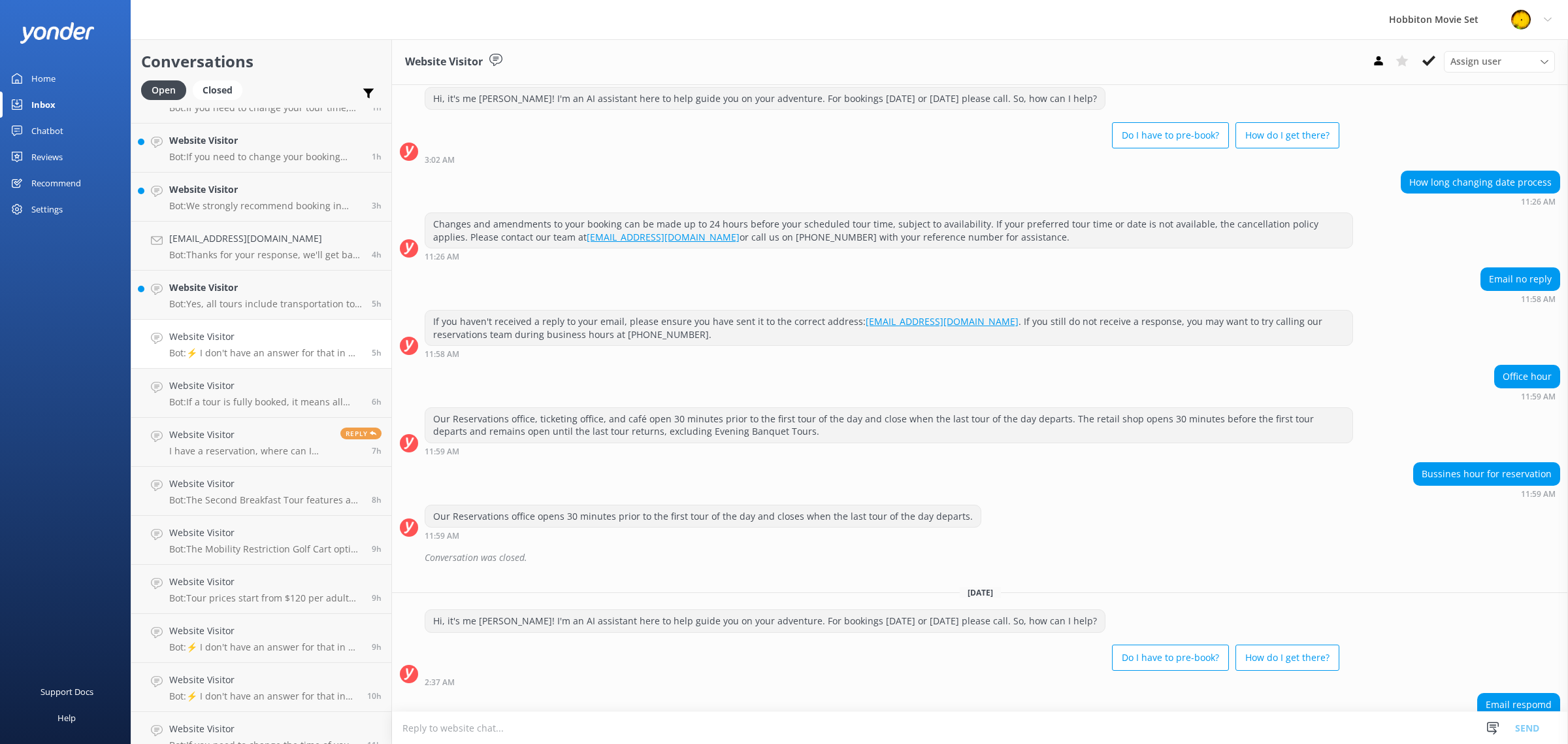
scroll to position [802, 0]
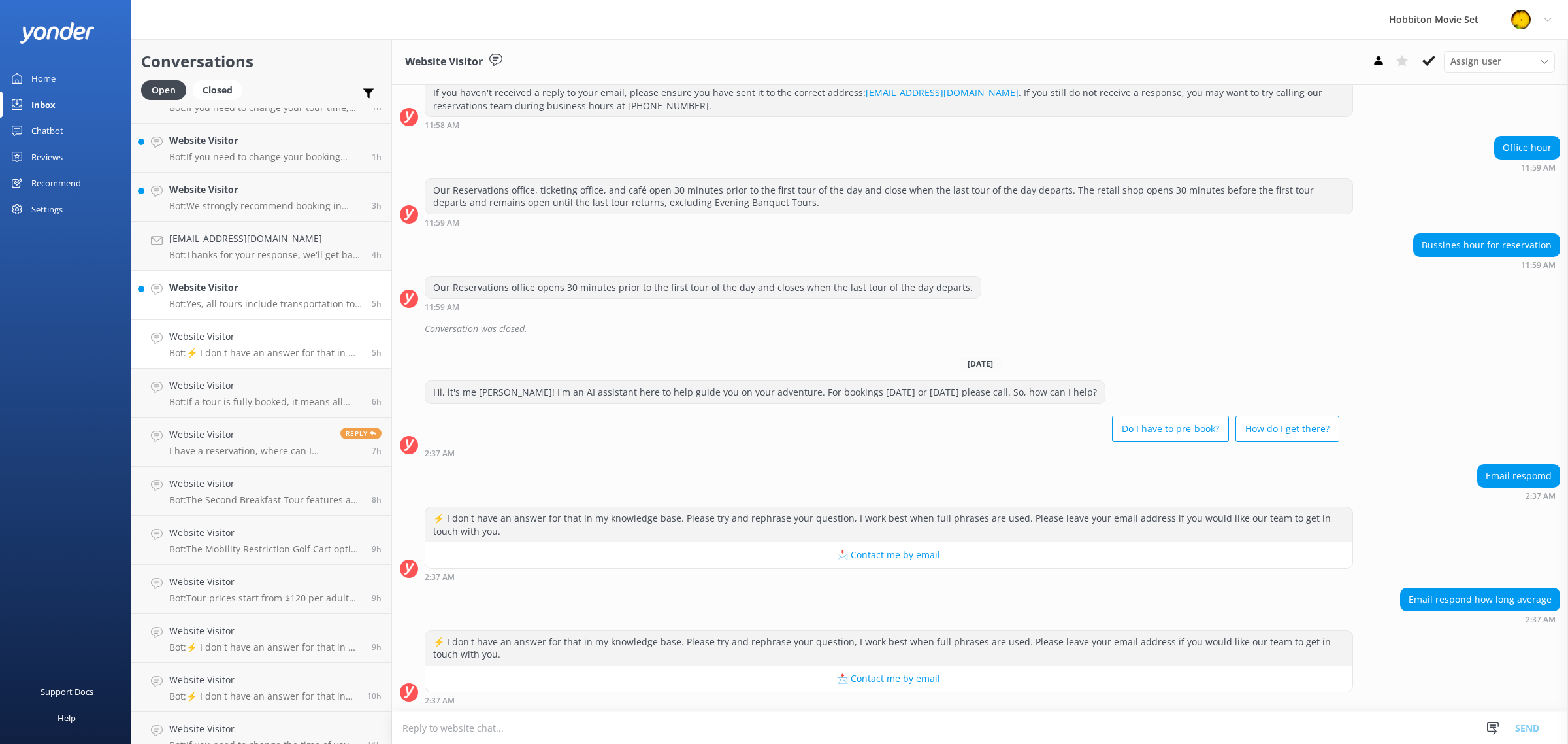
click at [263, 305] on p "Bot: Yes, all tours include transportation to the Hobbiton Movie Set via one of…" at bounding box center [265, 304] width 193 height 12
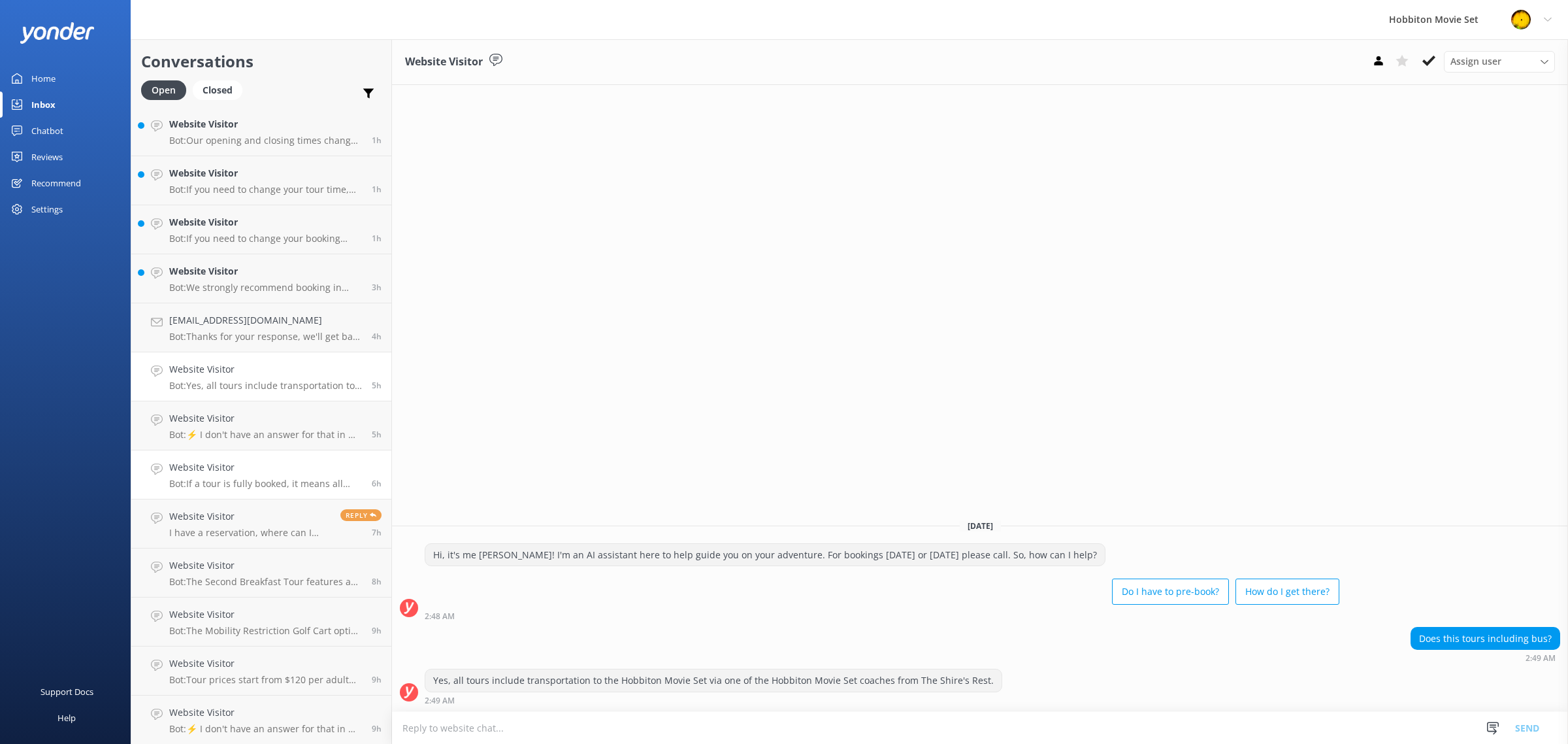
scroll to position [115, 0]
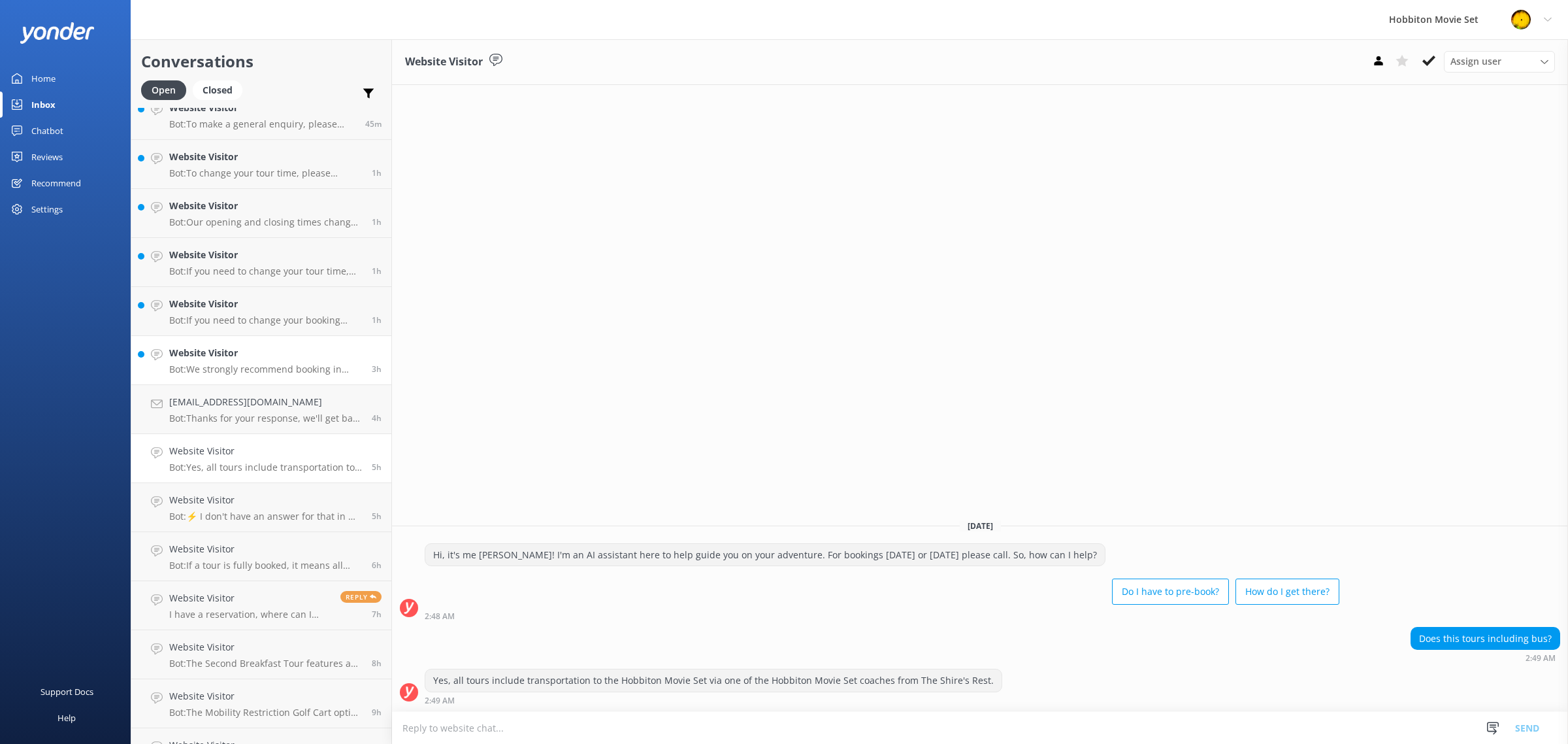
click at [294, 367] on p "Bot: We strongly recommend booking in advance as our tours are known to sell ou…" at bounding box center [265, 369] width 193 height 12
click at [282, 299] on h4 "Website Visitor" at bounding box center [265, 304] width 193 height 15
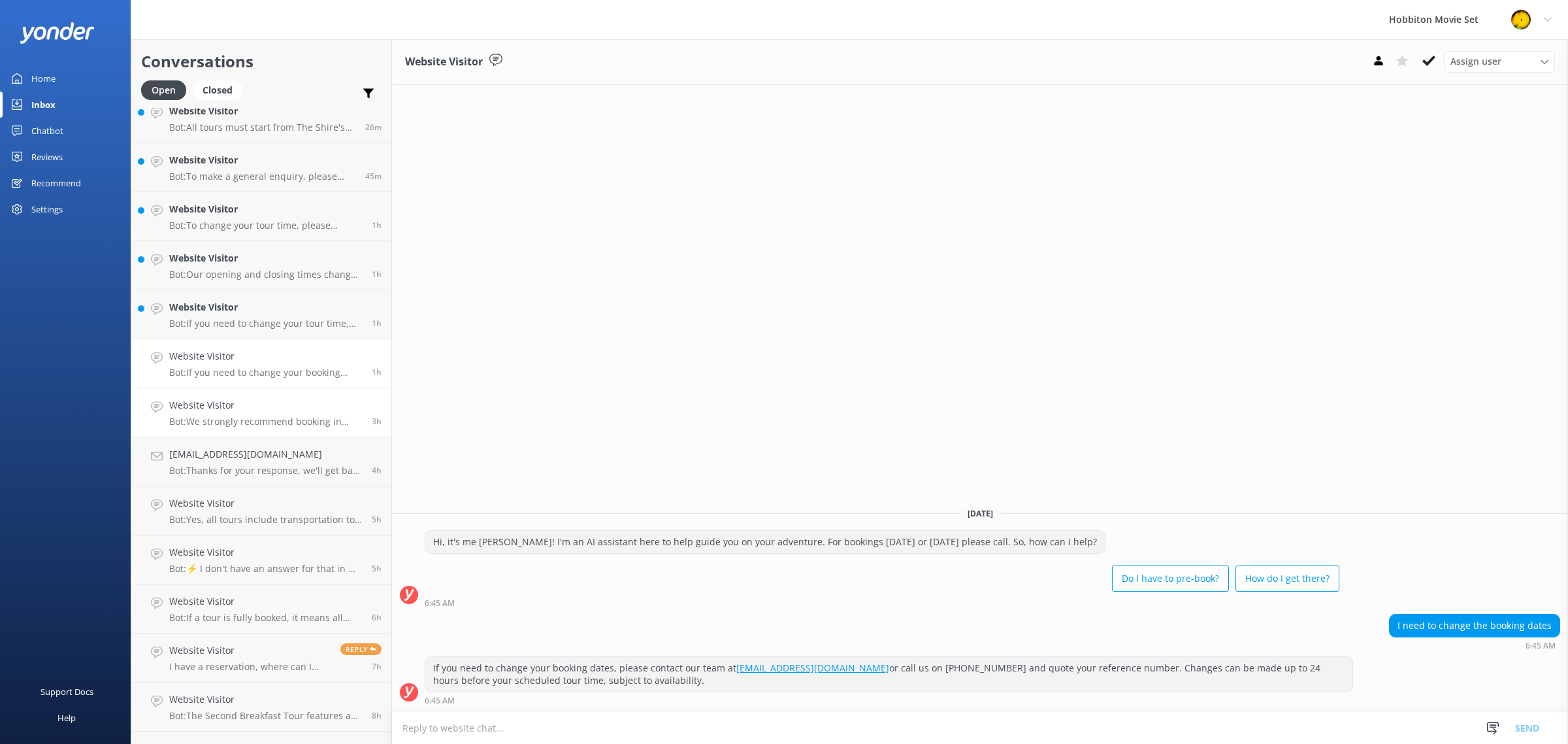
scroll to position [33, 0]
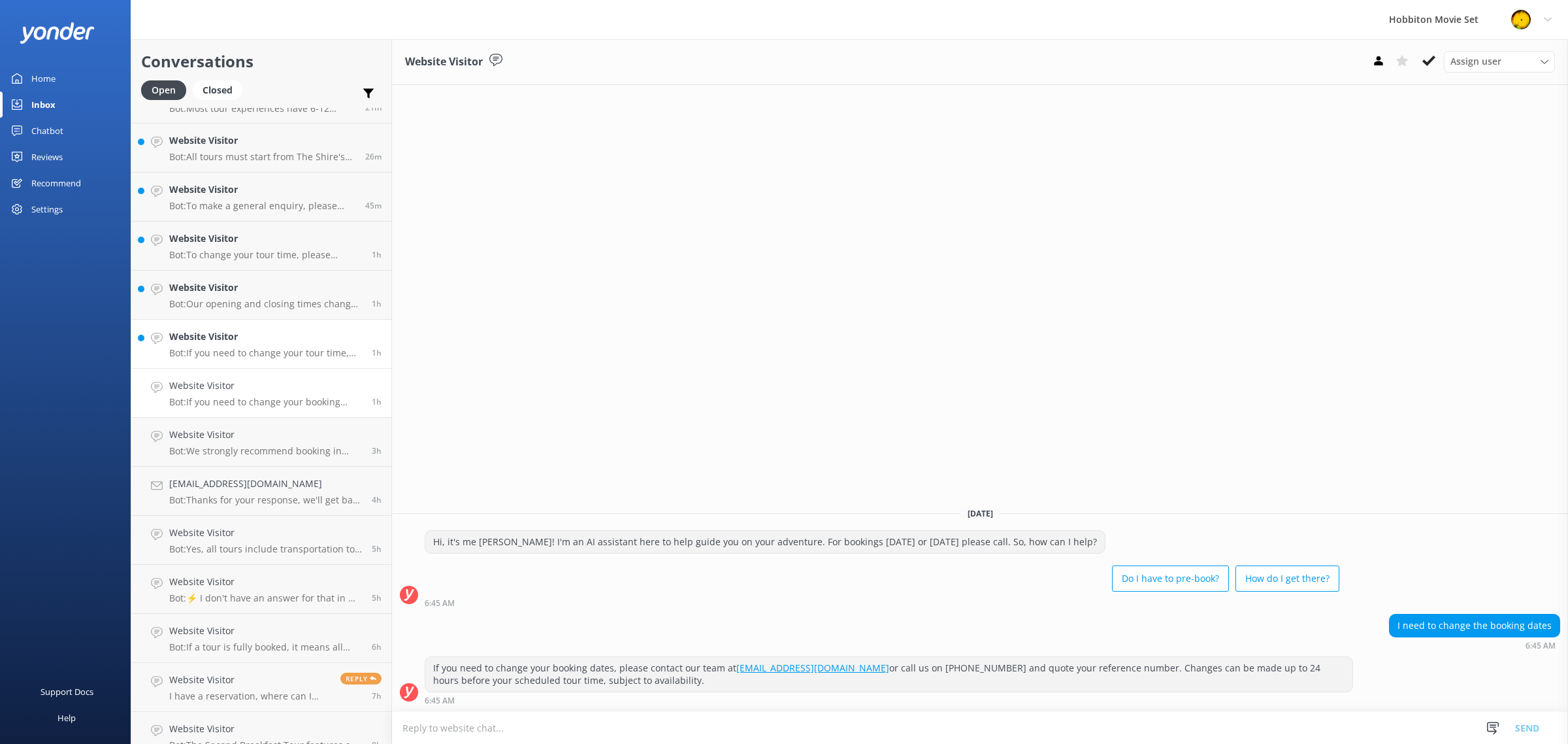
click at [273, 350] on p "Bot: If you need to change your tour time, please contact our team at [EMAIL_AD…" at bounding box center [265, 353] width 193 height 12
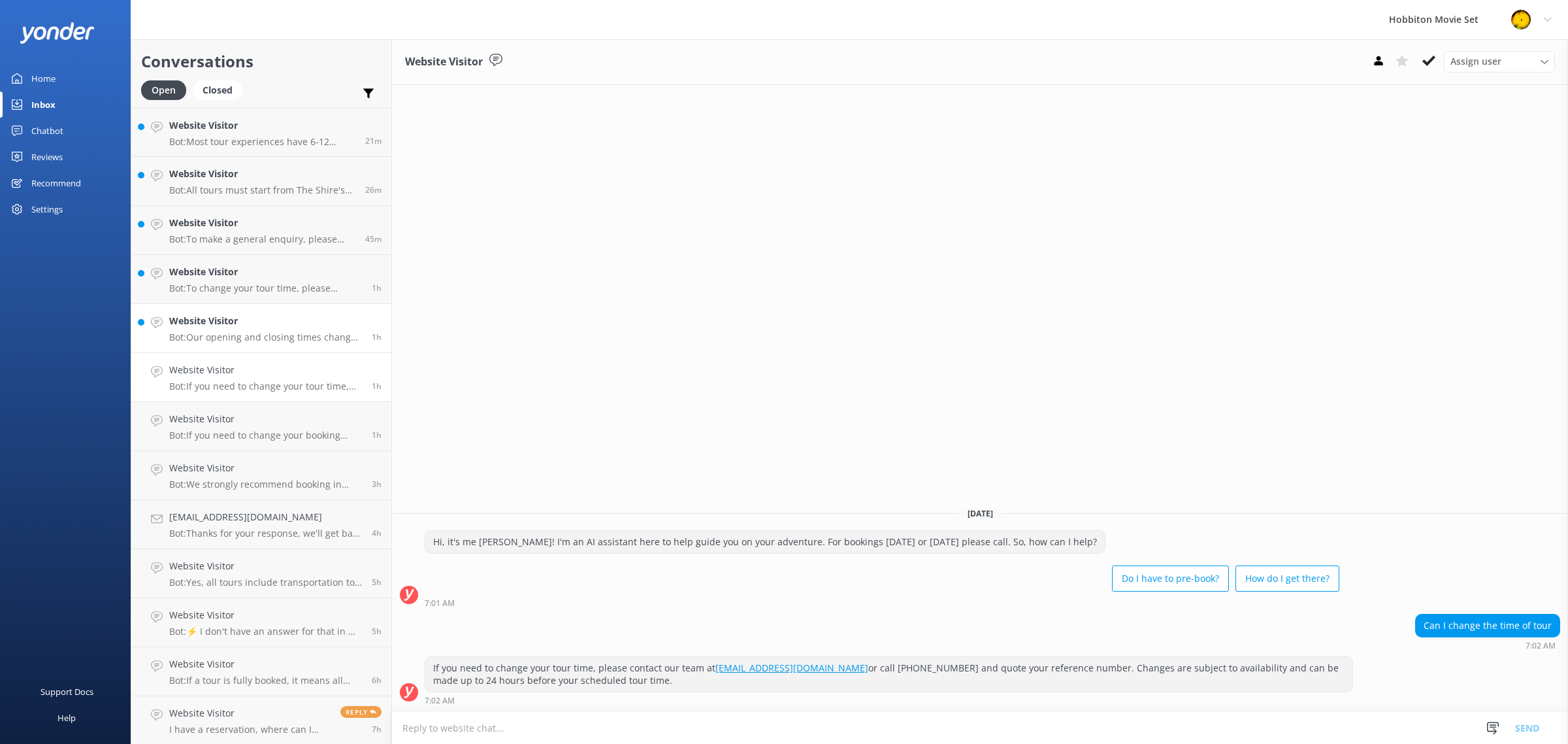
click at [272, 328] on div "Website Visitor Bot: Our opening and closing times change depending on daylight…" at bounding box center [265, 328] width 193 height 29
click at [273, 270] on h4 "Website Visitor" at bounding box center [265, 272] width 193 height 15
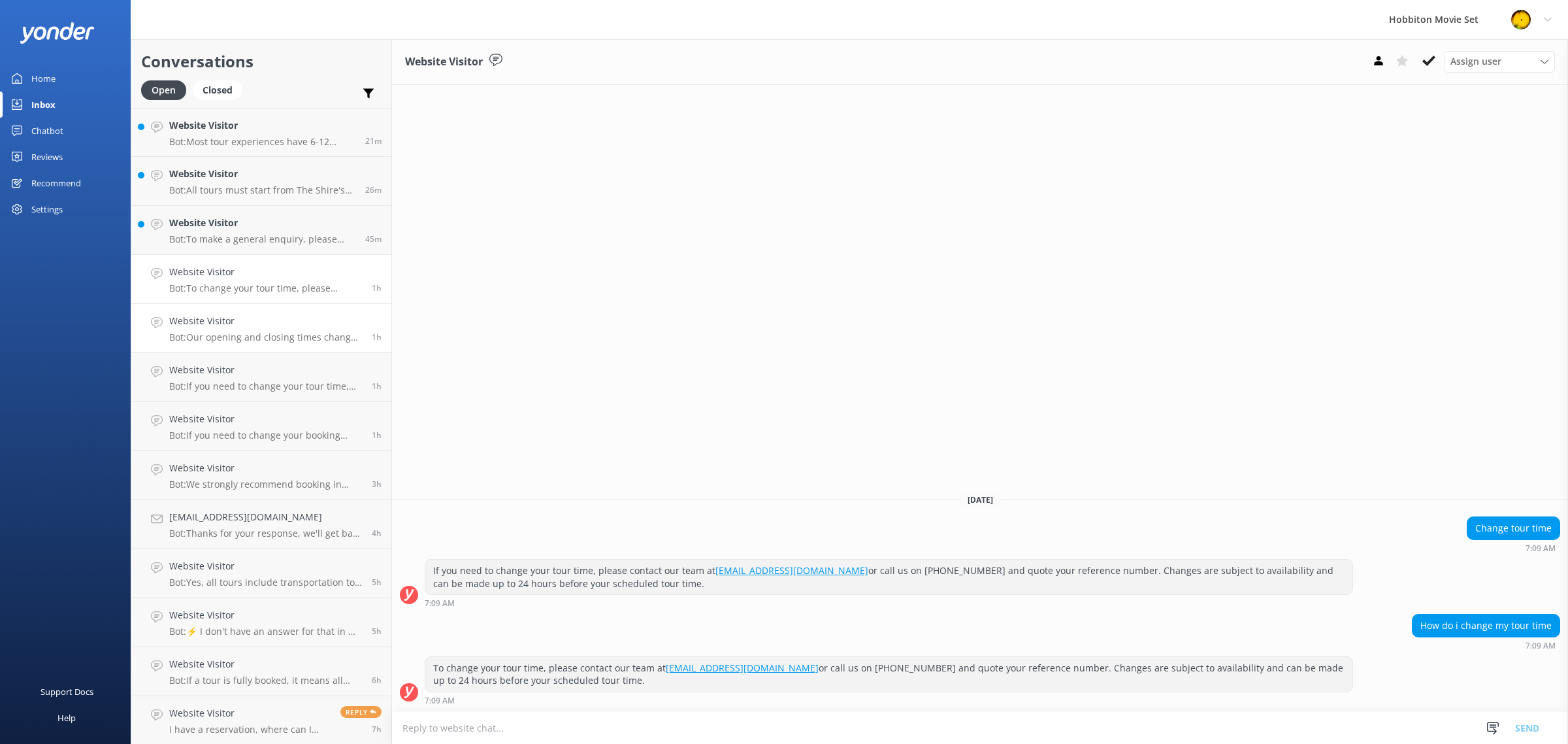
click at [279, 341] on p "Bot: Our opening and closing times change depending on daylight hours. The Rese…" at bounding box center [265, 337] width 193 height 12
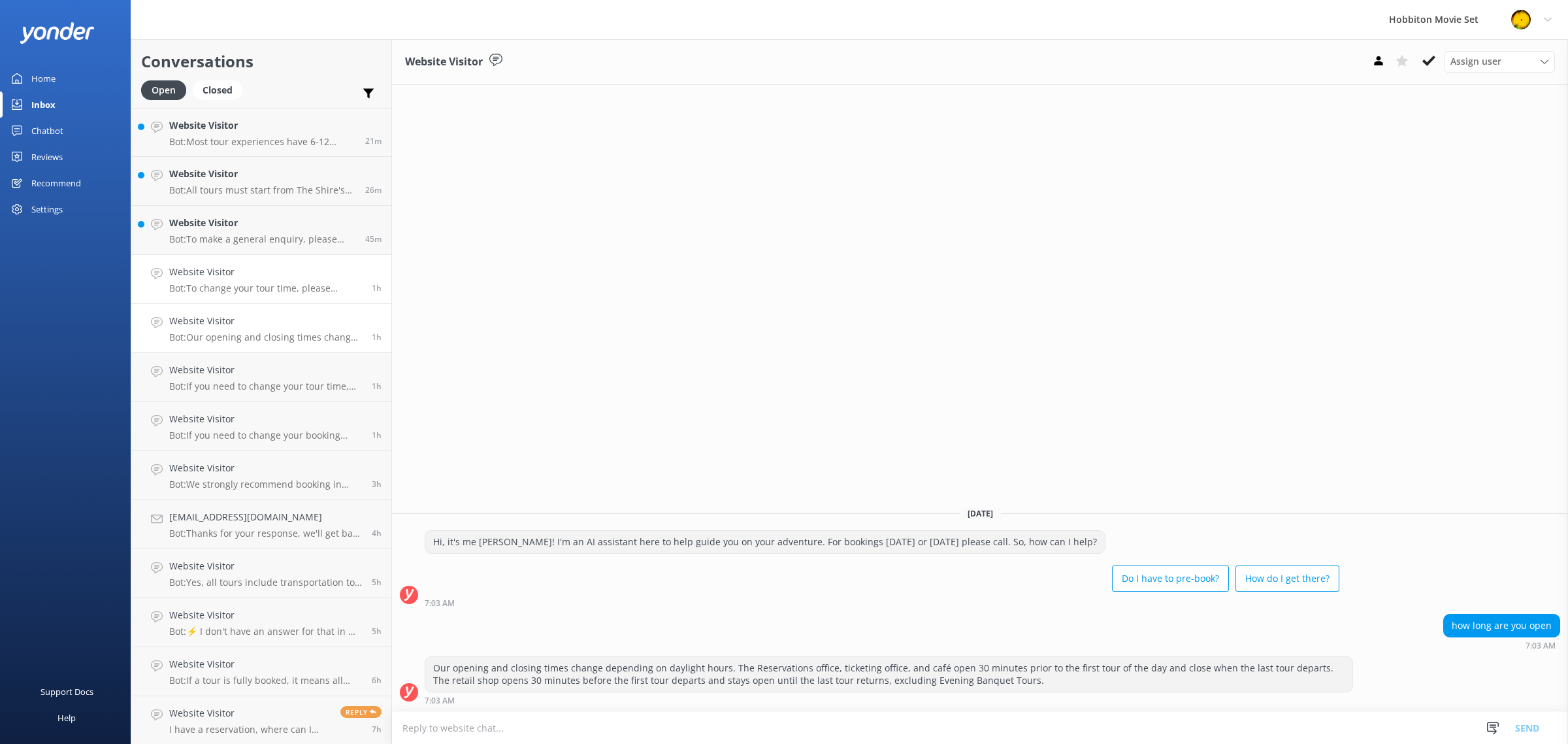
click at [278, 293] on p "Bot: To change your tour time, please contact our team at [EMAIL_ADDRESS][DOMAI…" at bounding box center [265, 288] width 193 height 12
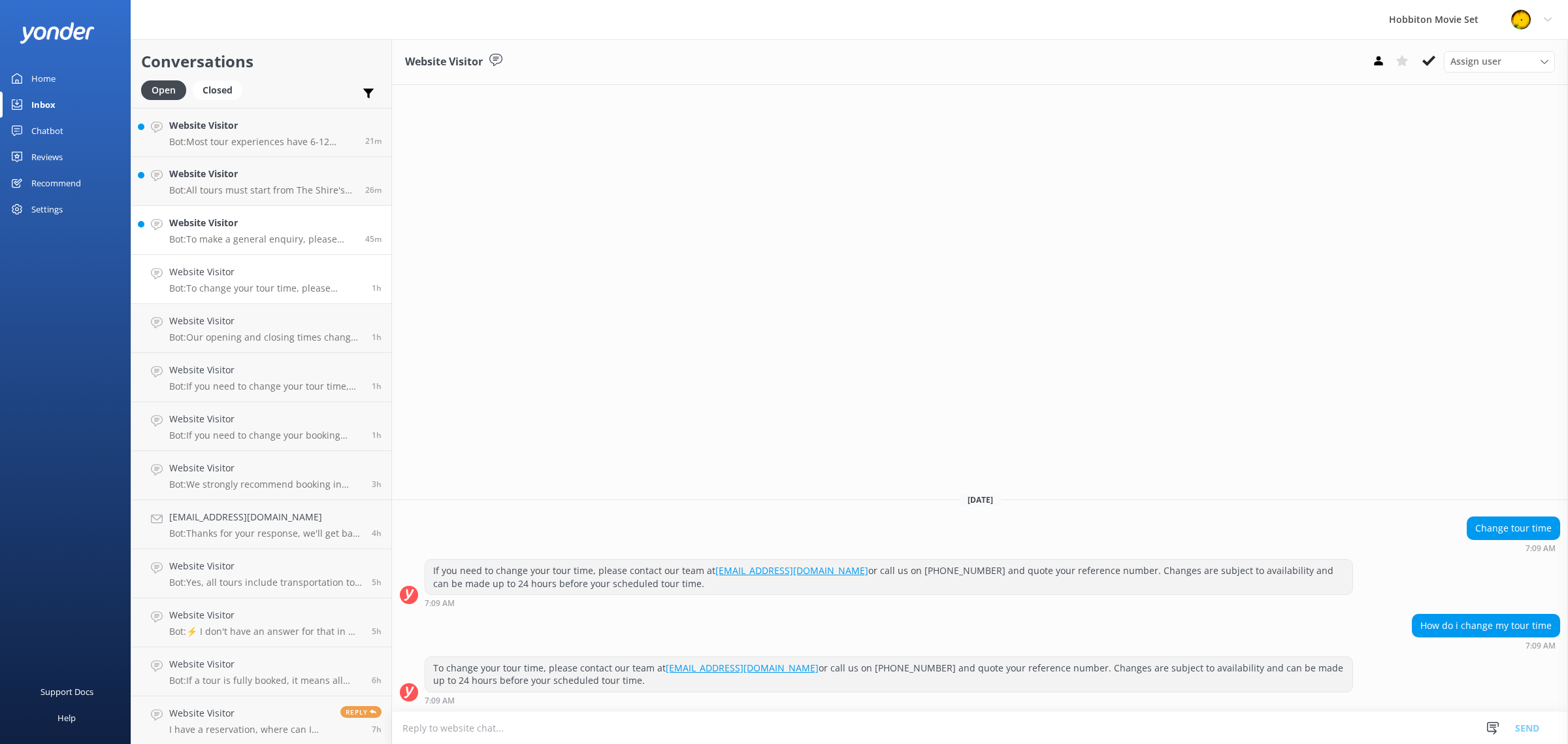
click at [270, 234] on p "Bot: To make a general enquiry, please email us at [EMAIL_ADDRESS][DOMAIN_NAME]." at bounding box center [262, 239] width 186 height 12
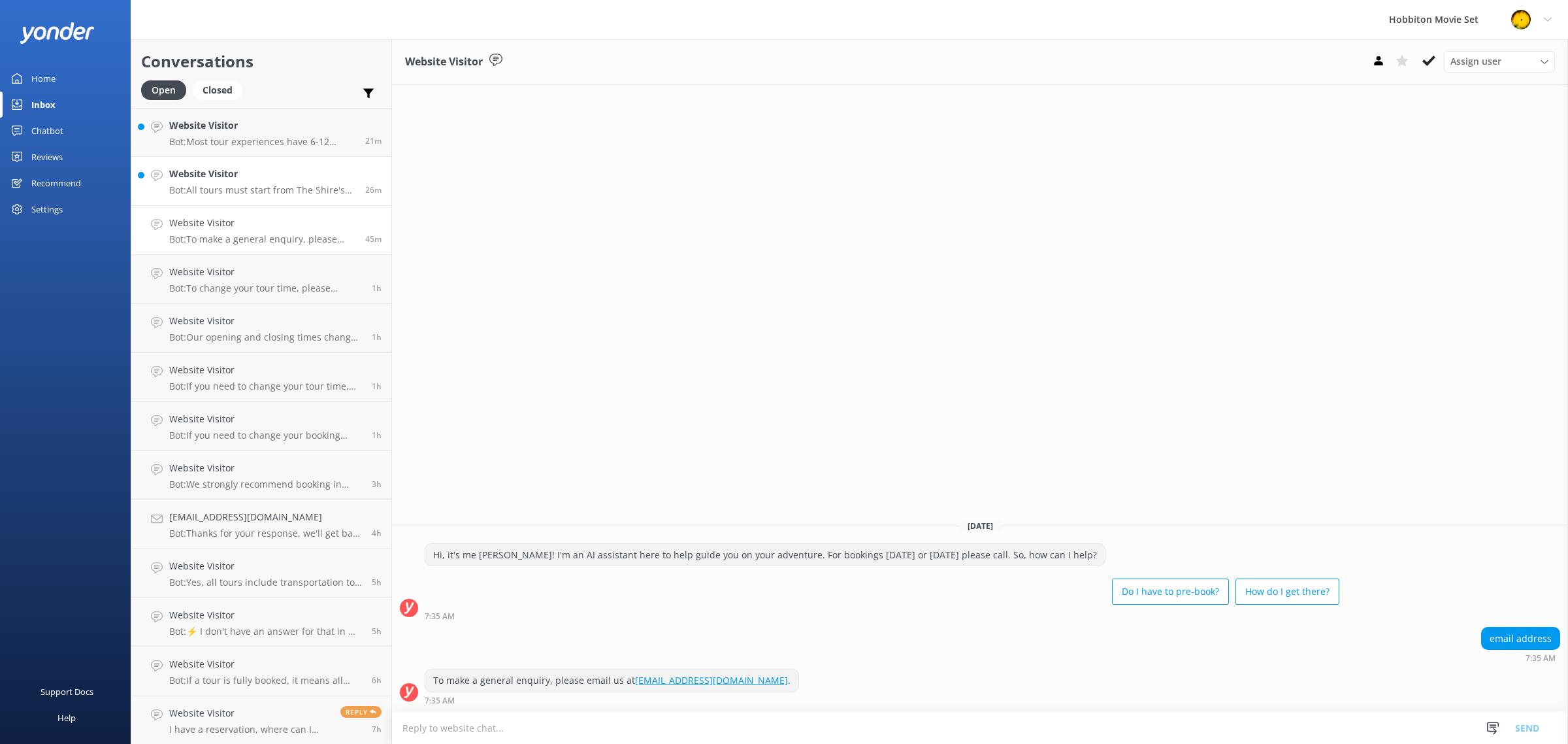
click at [272, 184] on p "Bot: All tours must start from The Shire's Rest, as it is the designated depart…" at bounding box center [262, 190] width 186 height 12
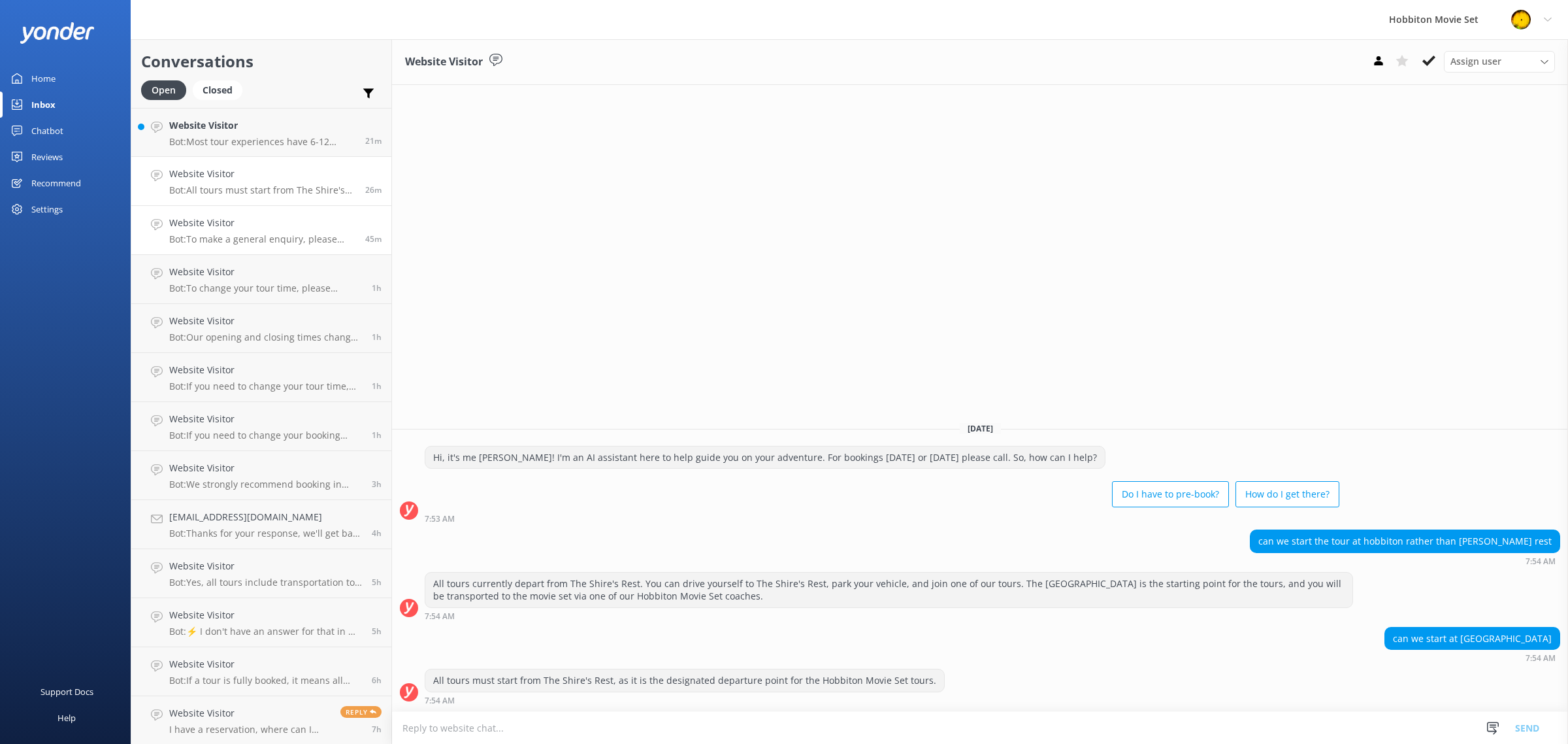
click at [285, 217] on h4 "Website Visitor" at bounding box center [262, 222] width 186 height 15
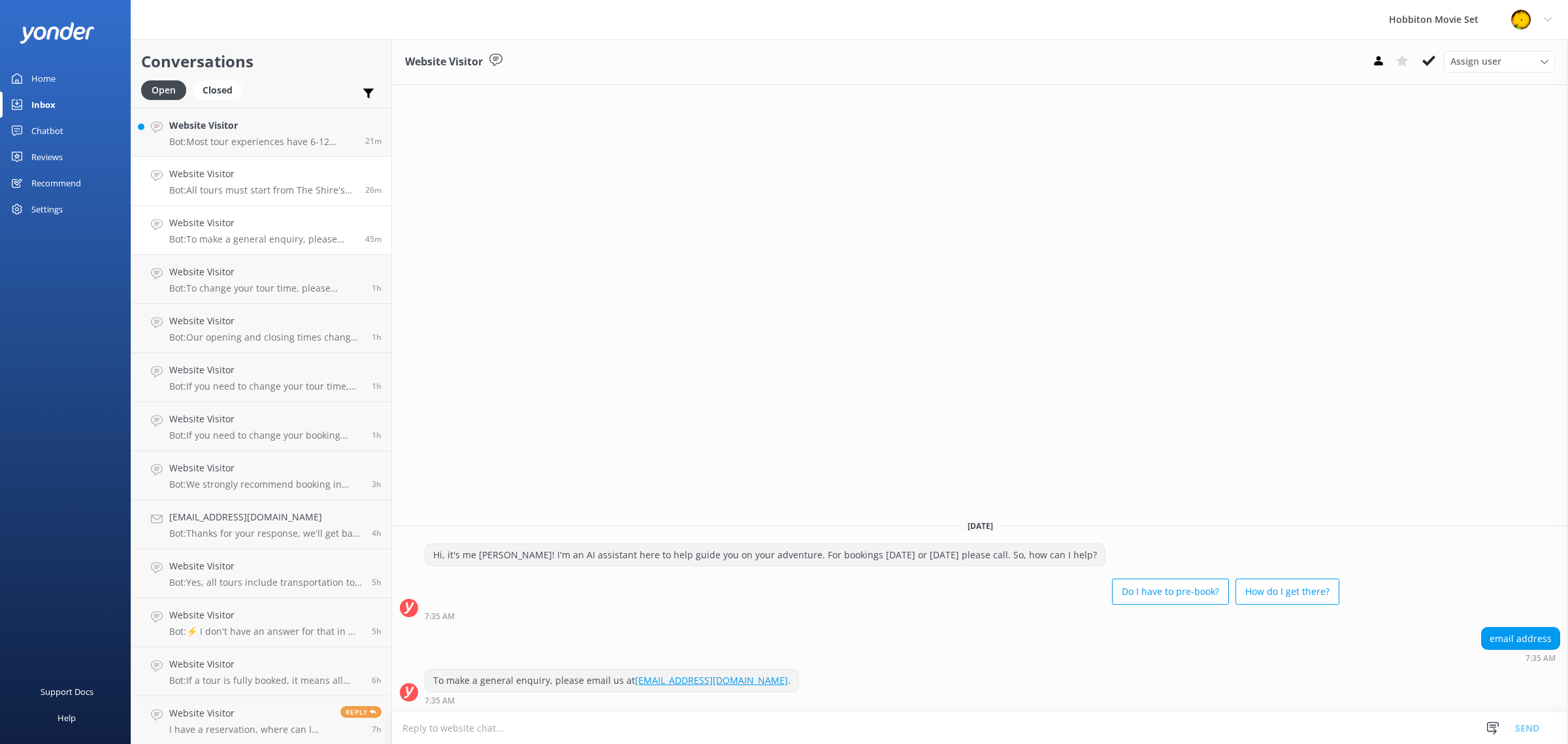
click at [277, 187] on p "Bot: All tours must start from The Shire's Rest, as it is the designated depart…" at bounding box center [262, 190] width 186 height 12
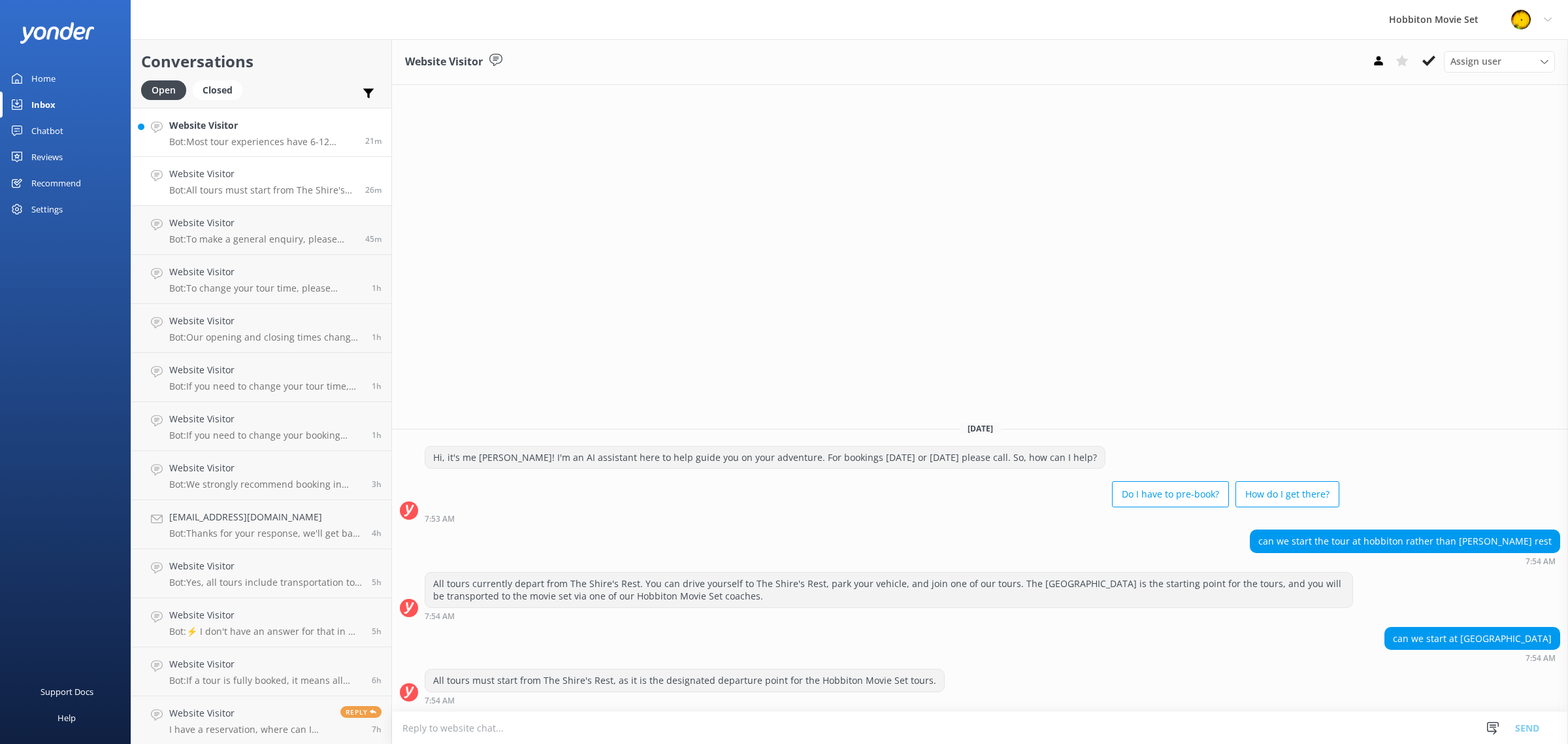
click at [272, 123] on h4 "Website Visitor" at bounding box center [262, 125] width 186 height 15
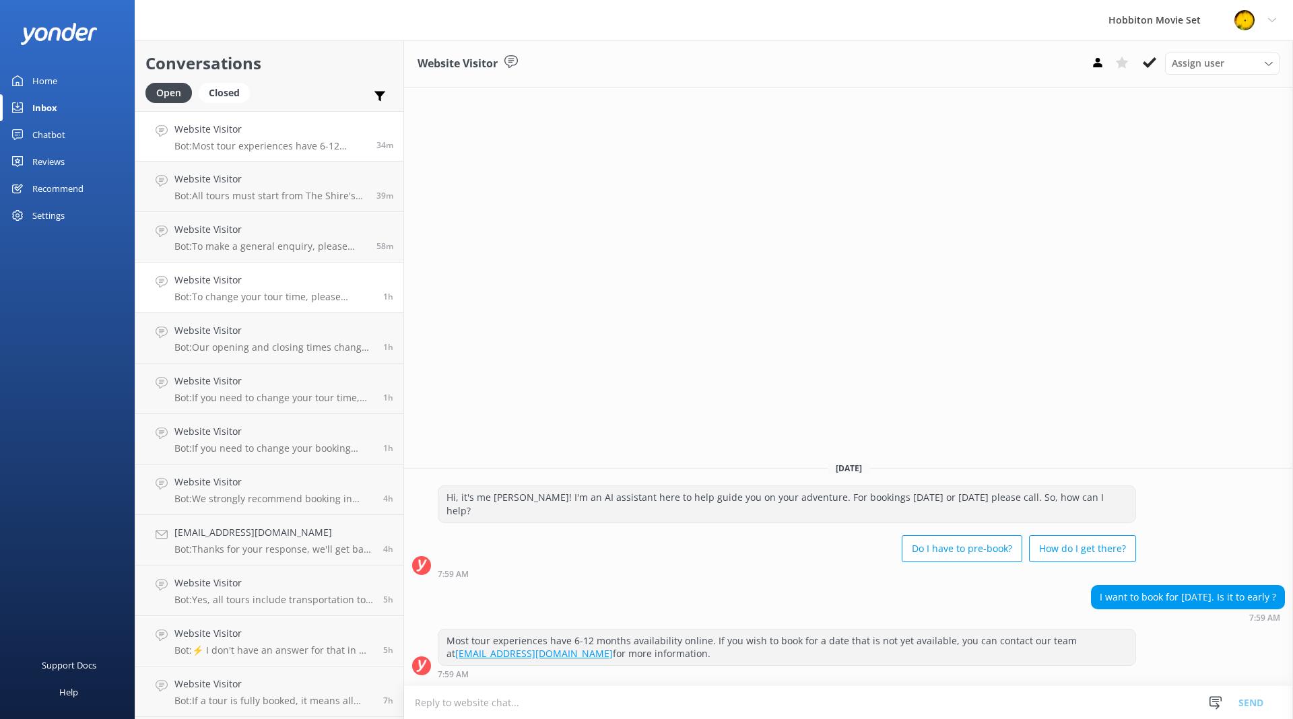
scroll to position [755, 0]
click at [296, 598] on p "Bot: Our website shows live availability, typically offering bookings 6-12 mont…" at bounding box center [271, 603] width 194 height 12
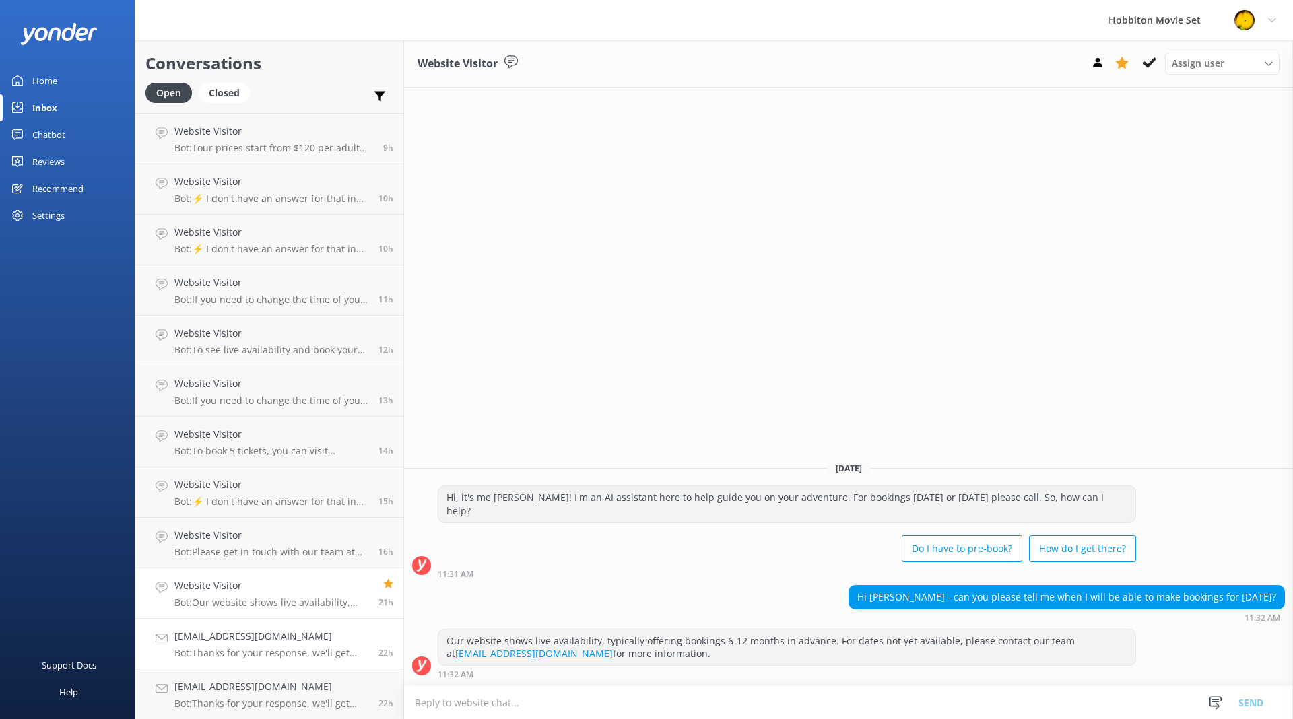
click at [284, 634] on h4 "[EMAIL_ADDRESS][DOMAIN_NAME]" at bounding box center [271, 636] width 194 height 15
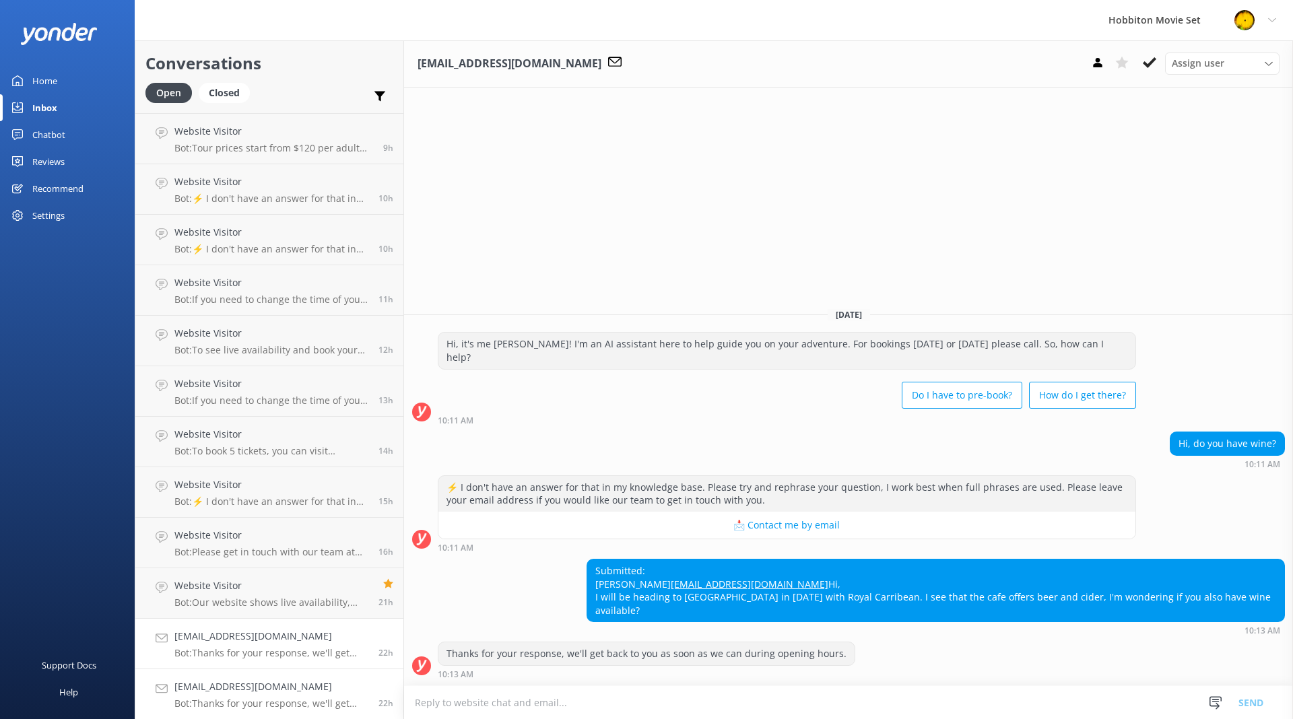
click at [265, 696] on div "[EMAIL_ADDRESS][DOMAIN_NAME] Bot: Thanks for your response, we'll get back to y…" at bounding box center [271, 695] width 194 height 30
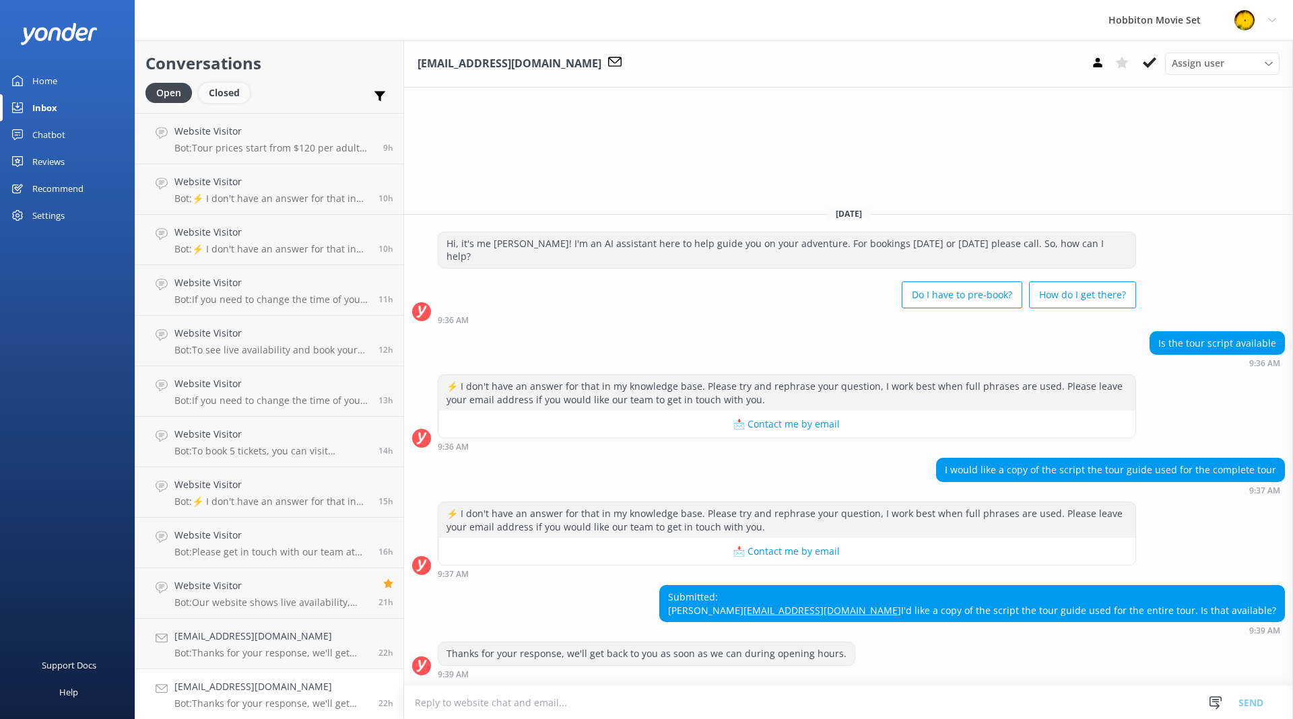
click at [226, 101] on div "Closed" at bounding box center [224, 93] width 51 height 20
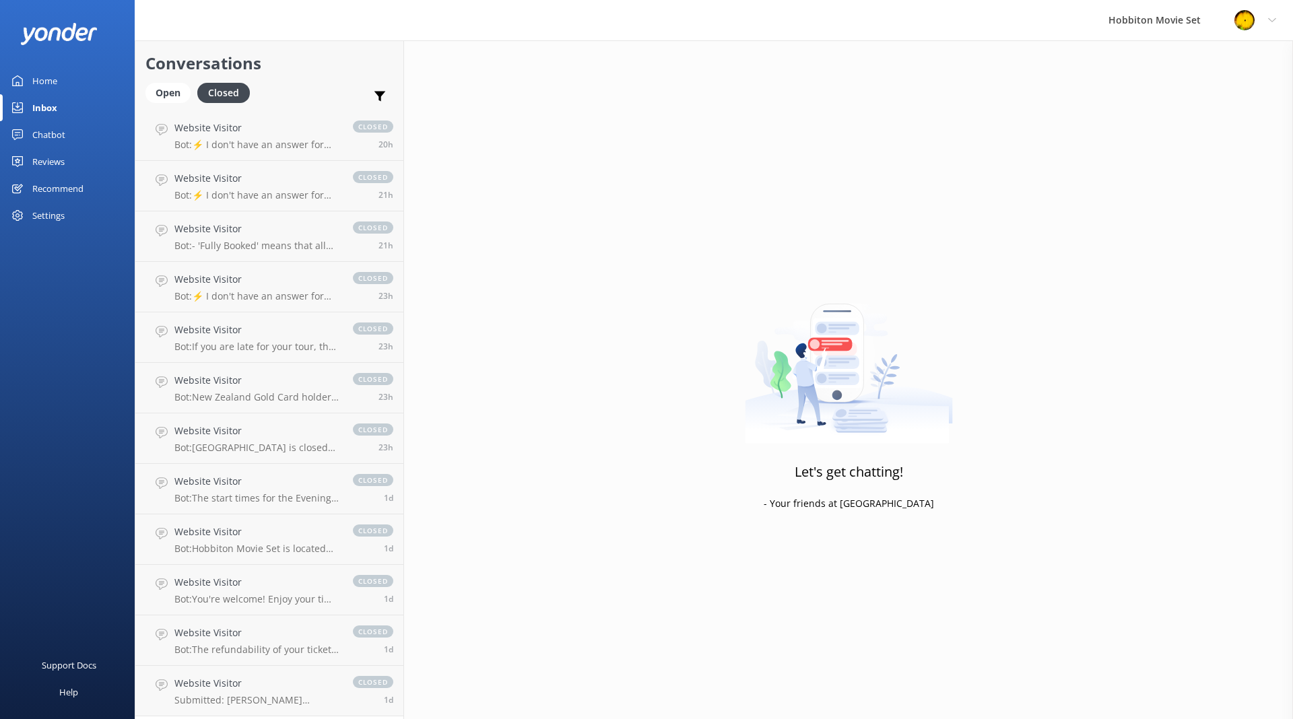
scroll to position [755, 0]
click at [280, 330] on h4 "Website Visitor" at bounding box center [256, 333] width 165 height 15
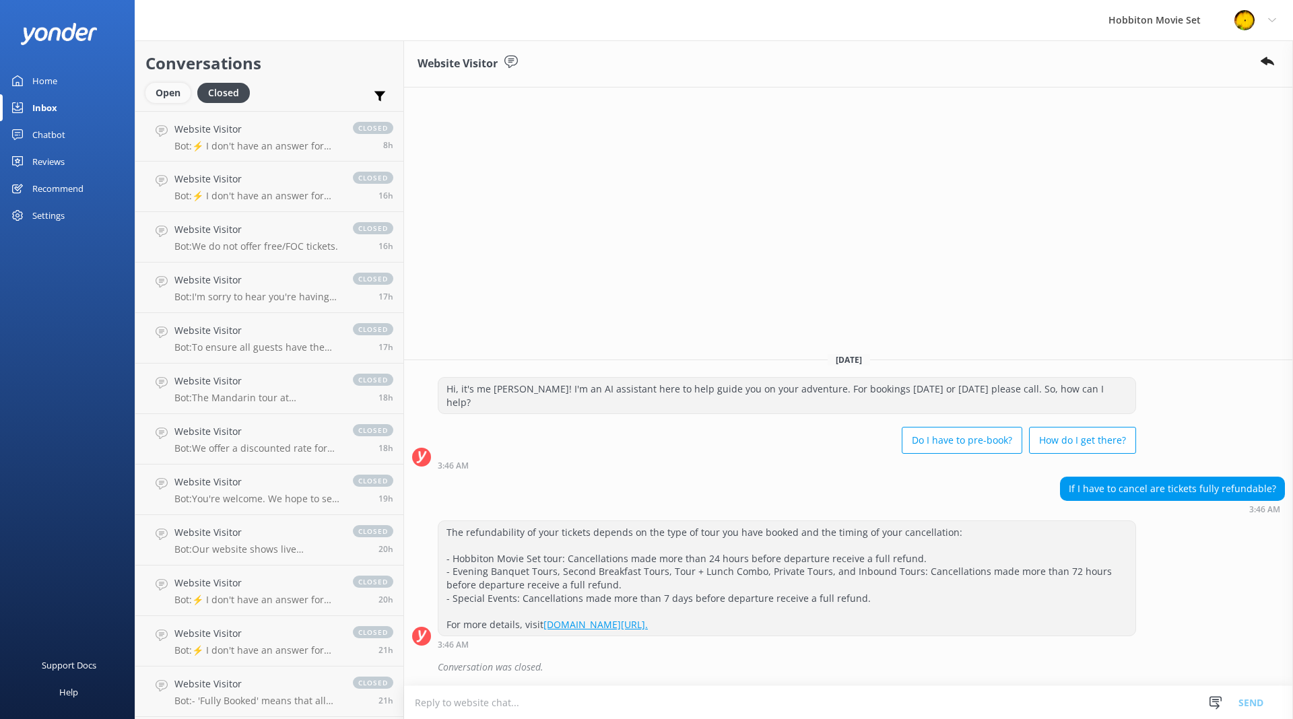
click at [177, 96] on div "Open" at bounding box center [167, 93] width 45 height 20
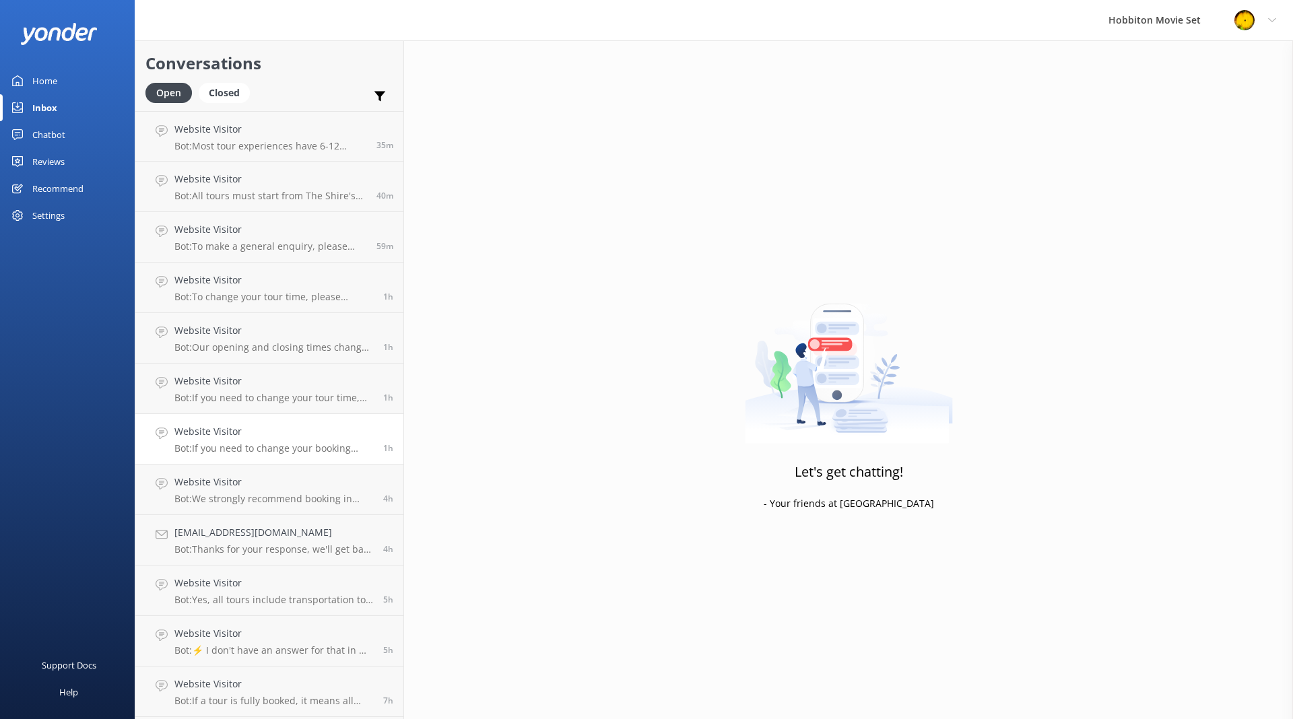
scroll to position [755, 0]
click at [284, 550] on p "Bot: Please get in touch with our team at [EMAIL_ADDRESS][DOMAIN_NAME] and incl…" at bounding box center [271, 552] width 194 height 12
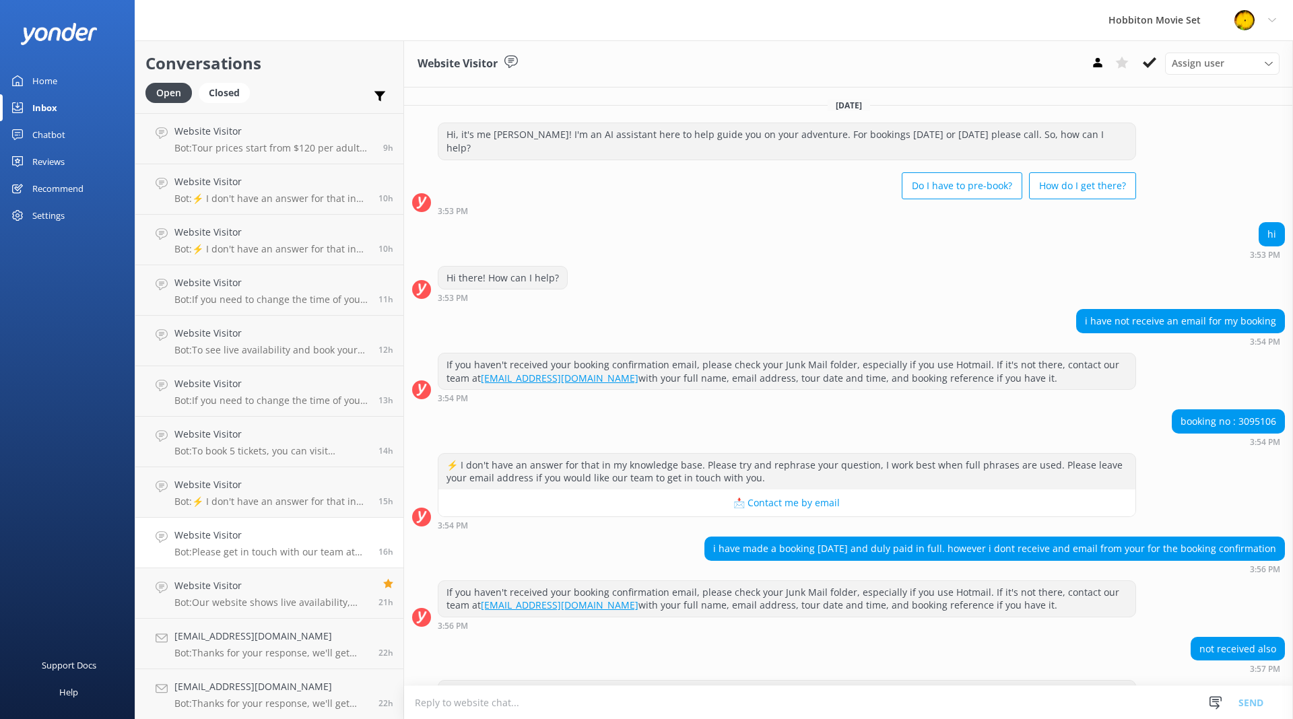
scroll to position [40, 0]
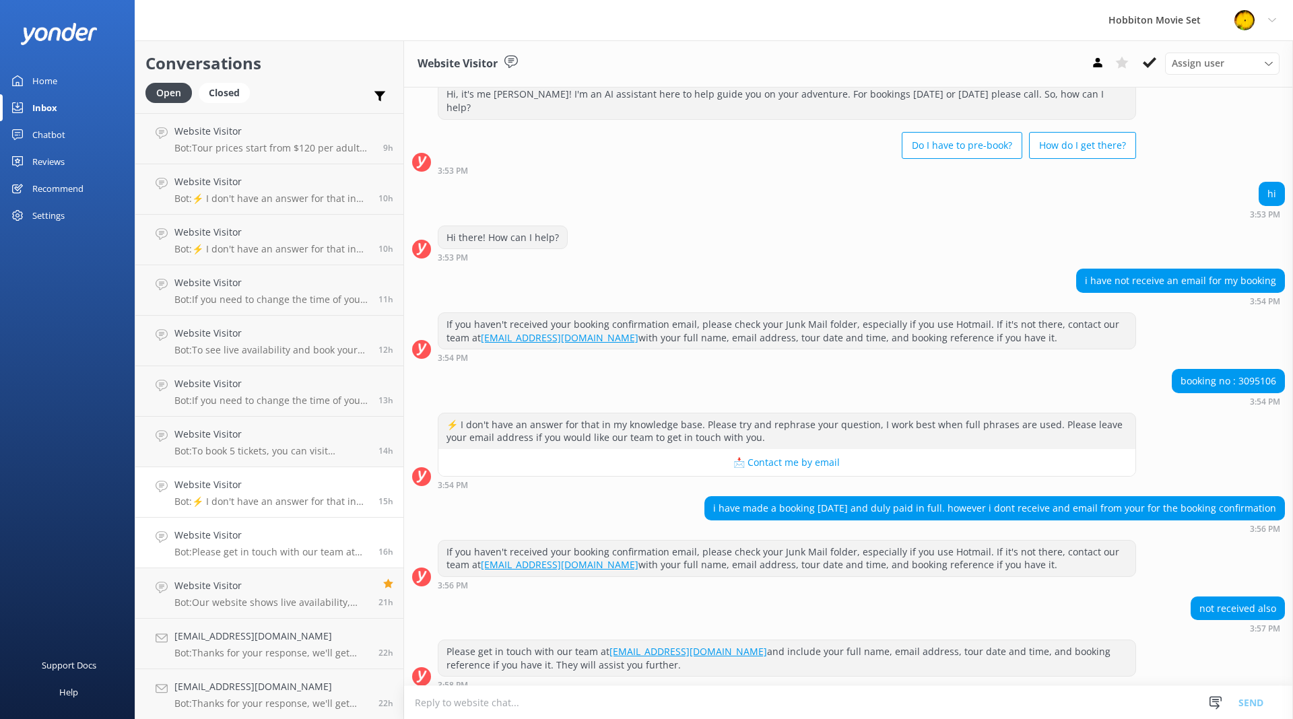
click at [261, 504] on p "Bot: ⚡ I don't have an answer for that in my knowledge base. Please try and rep…" at bounding box center [271, 502] width 194 height 12
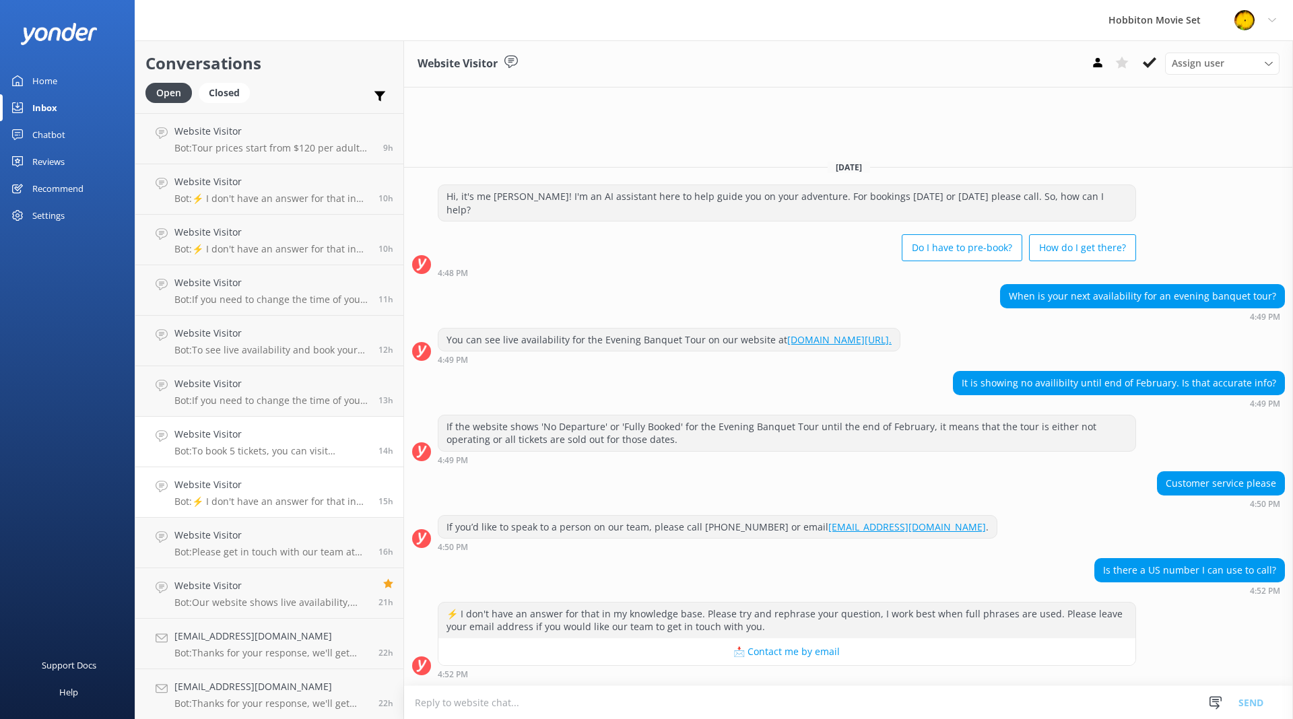
click at [263, 436] on h4 "Website Visitor" at bounding box center [271, 434] width 194 height 15
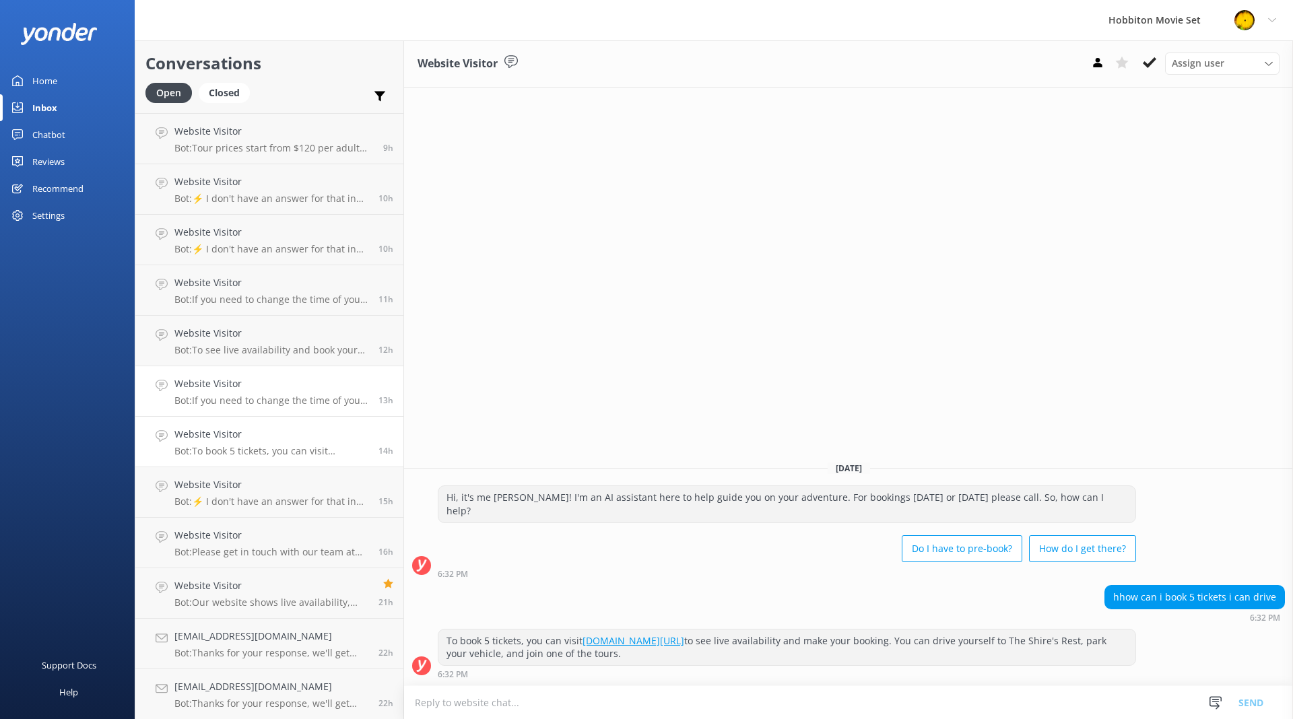
click at [260, 391] on div "Website Visitor Bot: If you need to change the time of your booking, please con…" at bounding box center [271, 392] width 194 height 30
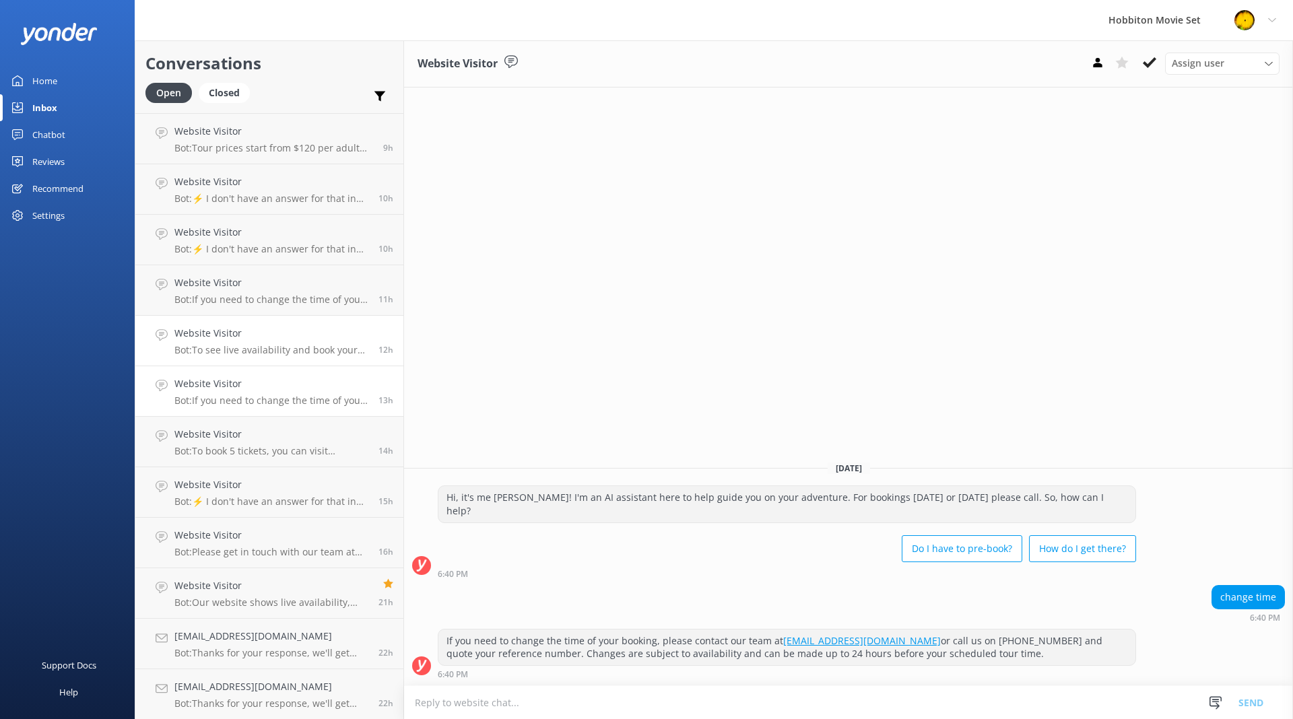
click at [273, 340] on h4 "Website Visitor" at bounding box center [271, 333] width 194 height 15
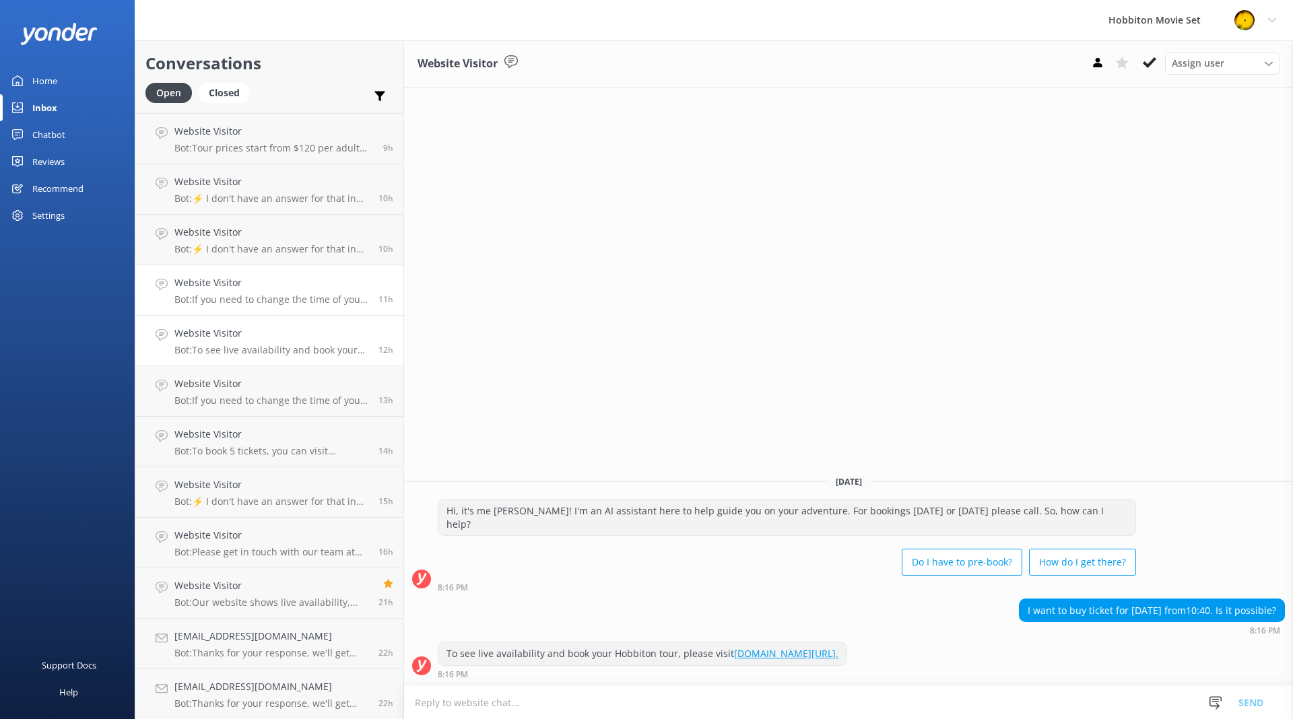
click at [257, 290] on h4 "Website Visitor" at bounding box center [271, 282] width 194 height 15
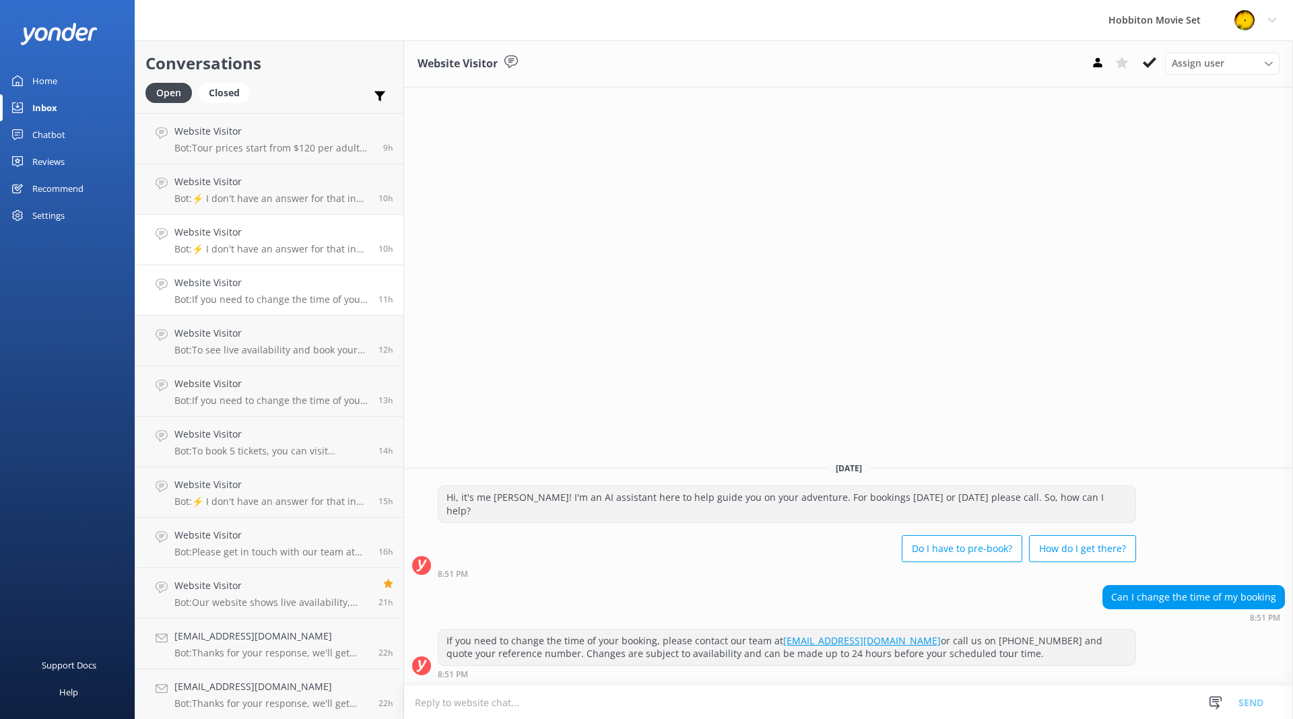
click at [255, 236] on h4 "Website Visitor" at bounding box center [271, 232] width 194 height 15
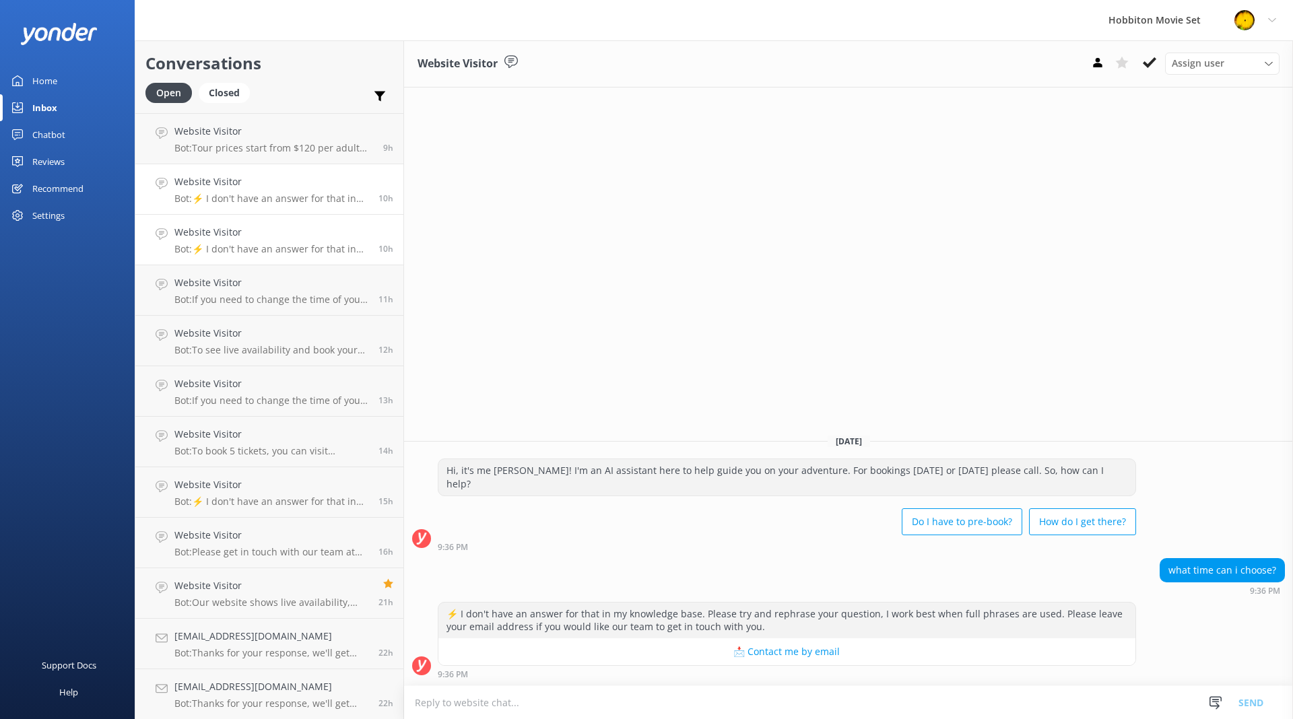
click at [263, 186] on h4 "Website Visitor" at bounding box center [271, 181] width 194 height 15
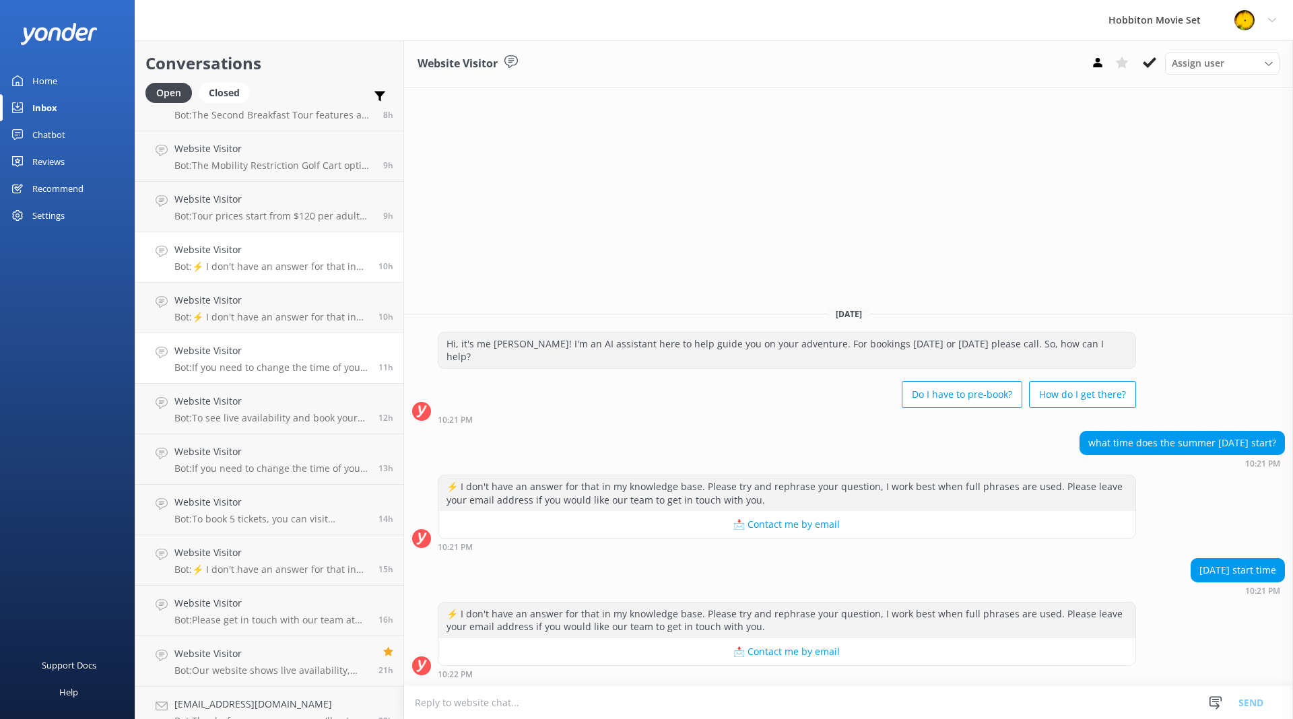
scroll to position [682, 0]
click at [271, 218] on p "Bot: Tour prices start from $120 per adult for the Hobbiton Movie Set guided to…" at bounding box center [273, 221] width 199 height 12
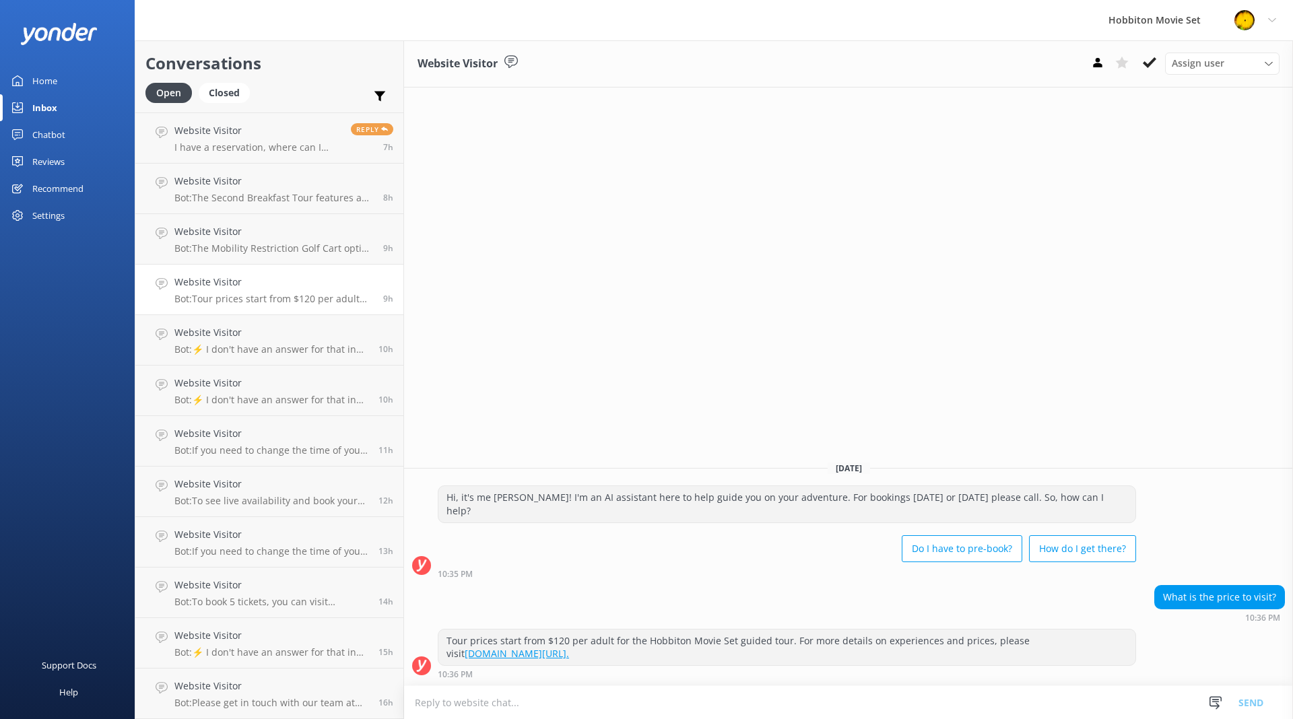
scroll to position [604, 0]
click at [251, 251] on p "Bot: The Mobility Restriction Golf Cart option is available for visitors unable…" at bounding box center [273, 249] width 199 height 12
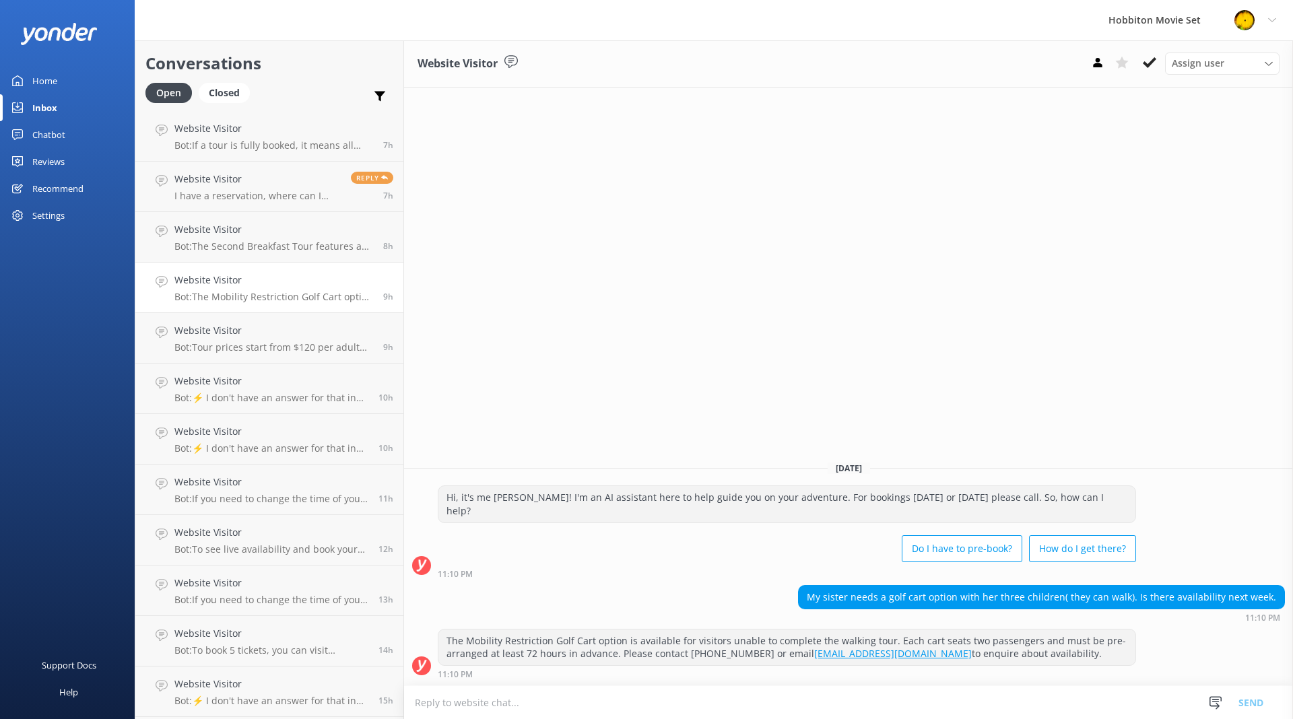
scroll to position [554, 0]
click at [251, 251] on p "Bot: The Second Breakfast Tour features a breakfast spread in The [PERSON_NAME]…" at bounding box center [273, 248] width 199 height 12
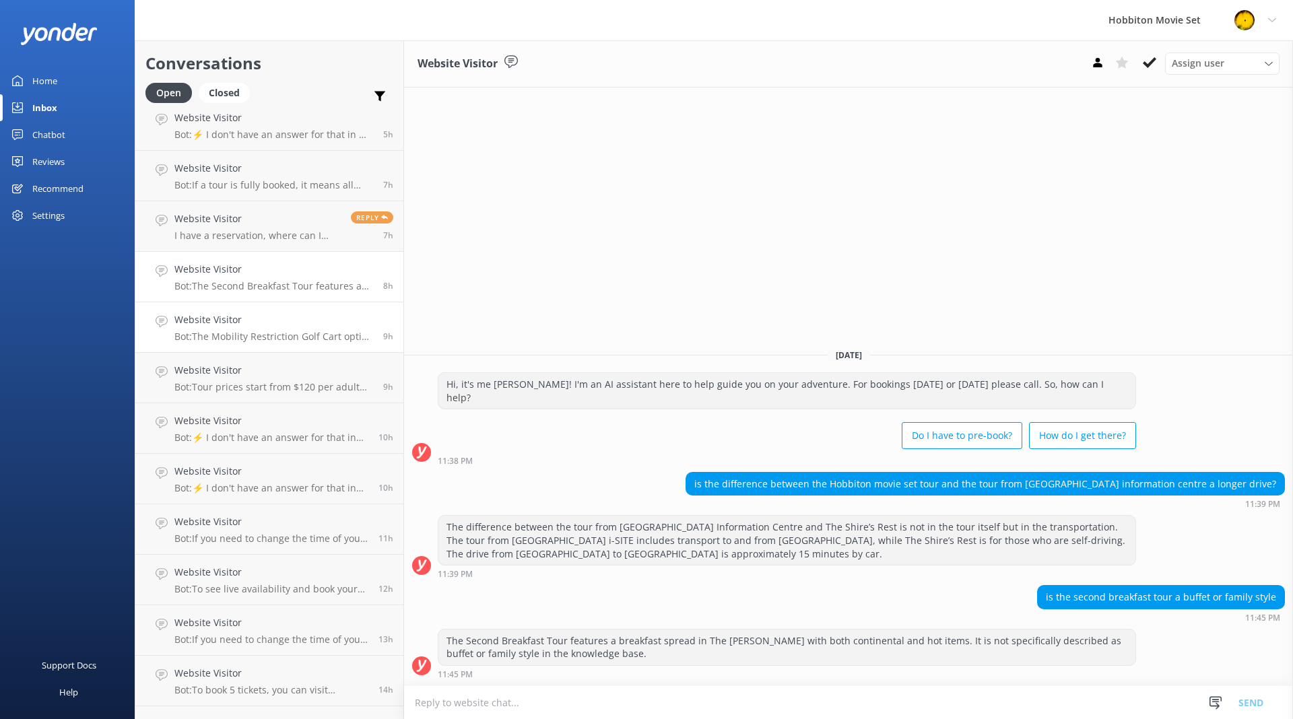
scroll to position [500, 0]
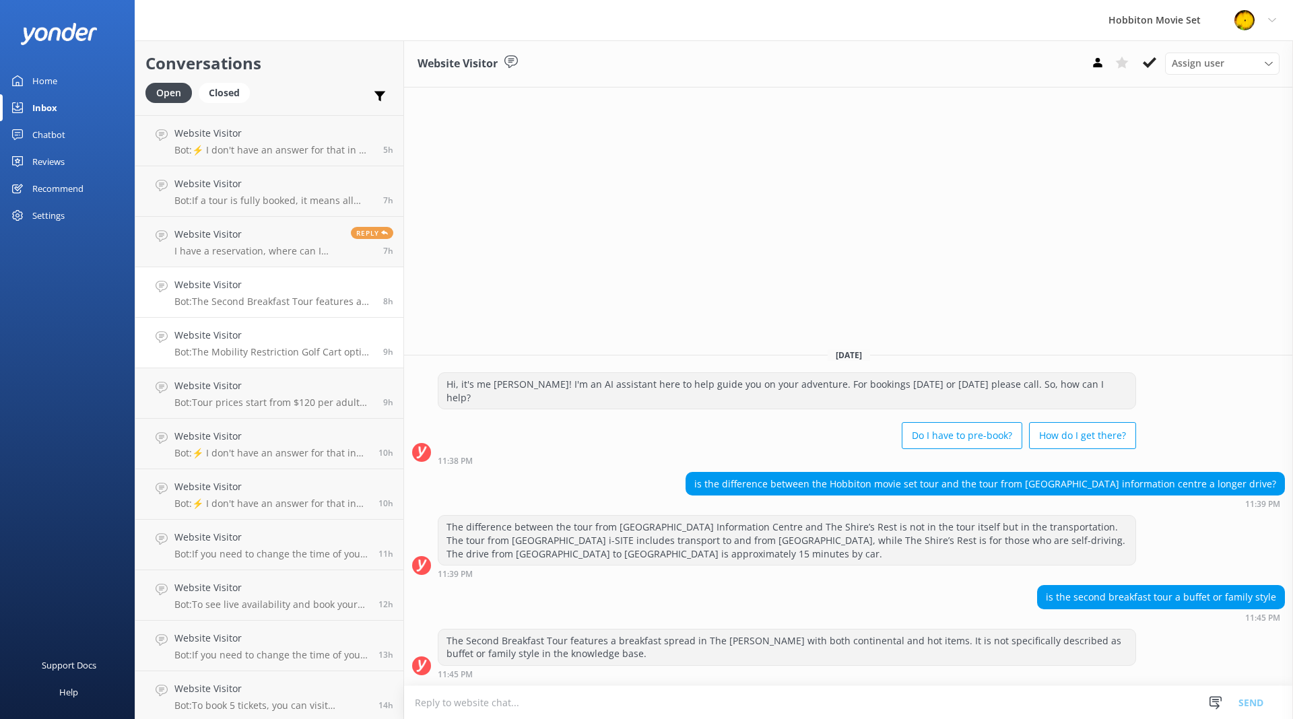
click at [251, 251] on p "I have a reservation, where can I locate it?" at bounding box center [257, 251] width 166 height 12
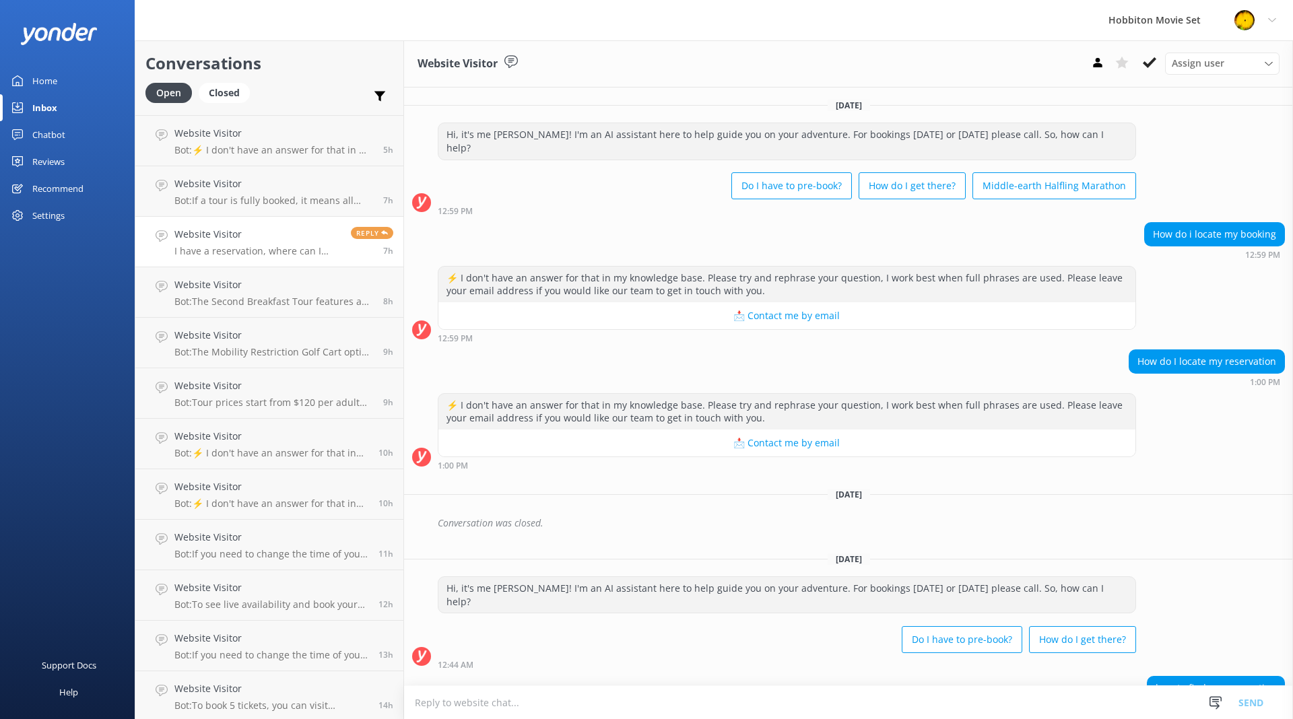
scroll to position [291, 0]
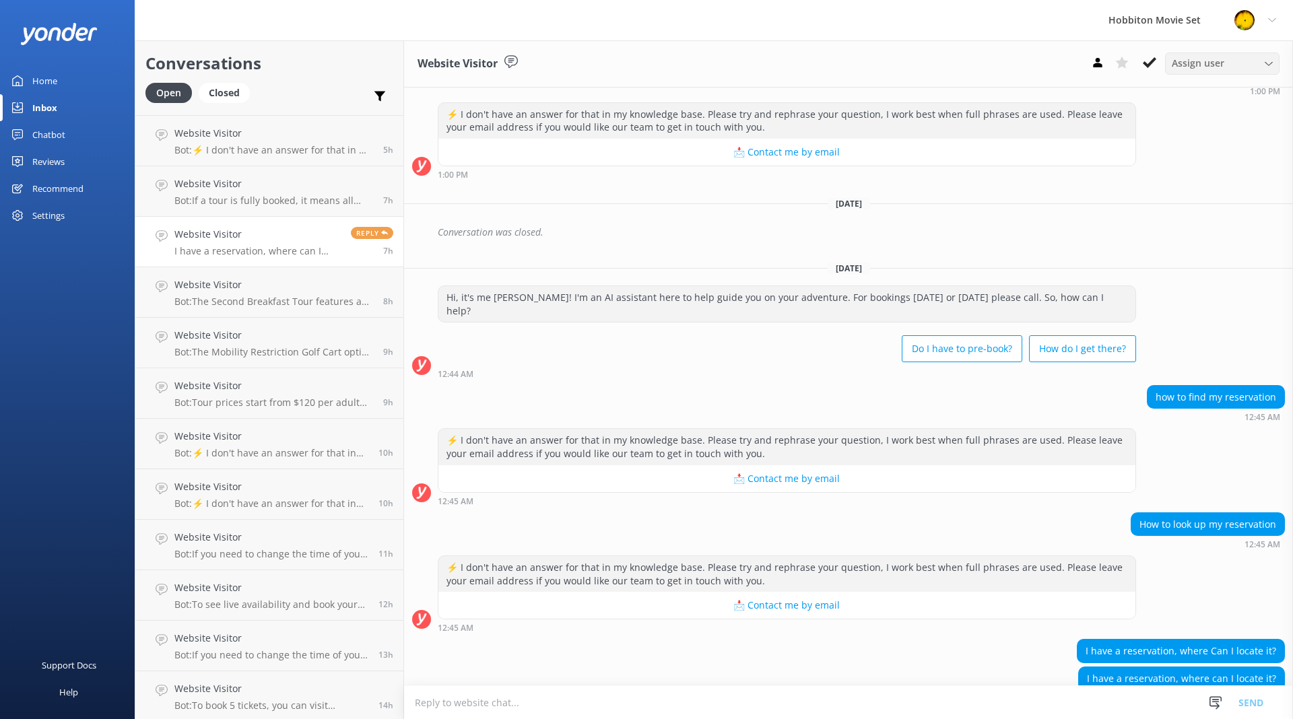
click at [1274, 58] on div "Assign user" at bounding box center [1223, 63] width 108 height 15
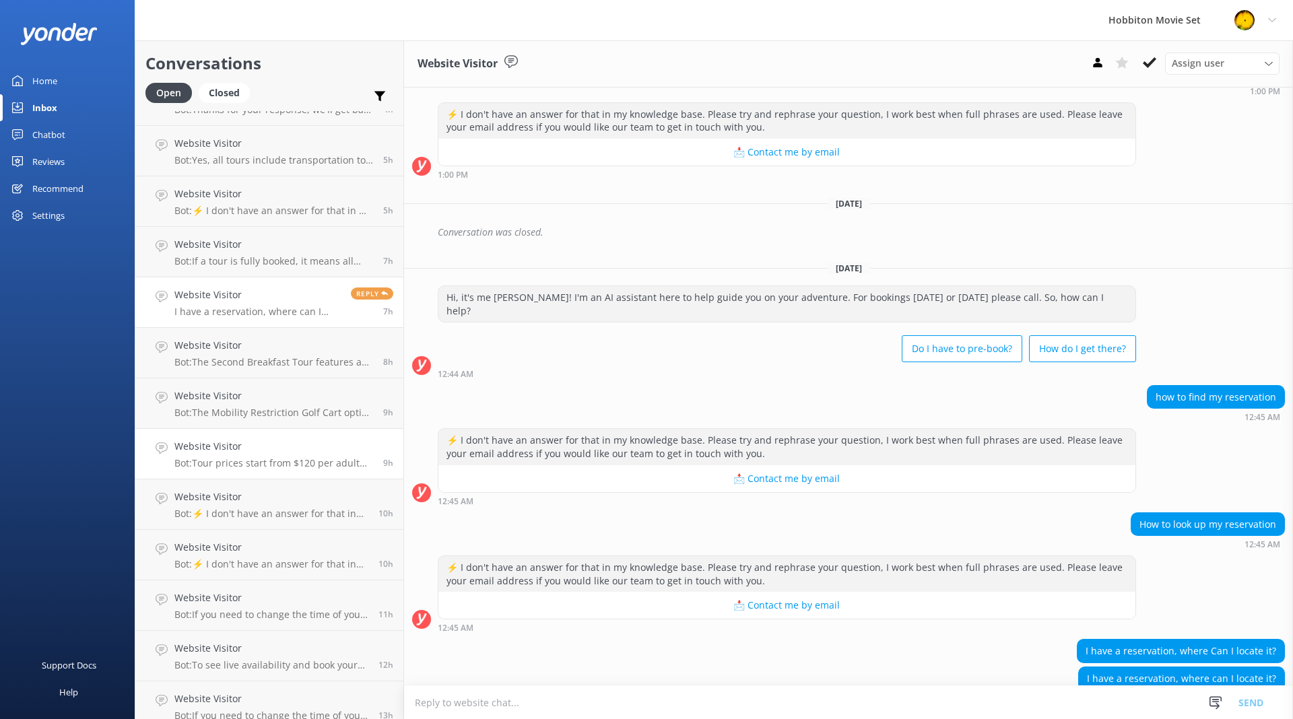
scroll to position [439, 0]
click at [249, 247] on h4 "Website Visitor" at bounding box center [273, 245] width 199 height 15
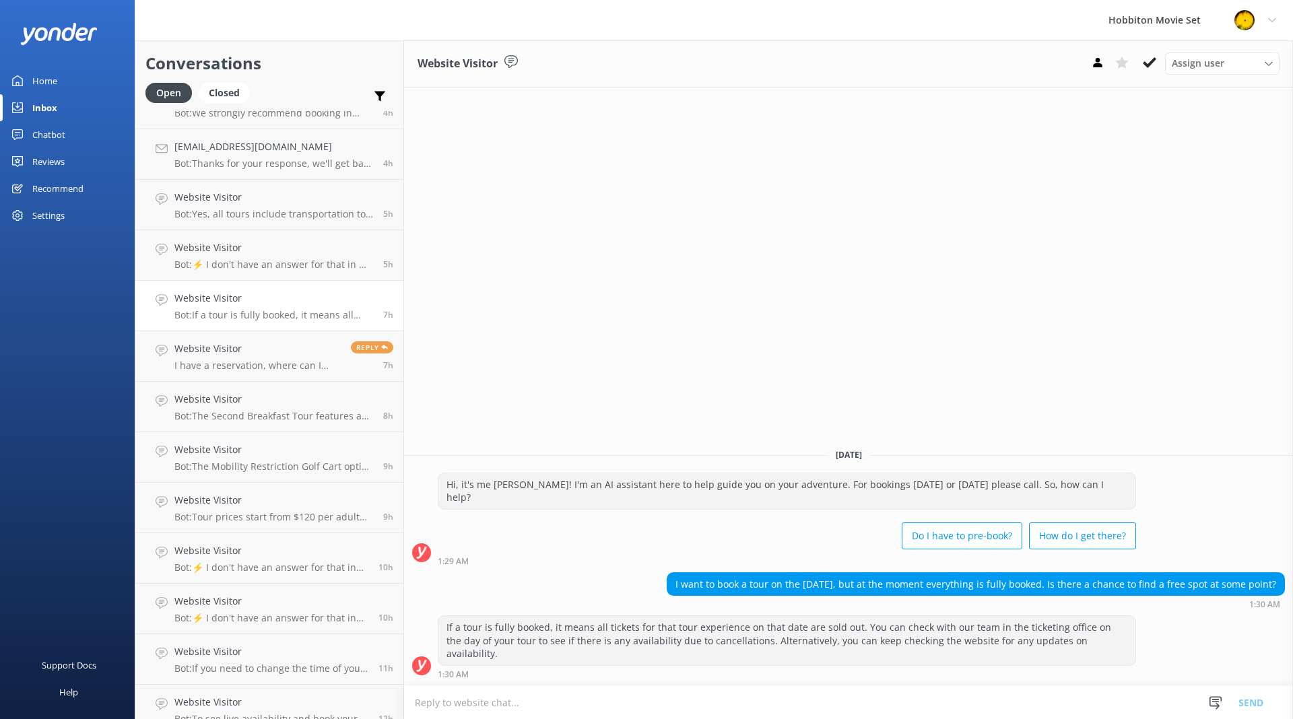
scroll to position [387, 0]
click at [265, 256] on div "Website Visitor Bot: ⚡ I don't have an answer for that in my knowledge base. Pl…" at bounding box center [273, 254] width 199 height 30
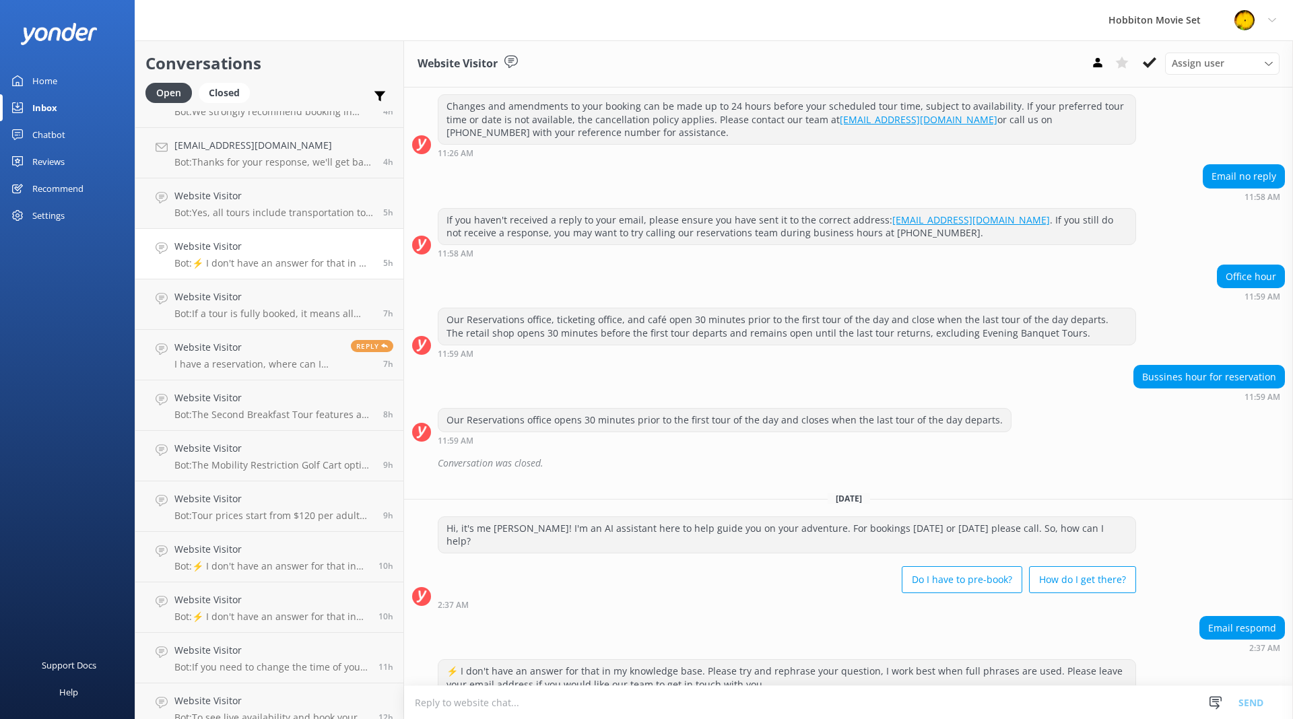
scroll to position [901, 0]
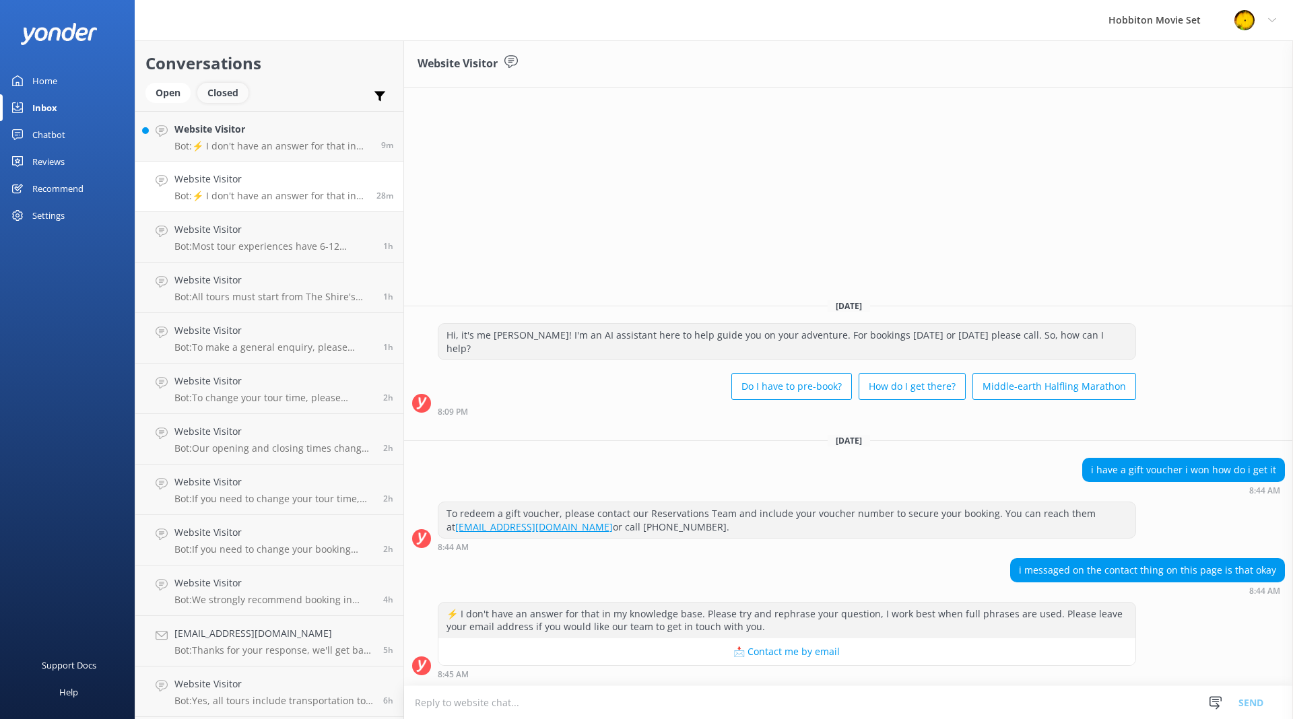
click at [228, 93] on div "Closed" at bounding box center [222, 93] width 51 height 20
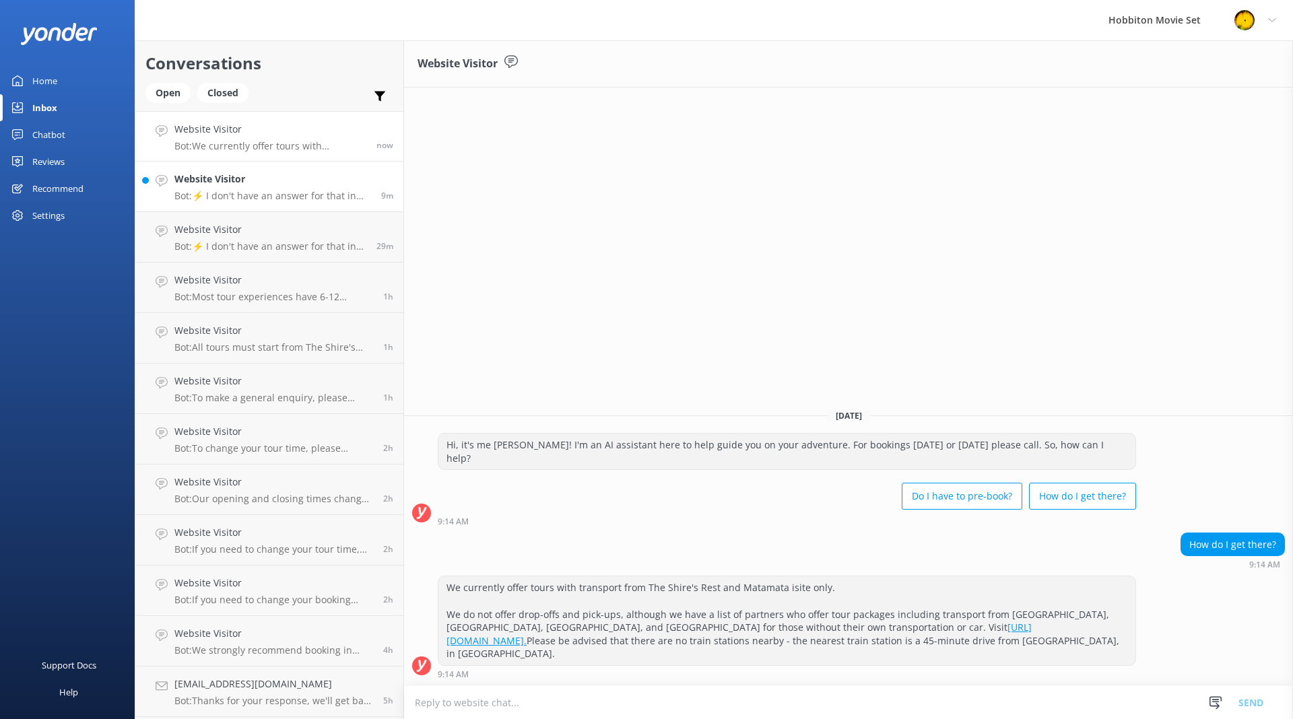
click at [288, 172] on h4 "Website Visitor" at bounding box center [272, 179] width 197 height 15
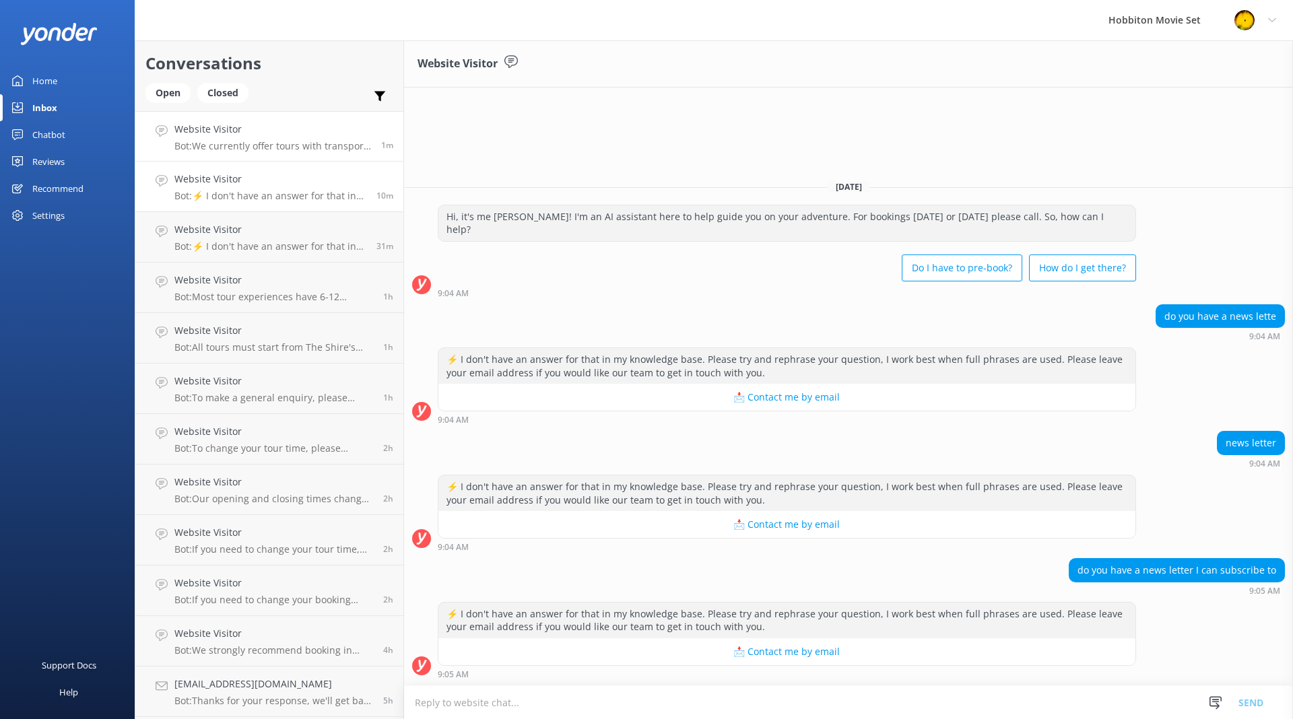
click at [231, 146] on p "Bot: We currently offer tours with transport from The Shire's Rest and Matamata…" at bounding box center [272, 146] width 197 height 12
